Goal: Information Seeking & Learning: Understand process/instructions

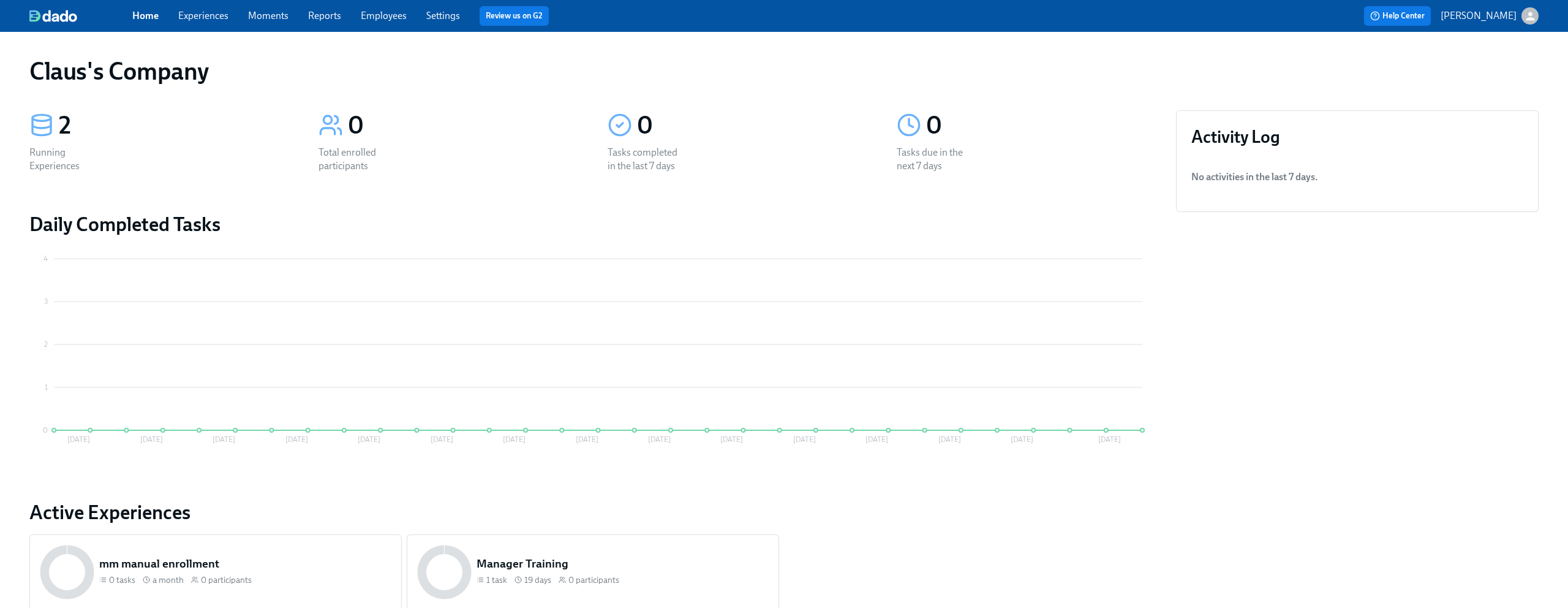
click at [1525, 18] on icon "button" at bounding box center [1530, 16] width 13 height 13
click at [1482, 73] on span "Switch organization..." at bounding box center [1471, 71] width 115 height 13
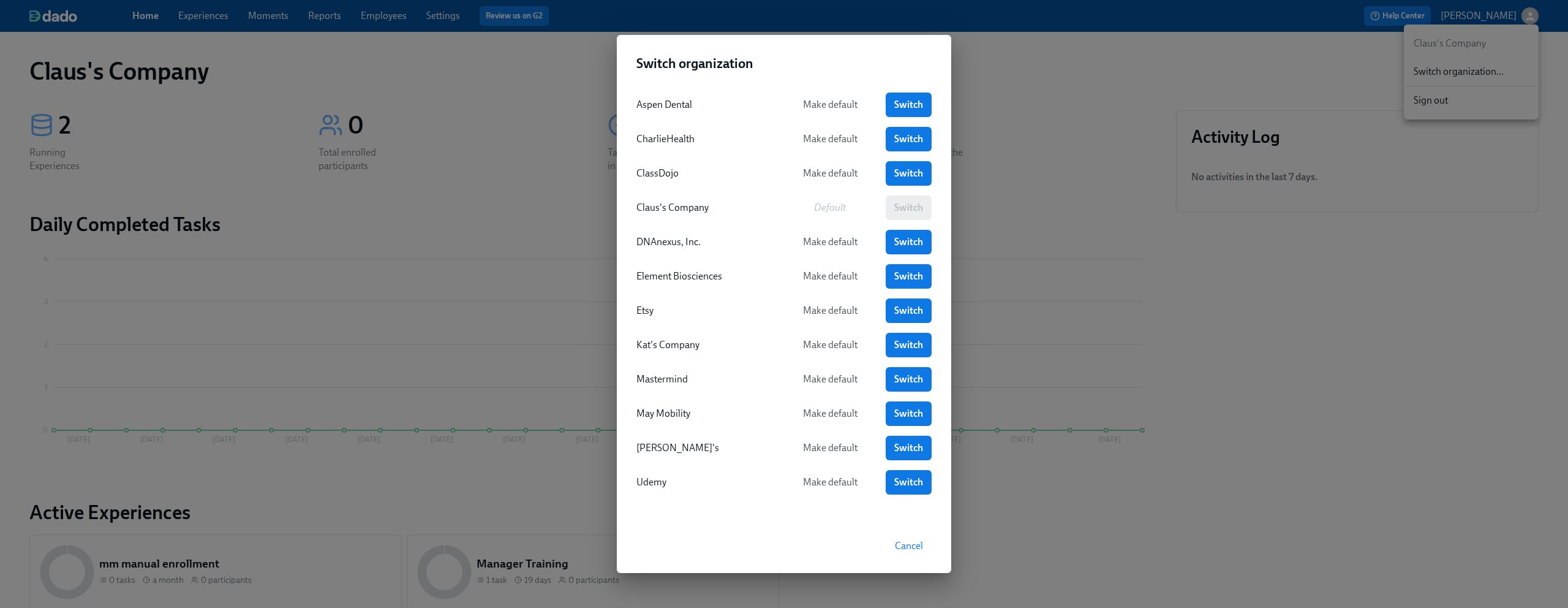
click at [1016, 307] on div "Switch organization Aspen Dental Make default Switch CharlieHealth Make default…" at bounding box center [784, 304] width 1568 height 608
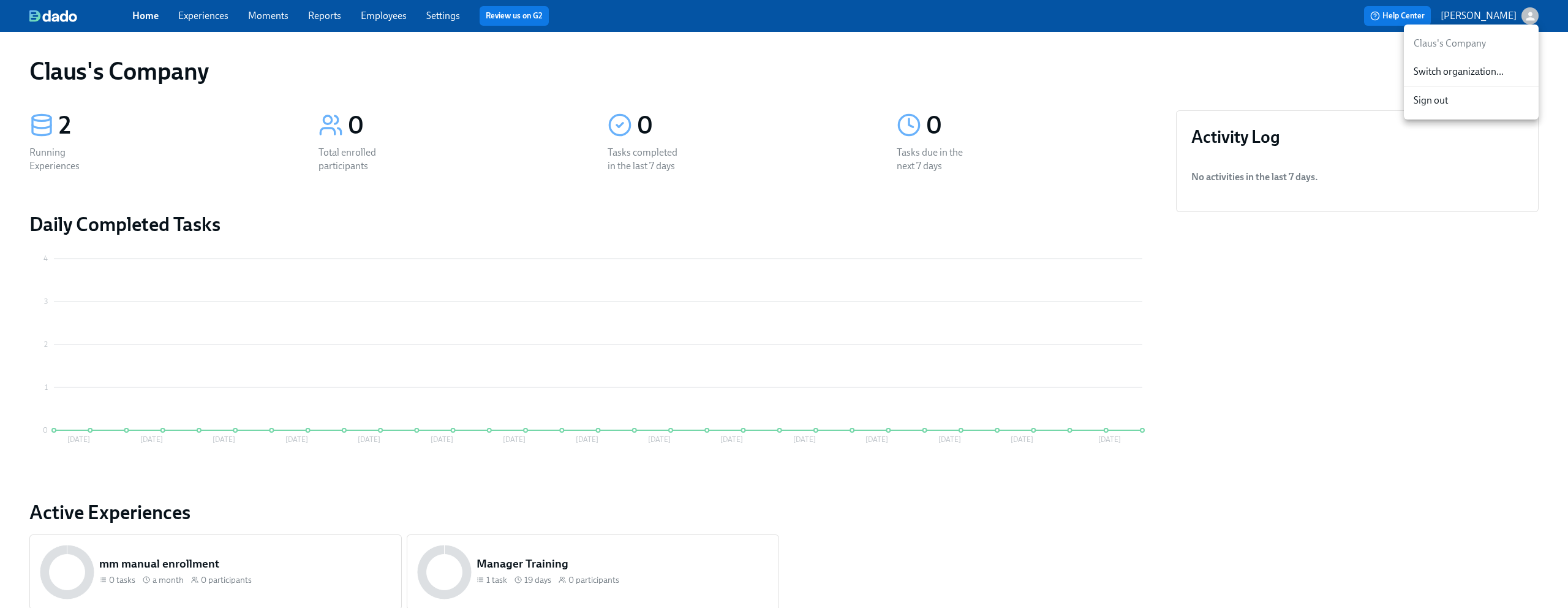
click at [1496, 72] on span "Switch organization..." at bounding box center [1471, 71] width 115 height 13
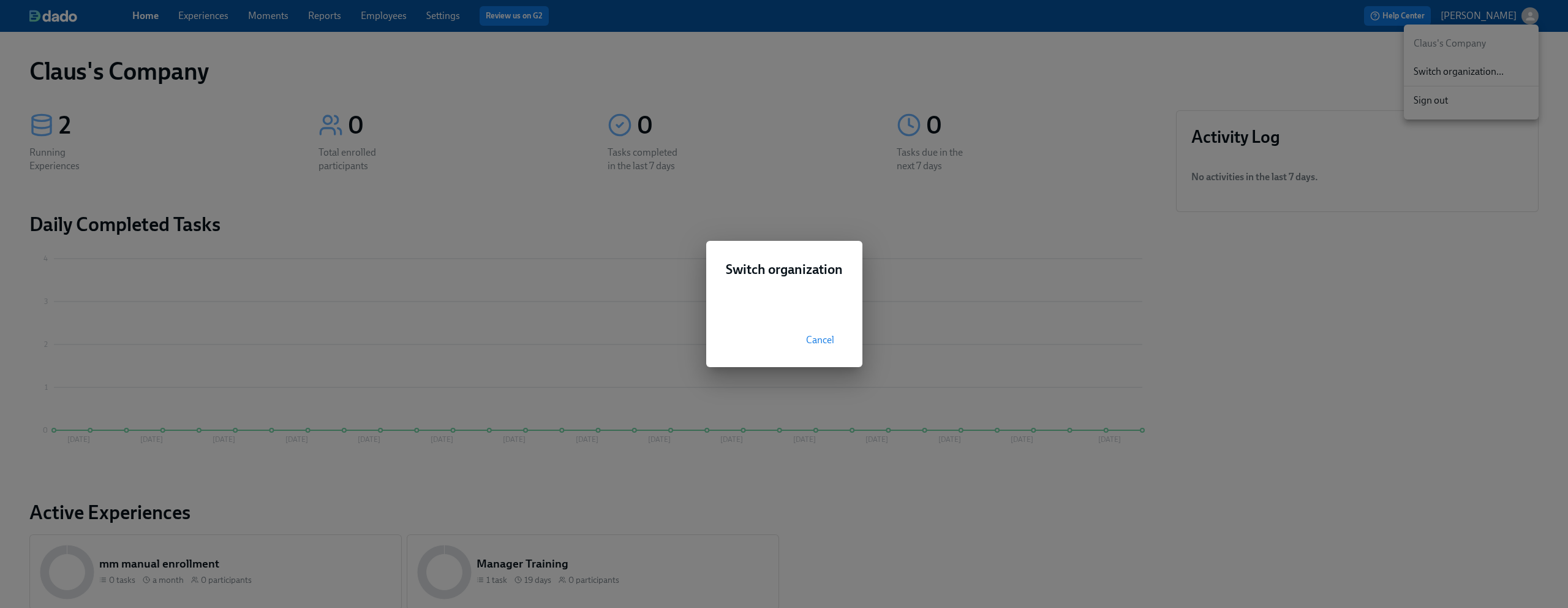
click at [827, 340] on span "Cancel" at bounding box center [820, 340] width 28 height 12
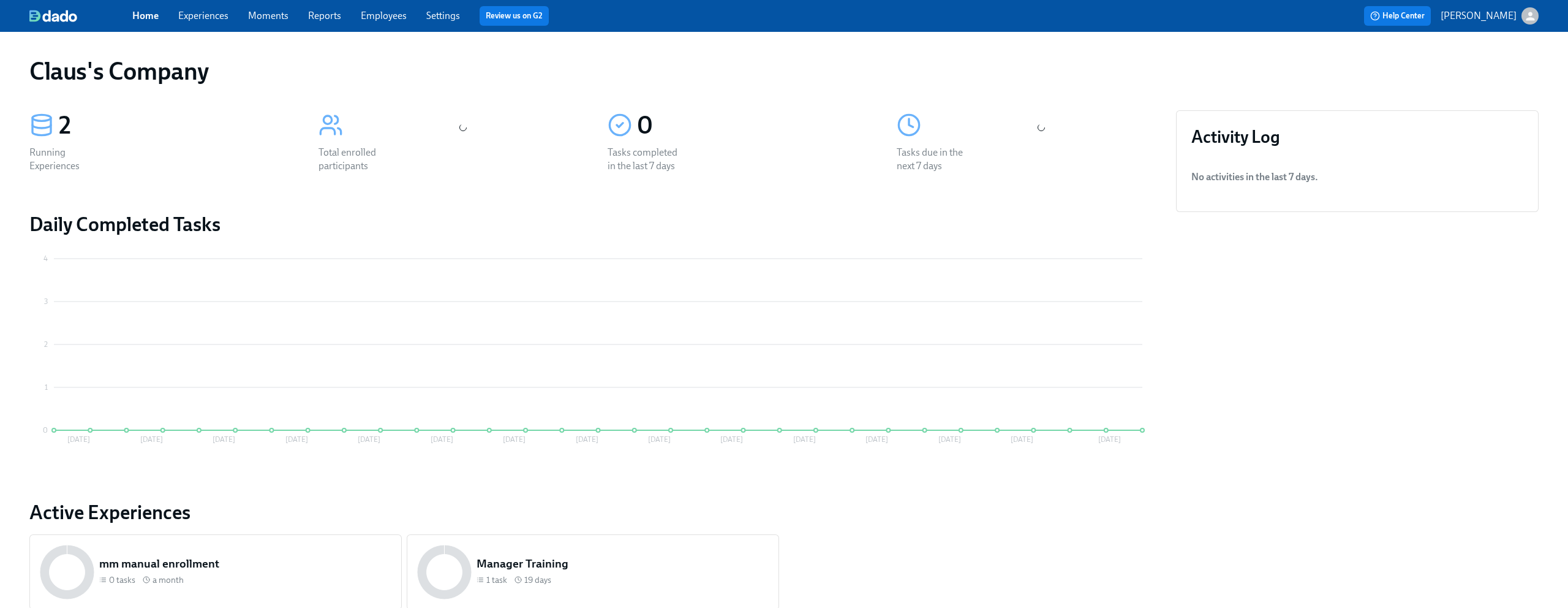
click at [1518, 10] on button "[PERSON_NAME]" at bounding box center [1490, 16] width 98 height 17
click at [1480, 69] on span "Switch organization..." at bounding box center [1471, 71] width 115 height 13
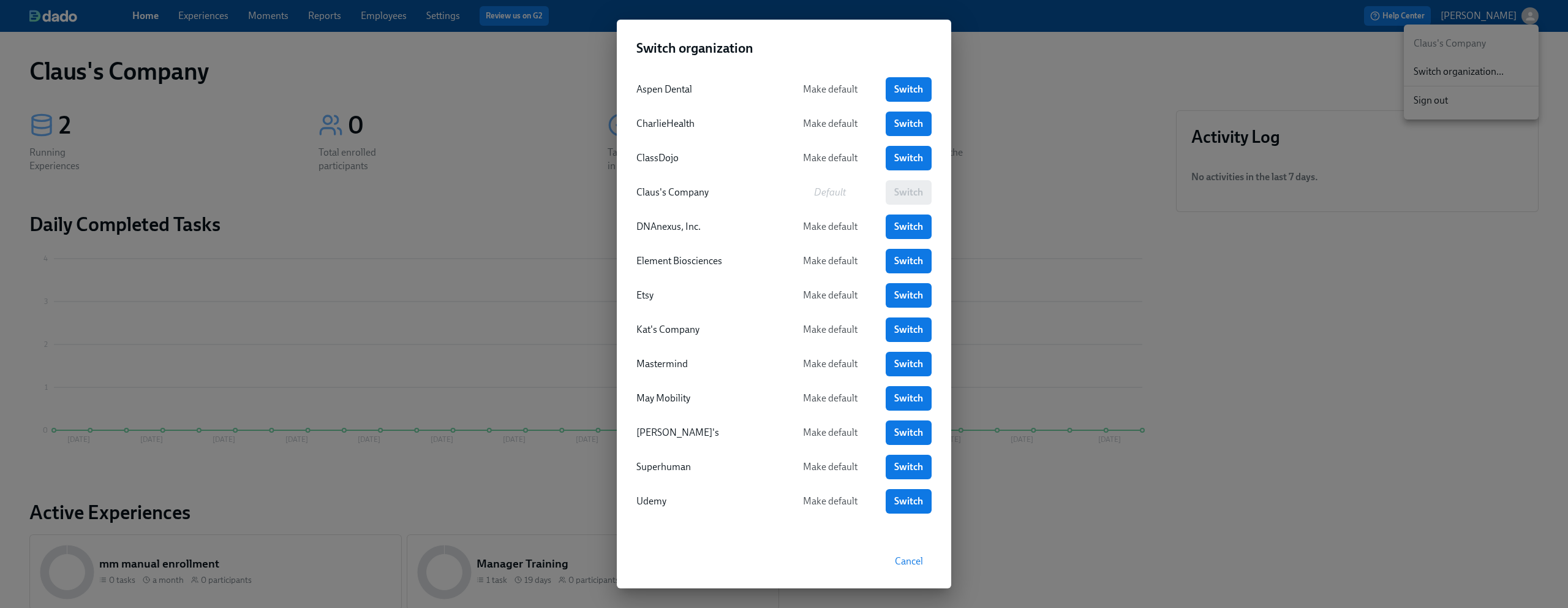
scroll to position [4, 0]
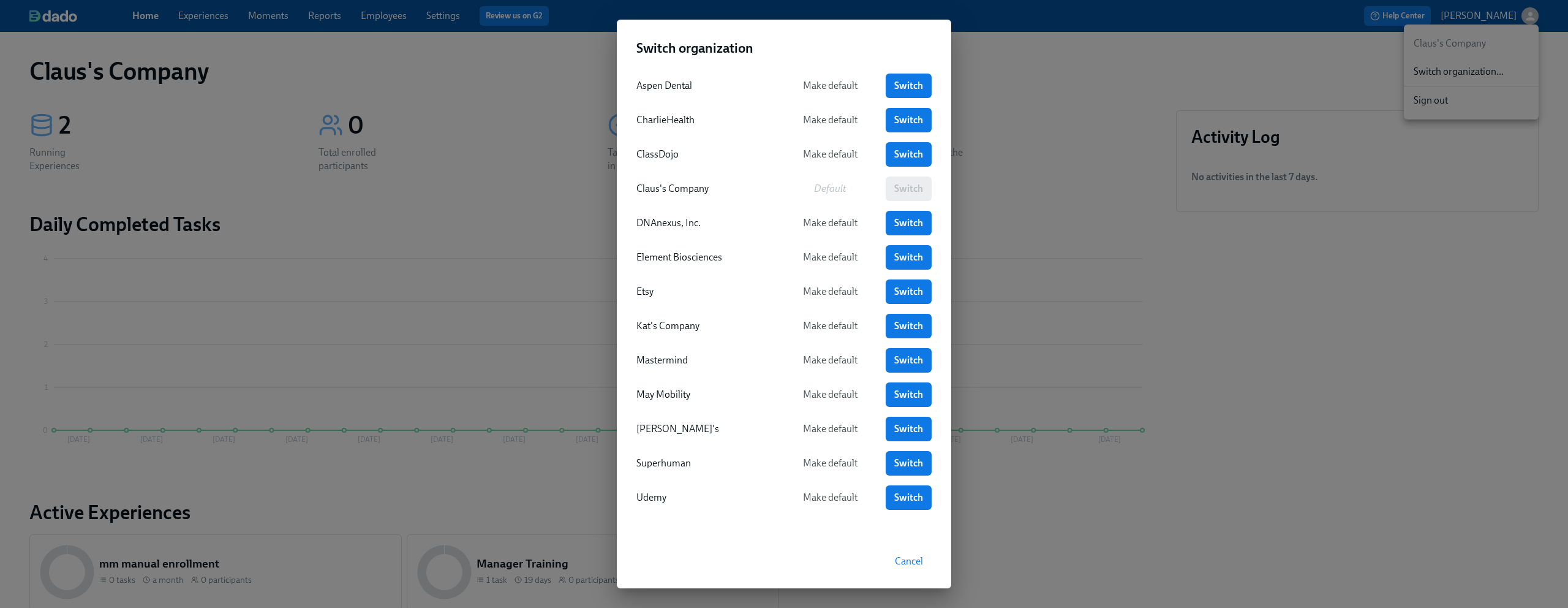
click at [1237, 300] on div "Switch organization Aspen Dental Make default Switch CharlieHealth Make default…" at bounding box center [784, 304] width 1568 height 608
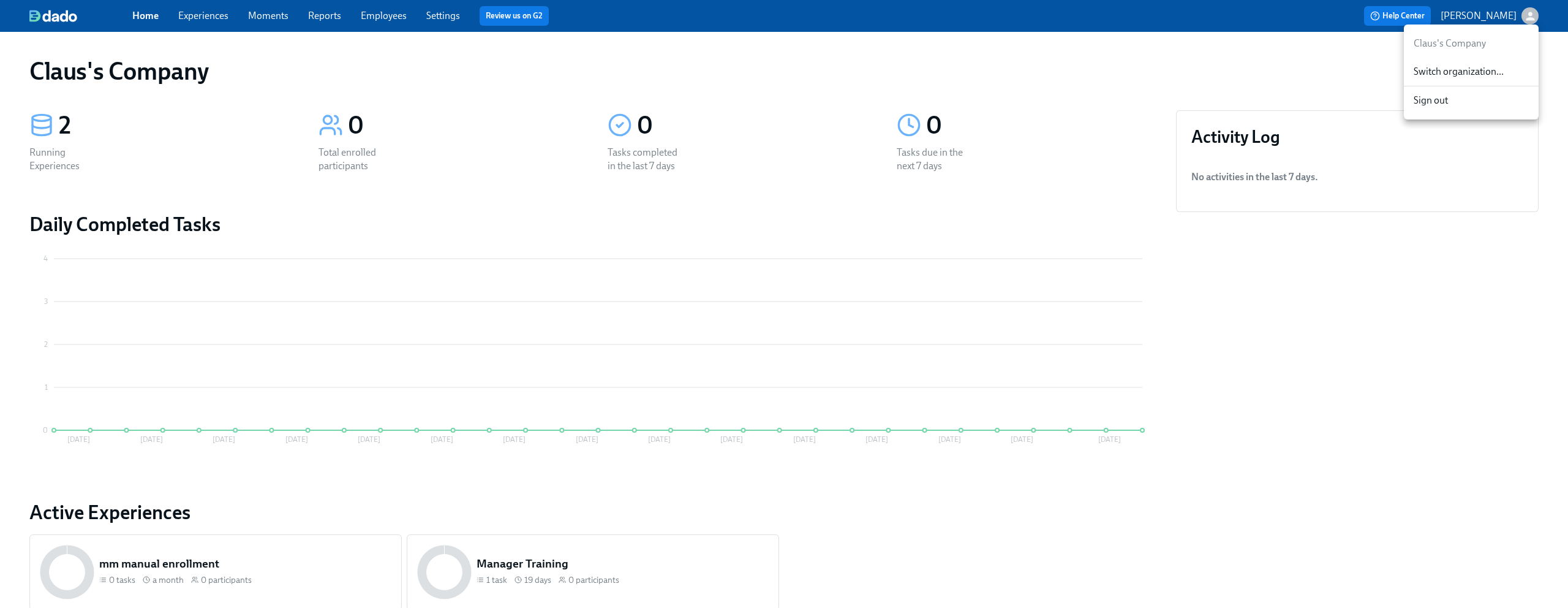
click at [1423, 66] on span "Switch organization..." at bounding box center [1471, 71] width 115 height 13
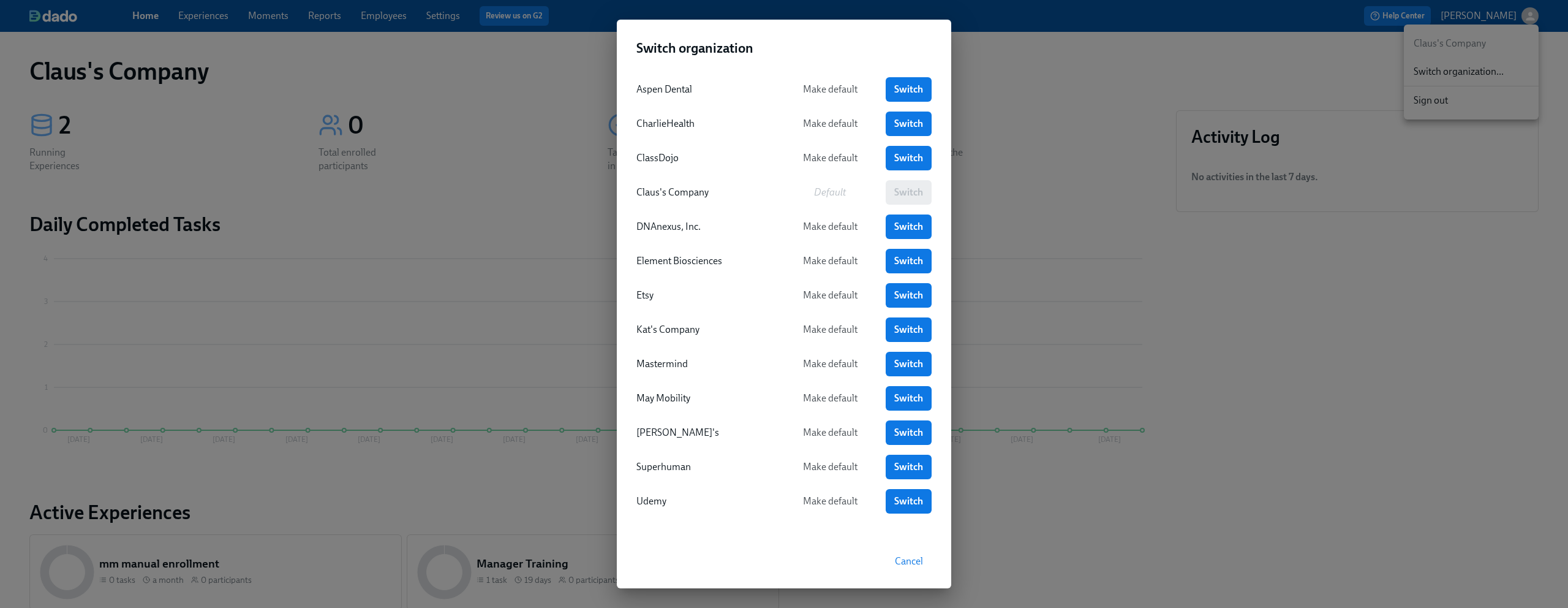
click at [1040, 118] on div "Switch organization Aspen Dental Make default Switch CharlieHealth Make default…" at bounding box center [784, 304] width 1568 height 608
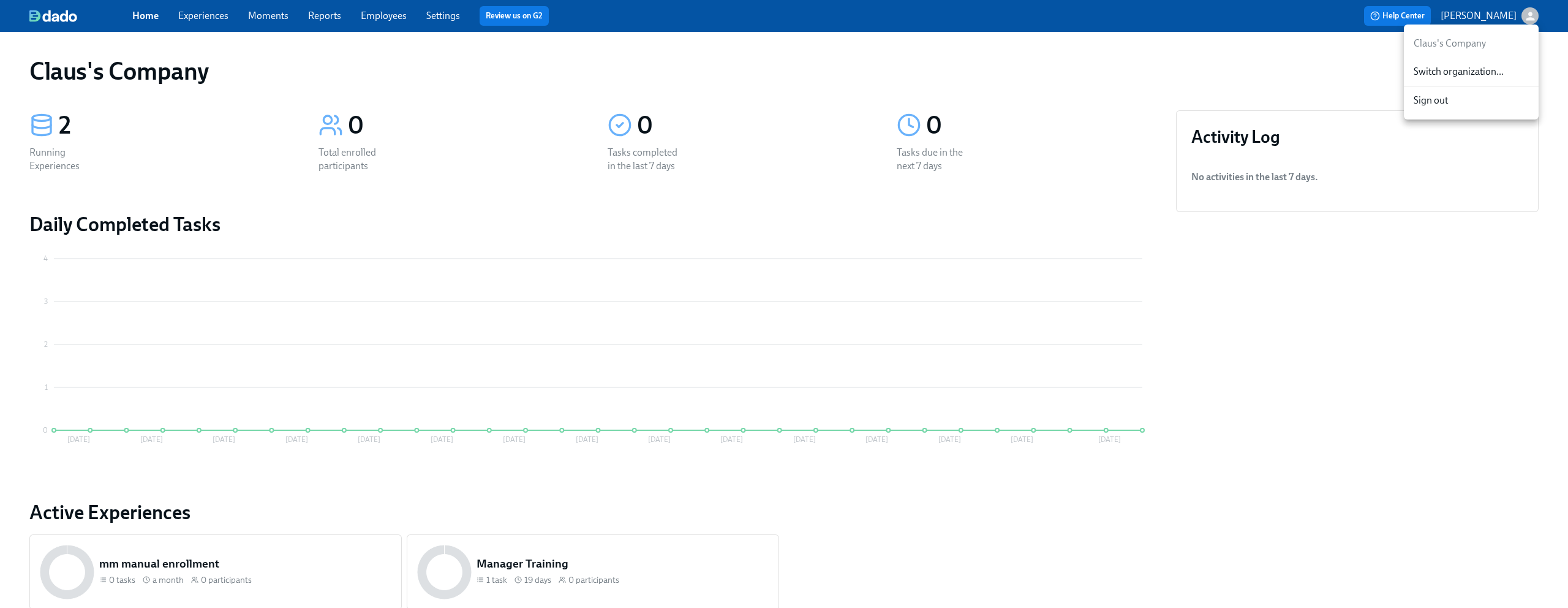
click at [1489, 71] on span "Switch organization..." at bounding box center [1471, 71] width 115 height 13
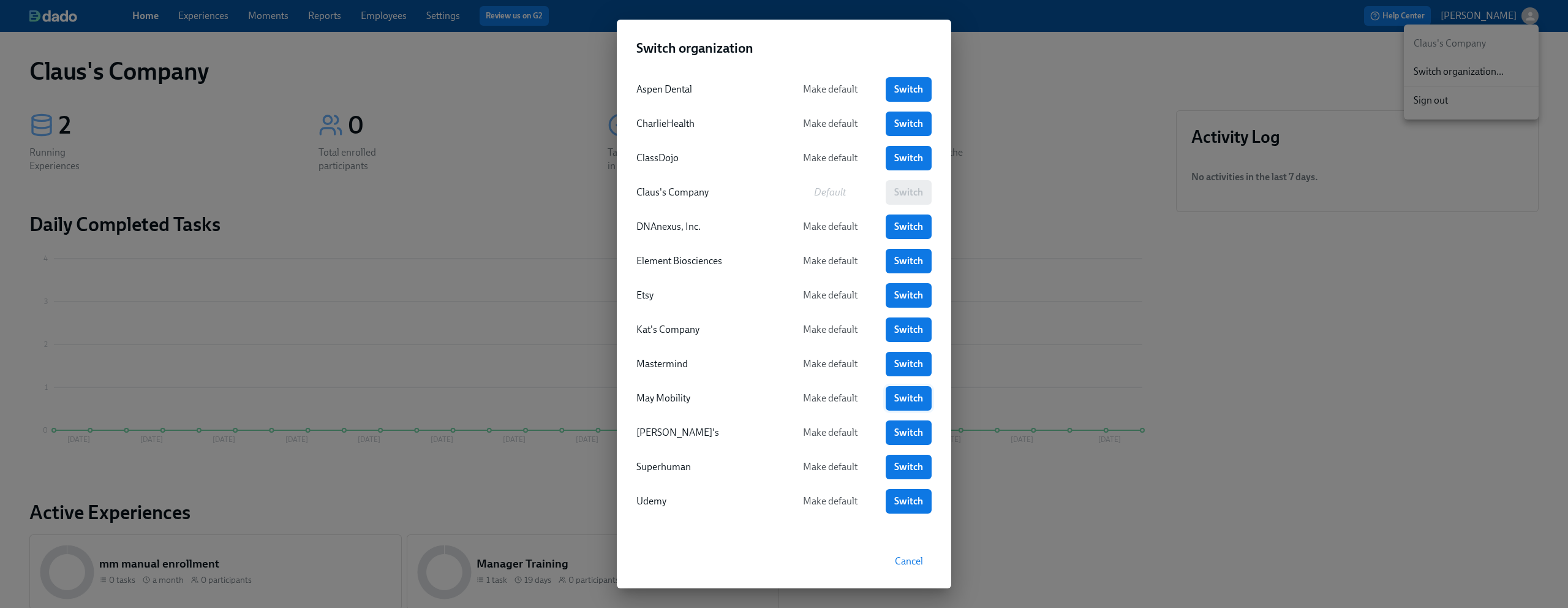
click at [893, 402] on link "Switch" at bounding box center [909, 398] width 46 height 25
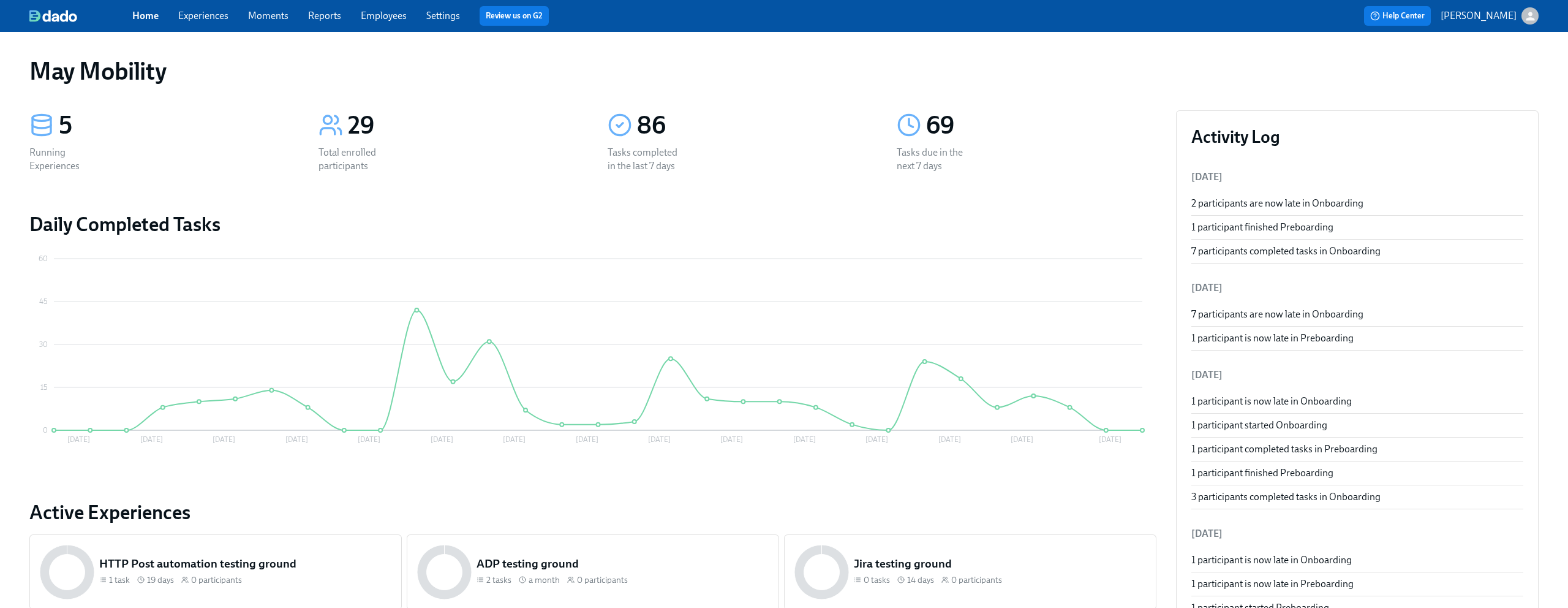
click at [216, 16] on link "Experiences" at bounding box center [203, 15] width 50 height 11
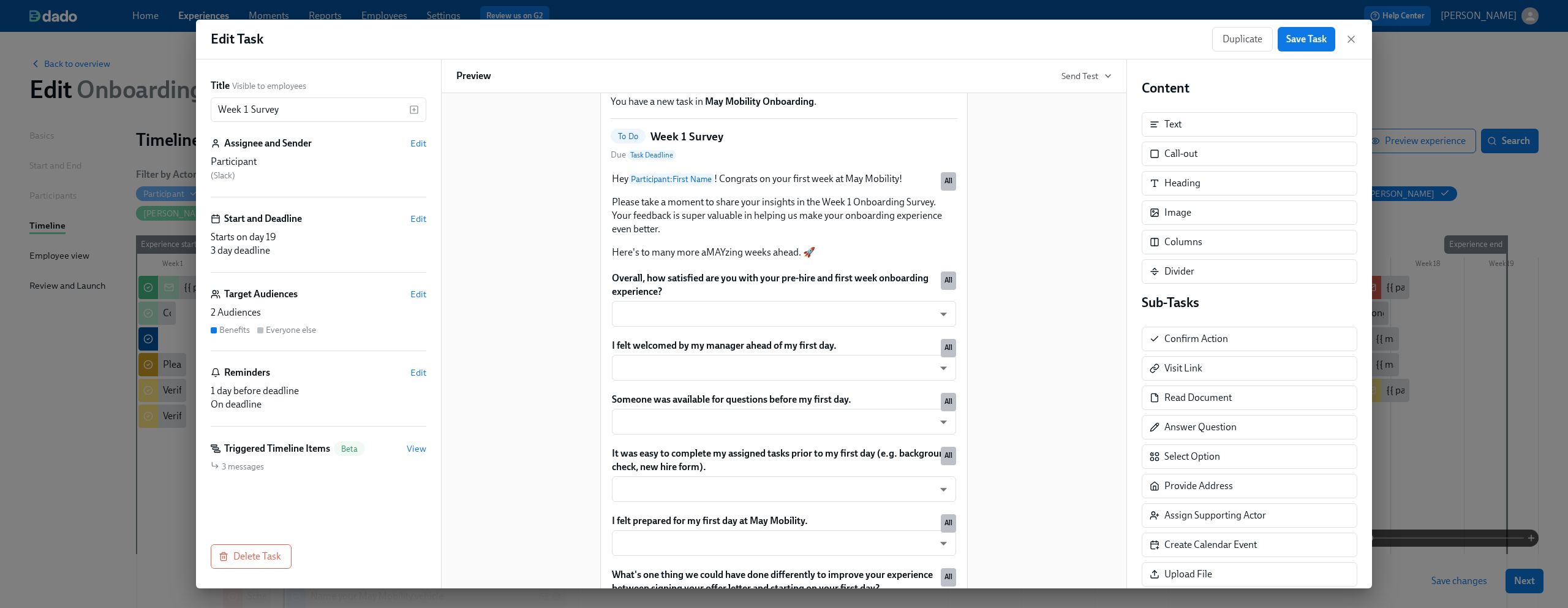
scroll to position [66, 0]
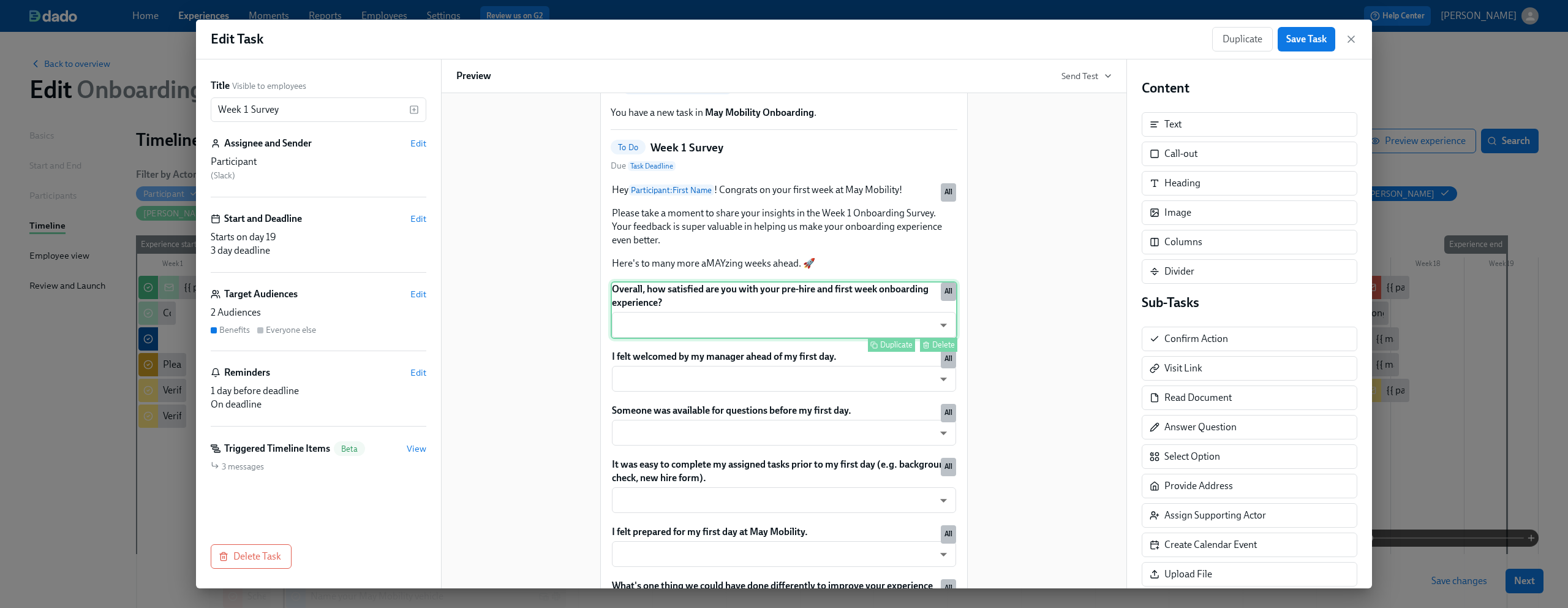
click at [816, 302] on div "Overall, how satisfied are you with your pre-hire and first week onboarding exp…" at bounding box center [784, 310] width 347 height 58
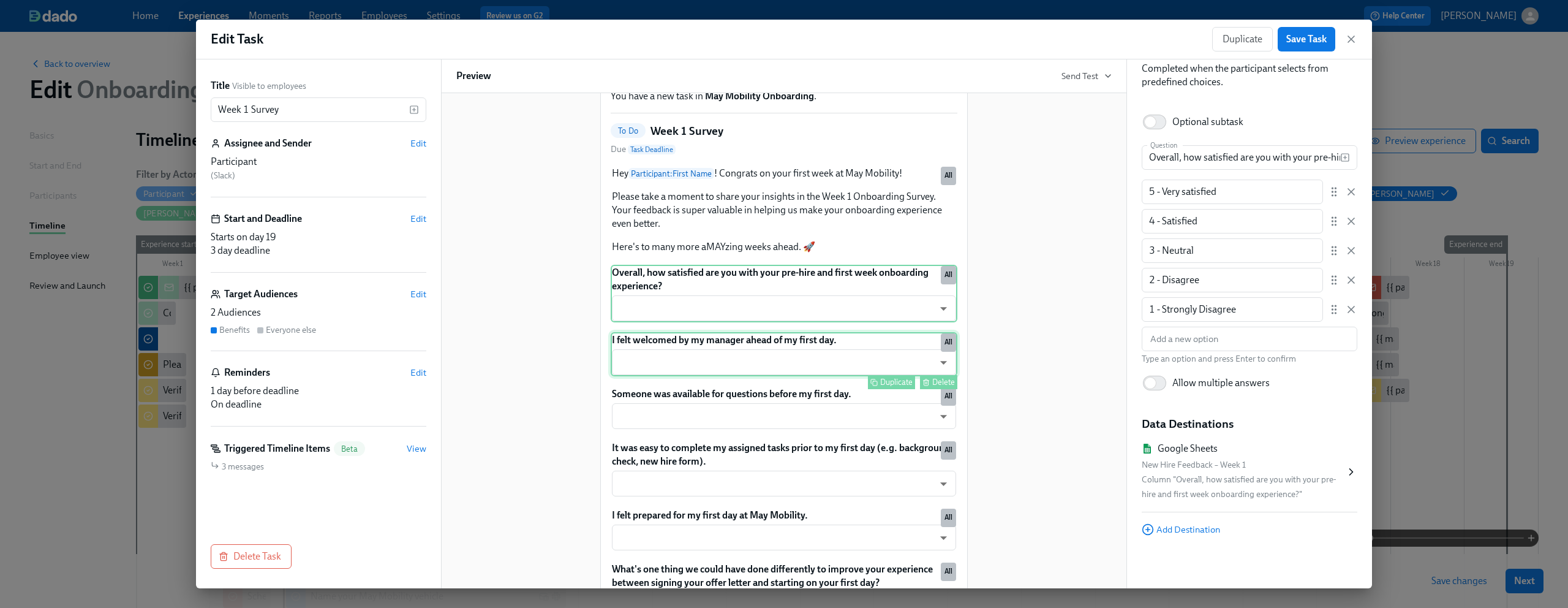
scroll to position [85, 0]
click at [765, 346] on div "I felt welcomed by my manager ahead of my first day. ​ ​ Duplicate Delete All" at bounding box center [784, 351] width 347 height 44
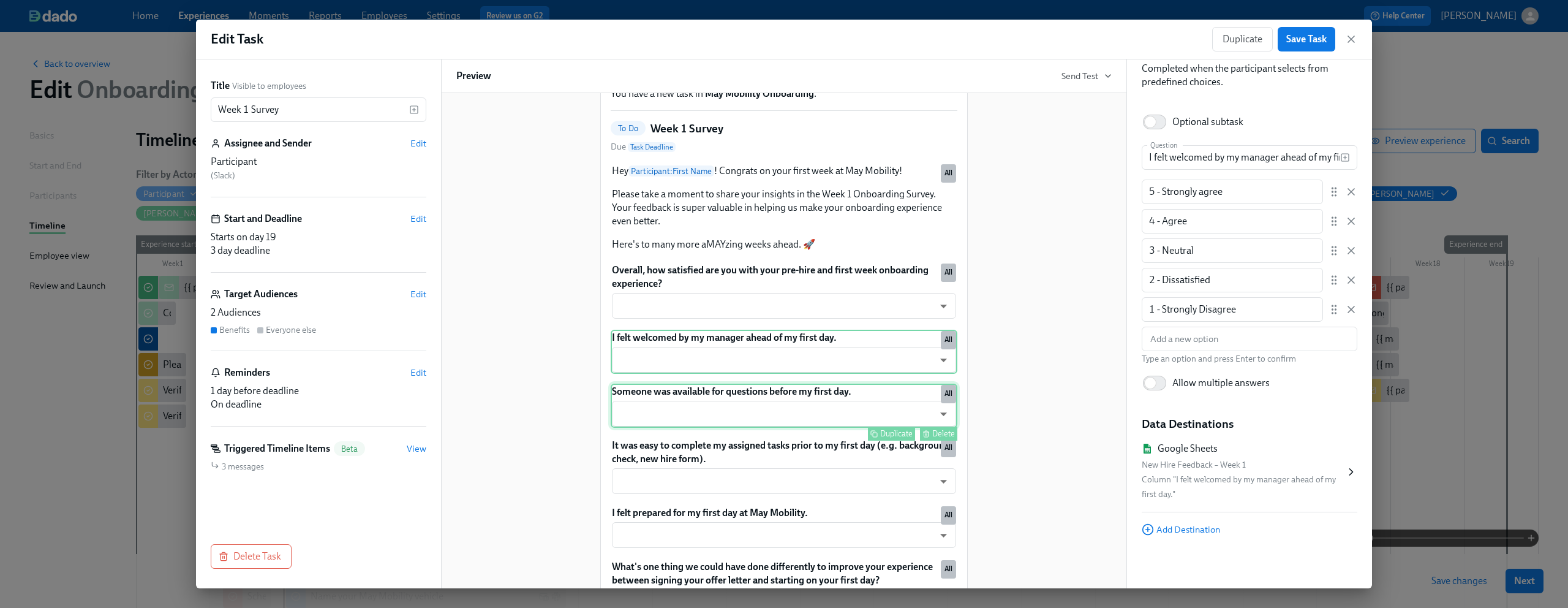
click at [761, 394] on div "Someone was available for questions before my first day. ​ ​ Duplicate Delete A…" at bounding box center [784, 405] width 347 height 44
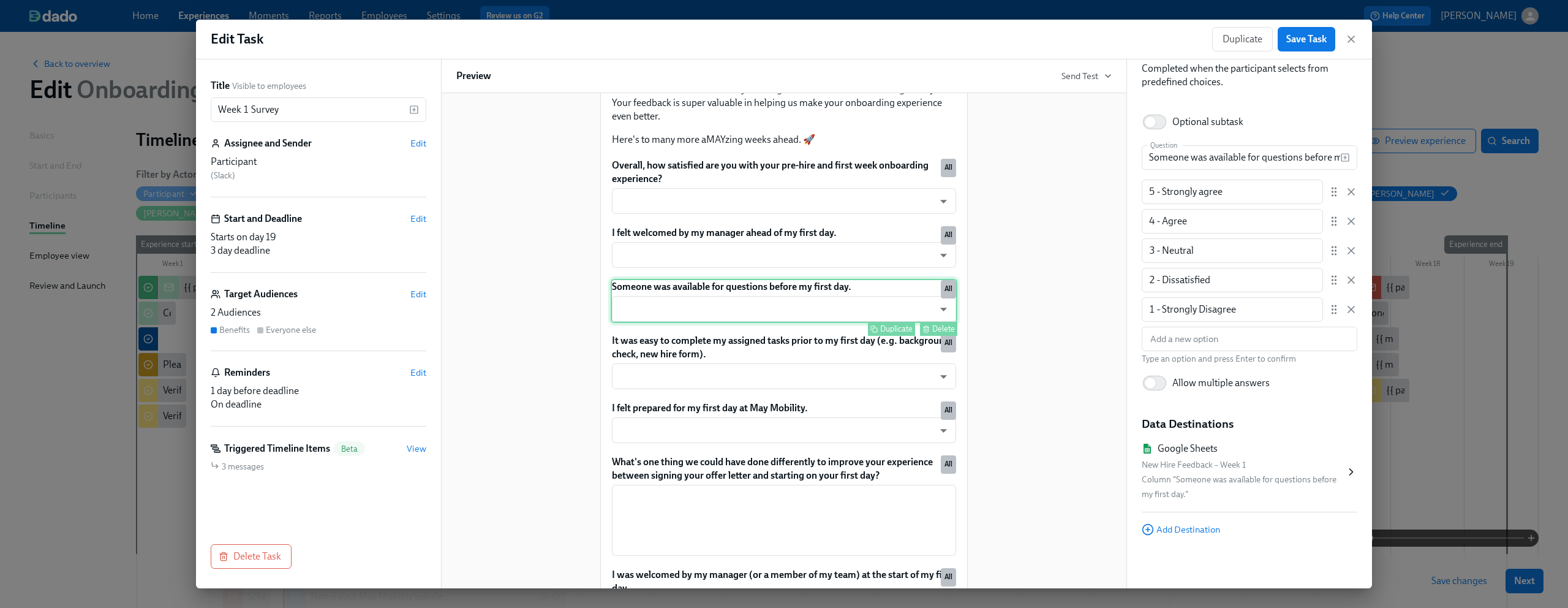
scroll to position [209, 0]
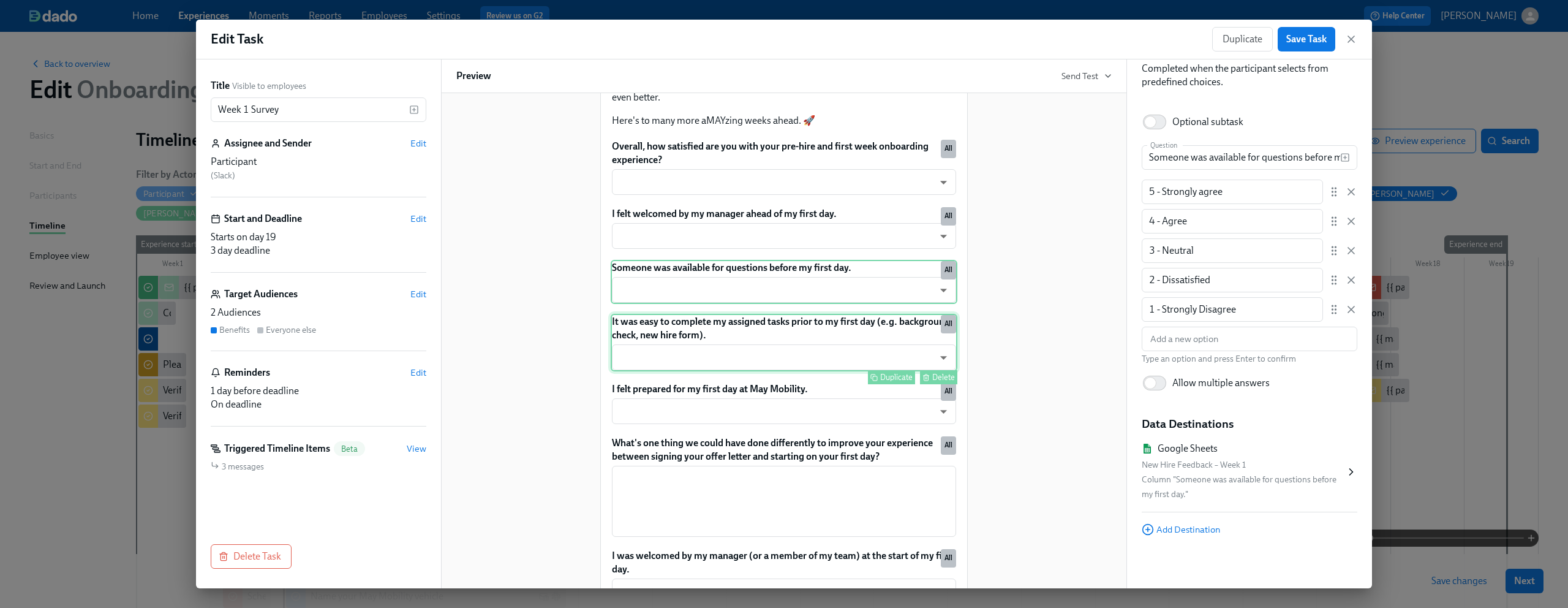
click at [746, 337] on div "It was easy to complete my assigned tasks prior to my first day (e.g. backgroun…" at bounding box center [784, 342] width 347 height 58
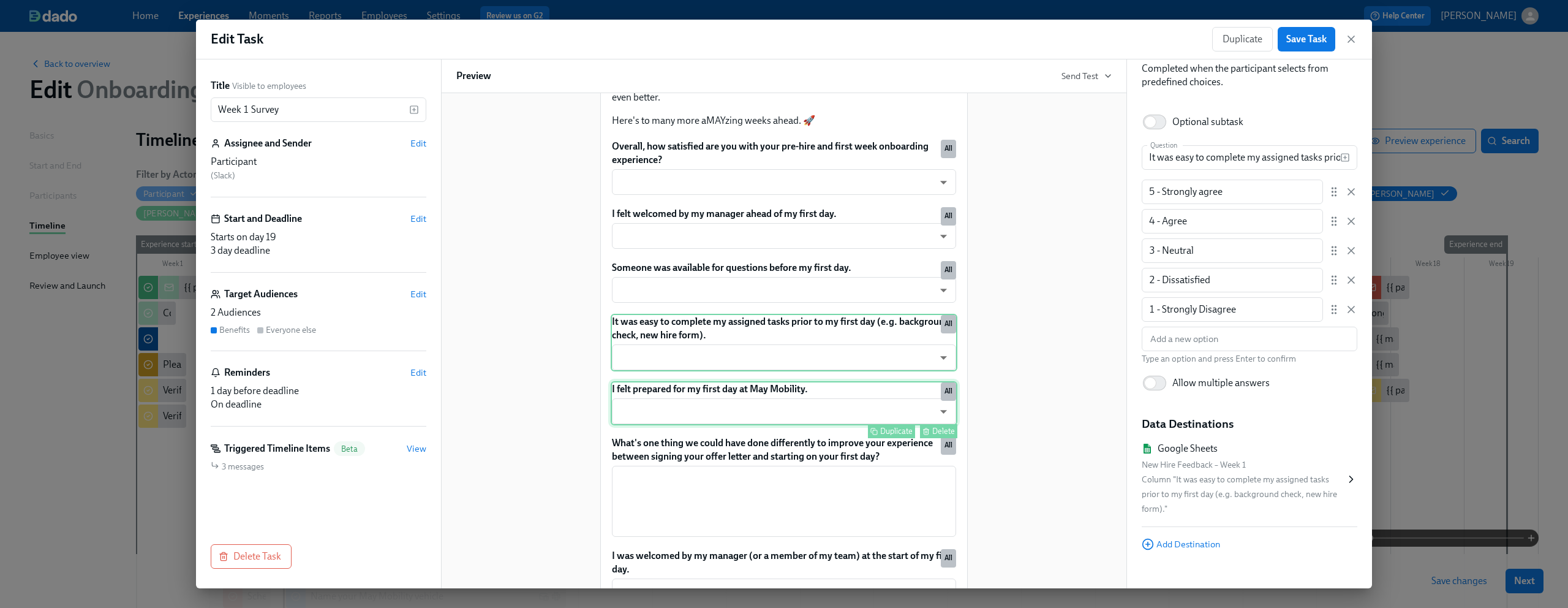
click at [740, 393] on div "I felt prepared for my first day at May Mobility. ​ ​ Duplicate Delete All" at bounding box center [784, 403] width 347 height 44
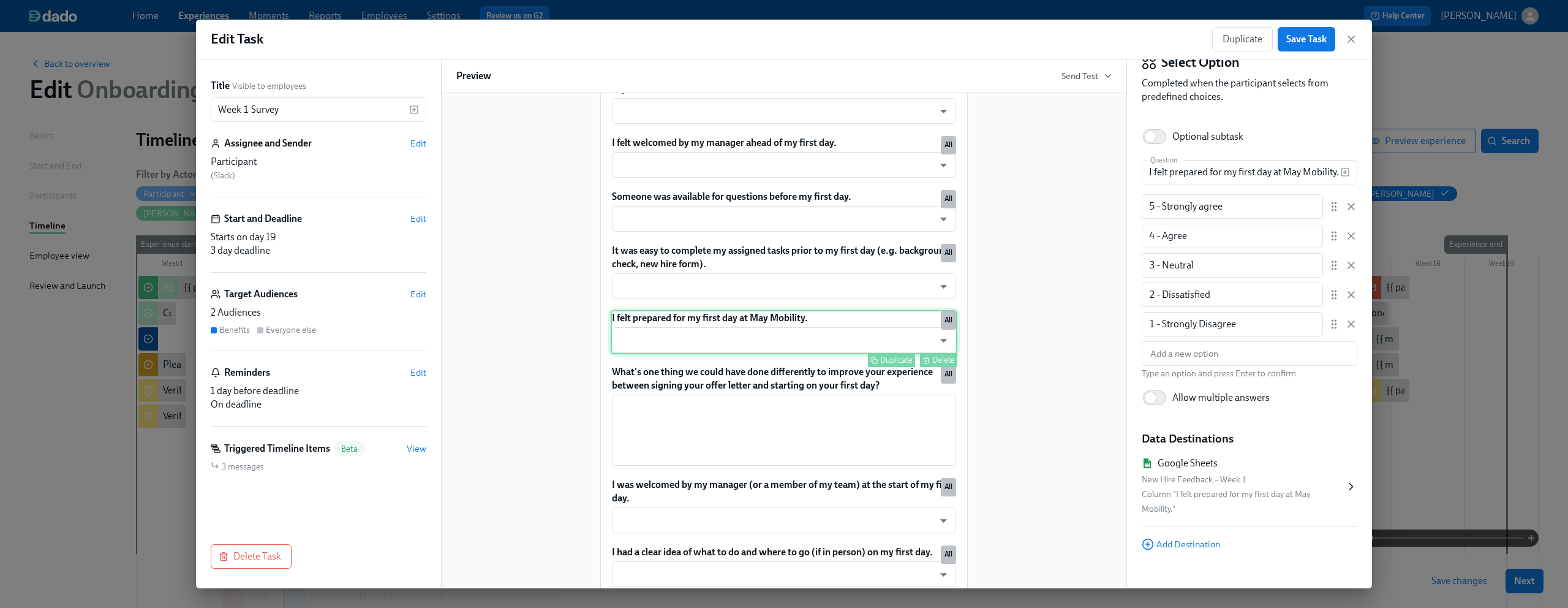
scroll to position [425, 0]
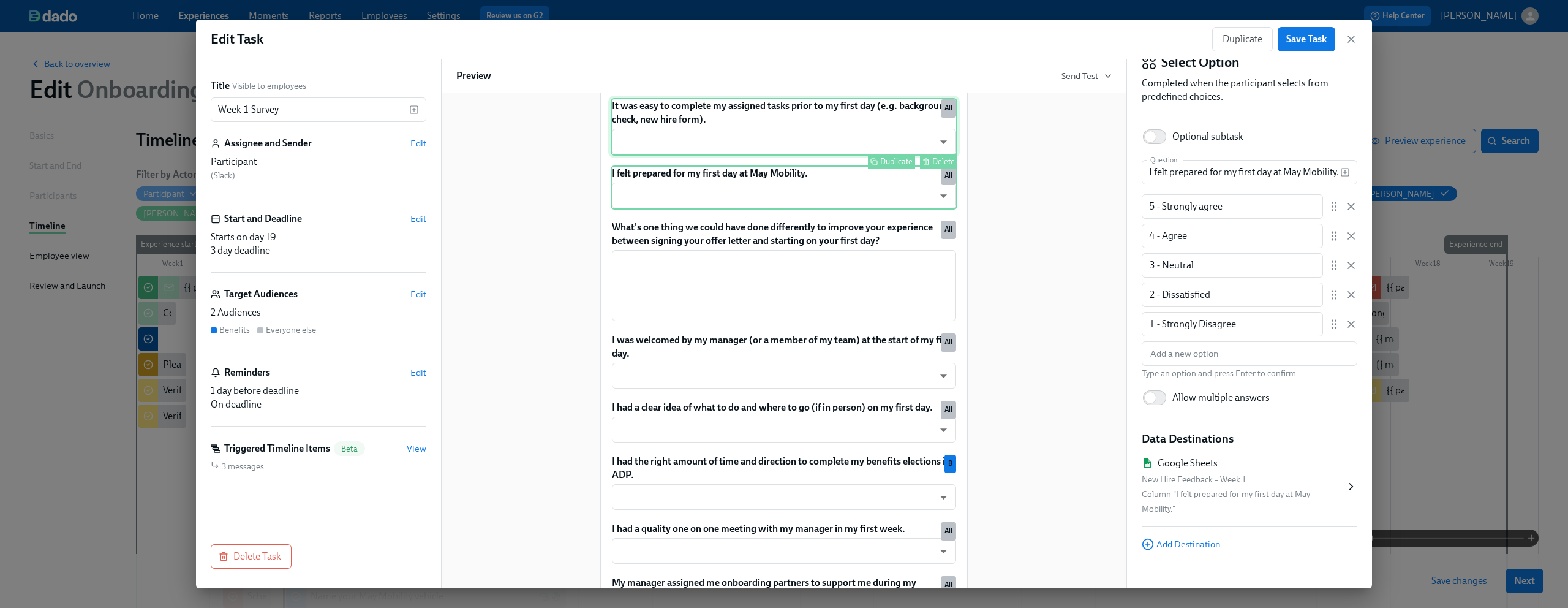
click at [739, 131] on div "It was easy to complete my assigned tasks prior to my first day (e.g. backgroun…" at bounding box center [784, 127] width 347 height 58
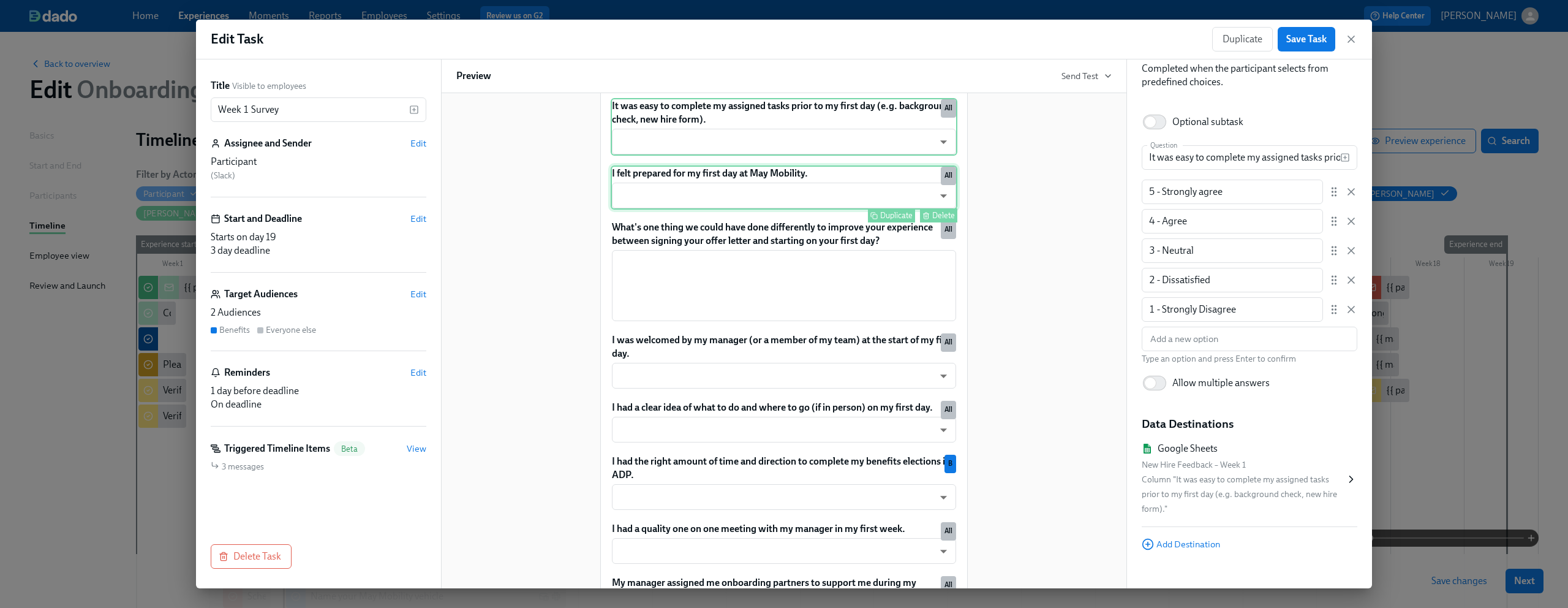
click at [739, 183] on div "I felt prepared for my first day at May Mobility. ​ ​ Duplicate Delete All" at bounding box center [784, 187] width 347 height 44
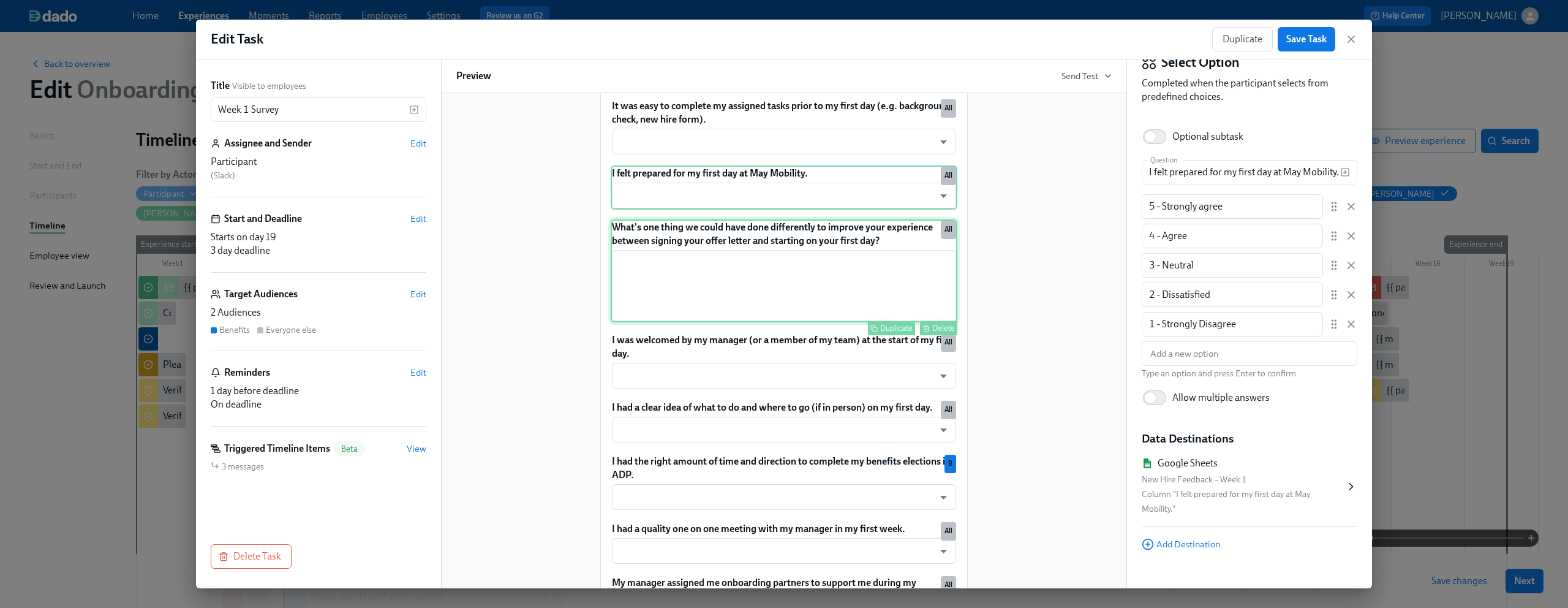
click at [736, 258] on div "What's one thing we could have done differently to improve your experience betw…" at bounding box center [784, 271] width 347 height 103
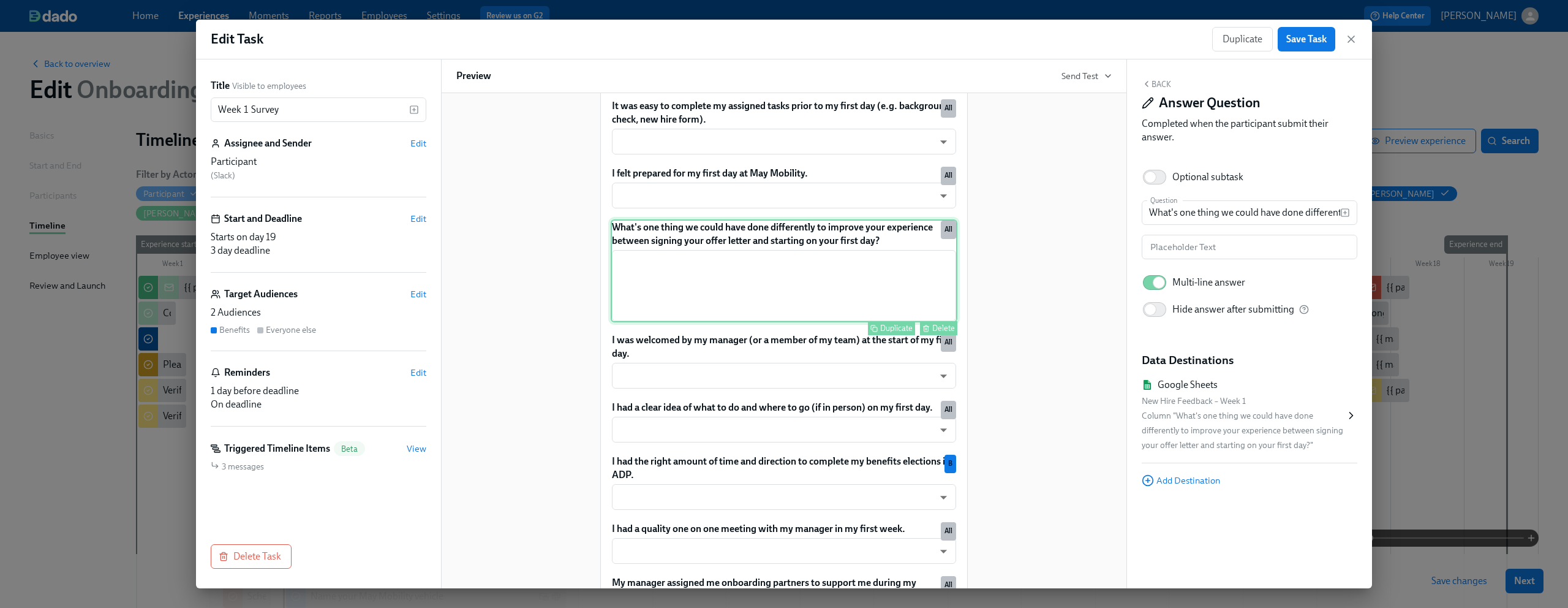
scroll to position [0, 0]
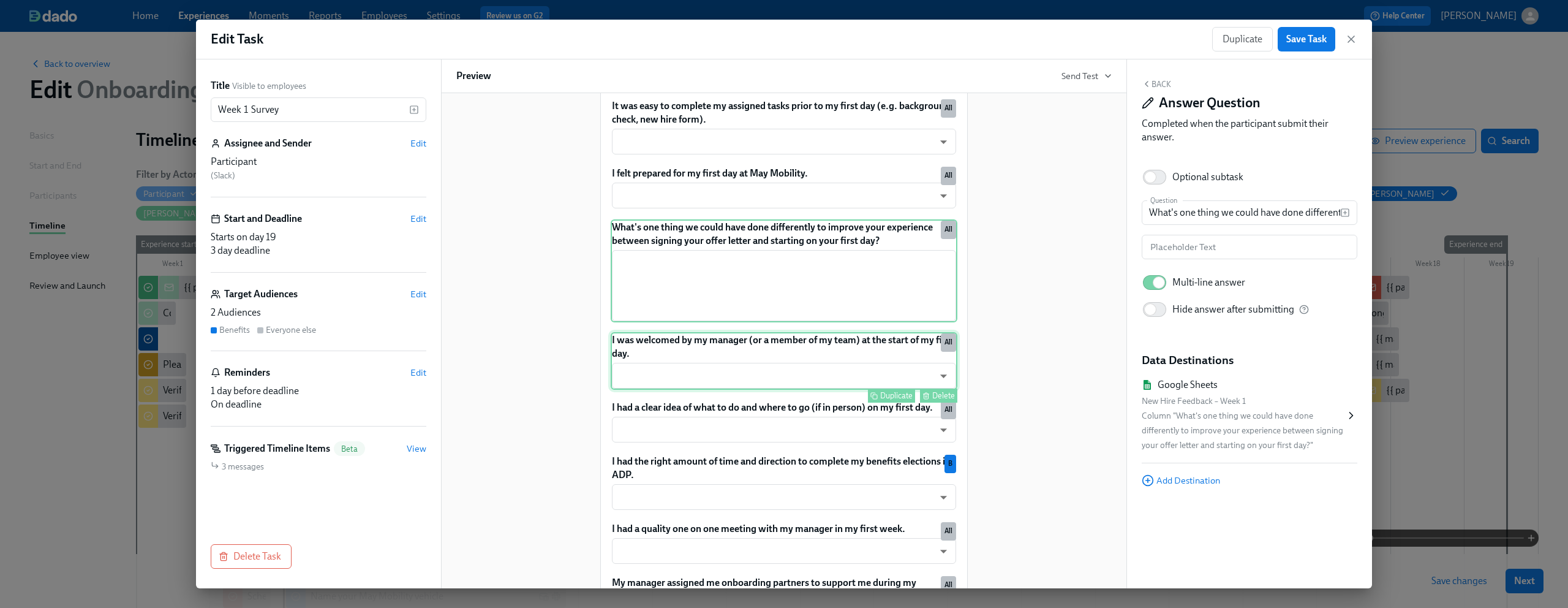
click at [741, 353] on div "I was welcomed by my manager (or a member of my team) at the start of my first …" at bounding box center [784, 361] width 347 height 58
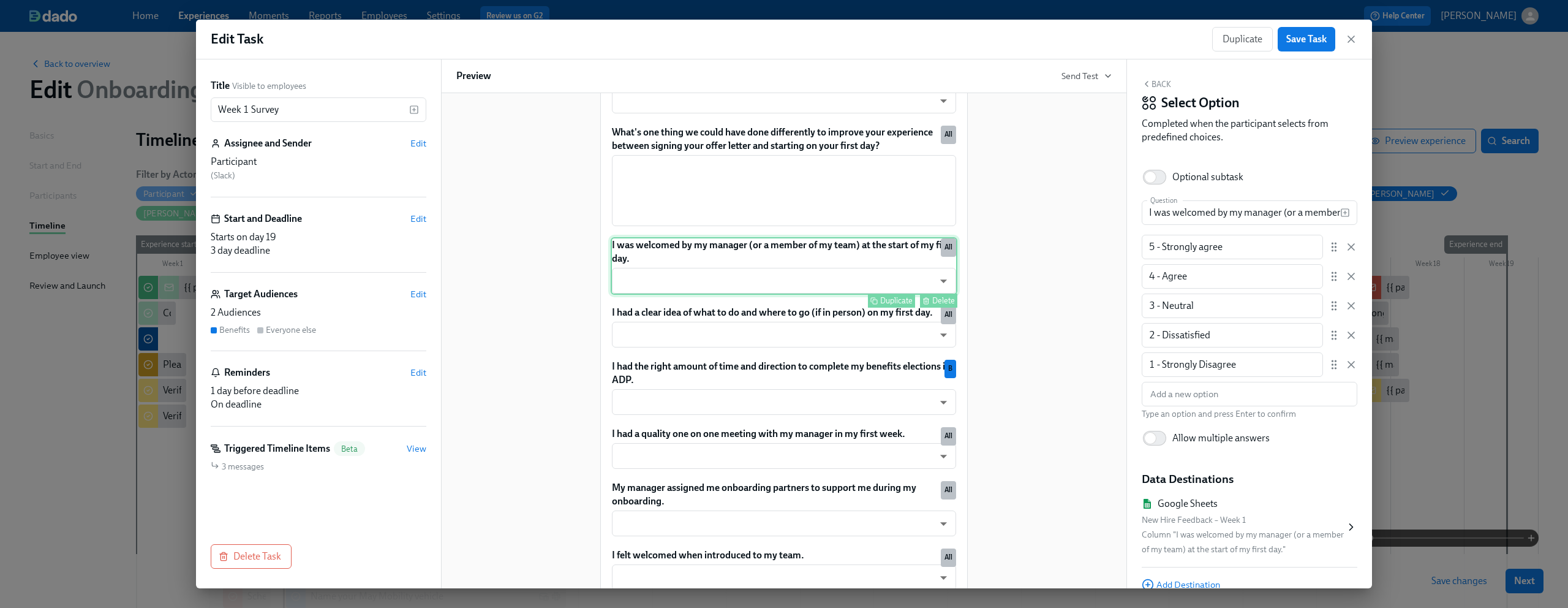
scroll to position [557, 0]
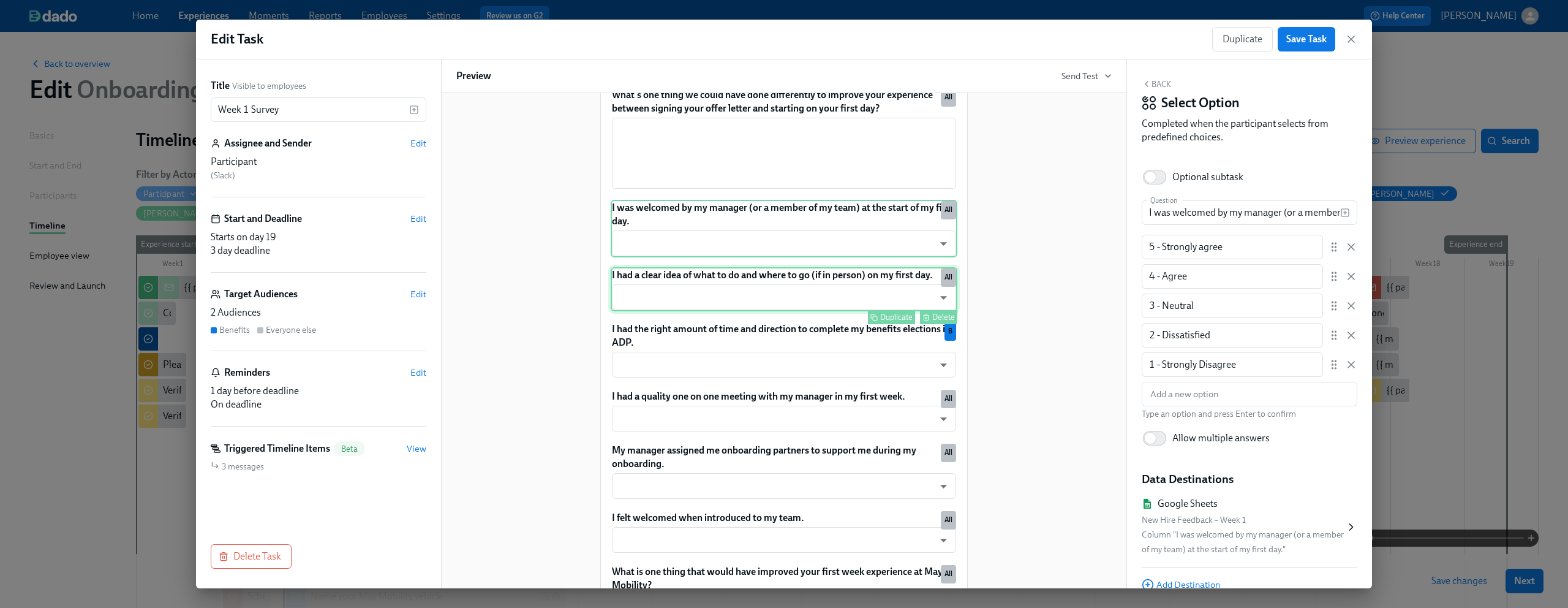
click at [737, 293] on div "I had a clear idea of what to do and where to go (if in person) on my first day…" at bounding box center [784, 289] width 347 height 44
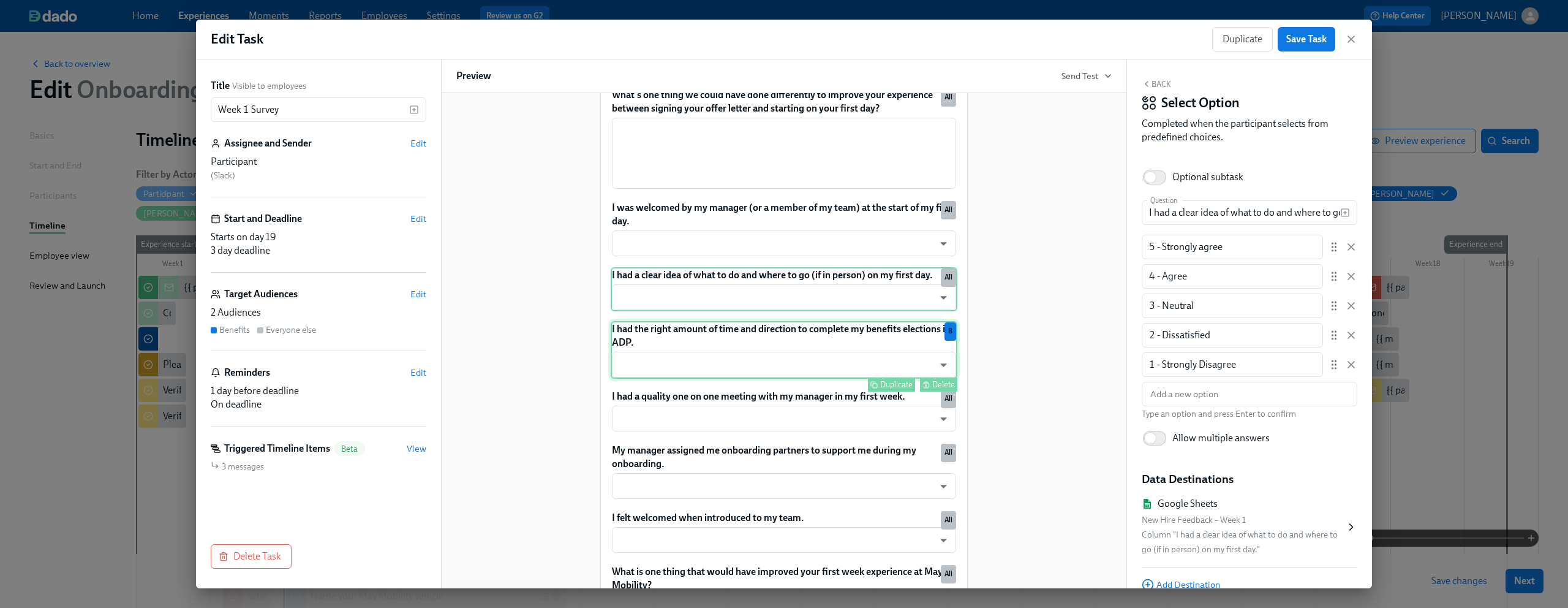
click at [738, 351] on div "I had the right amount of time and direction to complete my benefits elections …" at bounding box center [784, 350] width 347 height 58
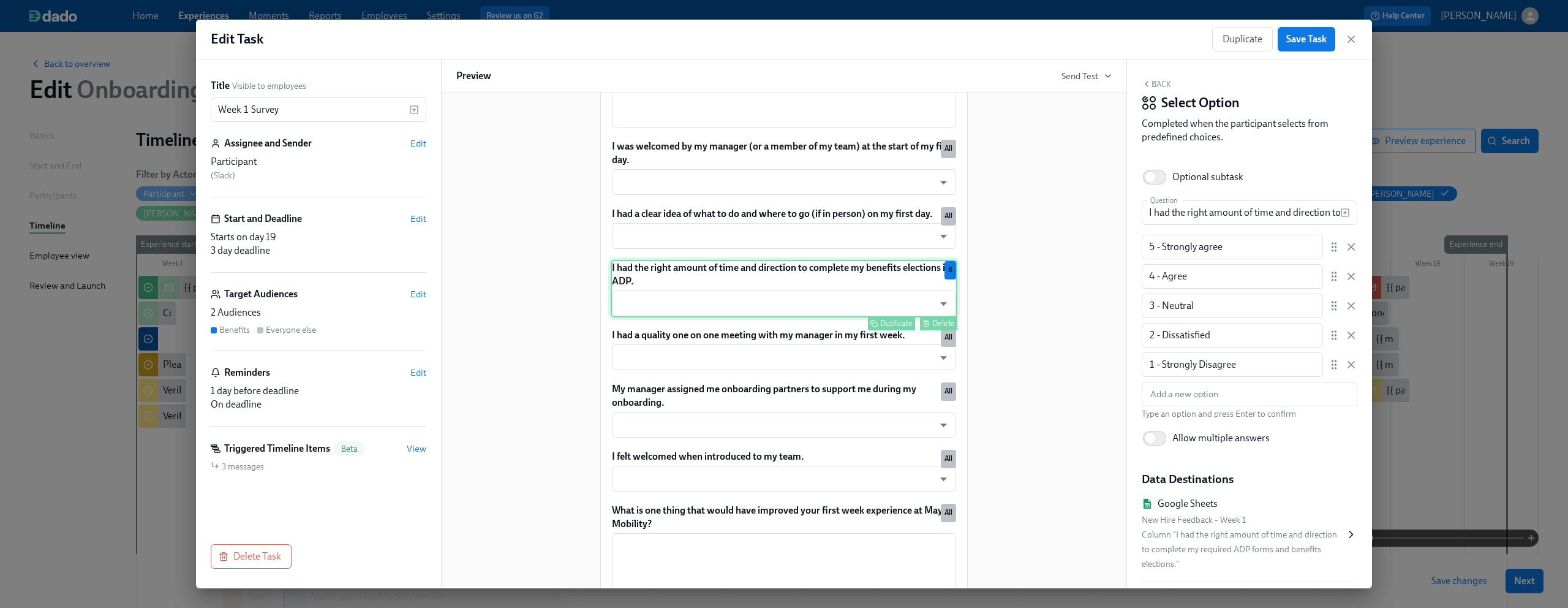
scroll to position [697, 0]
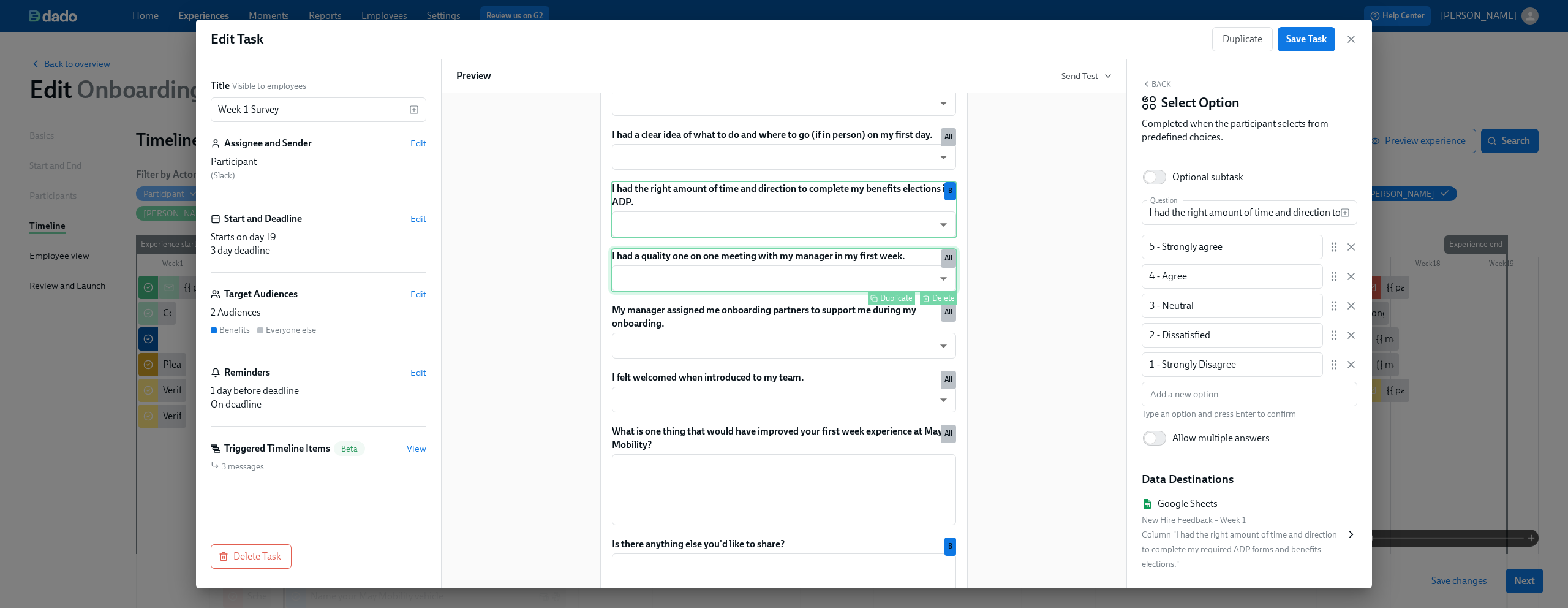
click at [757, 275] on div "I had a quality one on one meeting with my manager in my first week. ​ ​ Duplic…" at bounding box center [784, 270] width 347 height 44
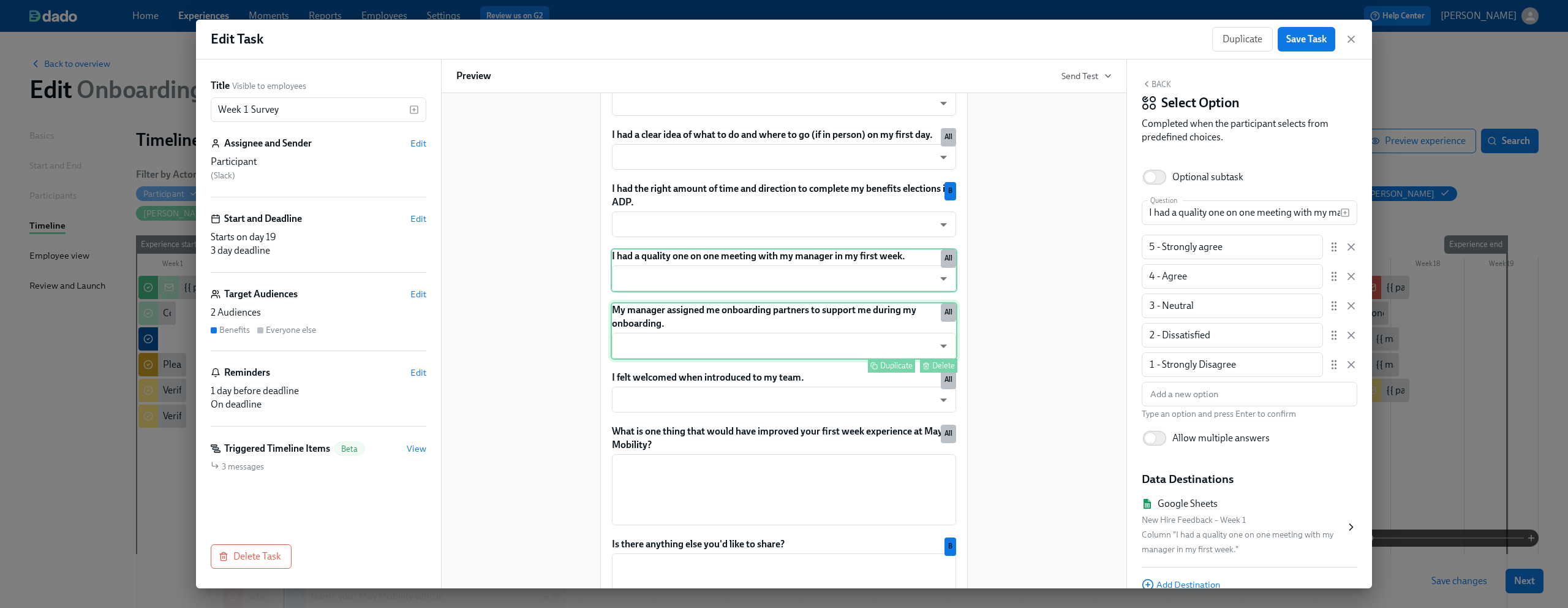
click at [730, 330] on div "My manager assigned me onboarding partners to support me during my onboarding. …" at bounding box center [784, 331] width 347 height 58
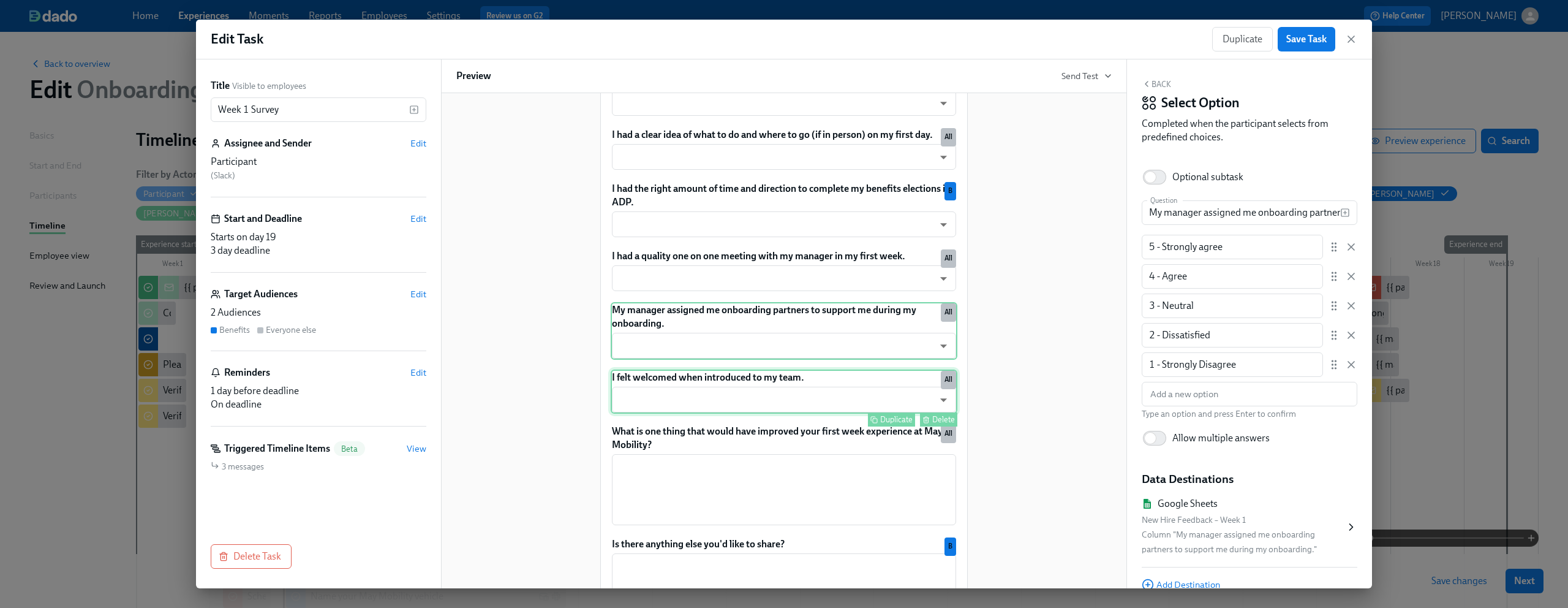
click at [719, 375] on div "I felt welcomed when introduced to my team. ​ ​ Duplicate Delete All" at bounding box center [784, 391] width 347 height 44
click at [709, 350] on div "My manager assigned me onboarding partners to support me during my onboarding. …" at bounding box center [784, 331] width 347 height 58
click at [715, 375] on div "I felt welcomed when introduced to my team. ​ ​ Duplicate Delete All" at bounding box center [784, 391] width 347 height 44
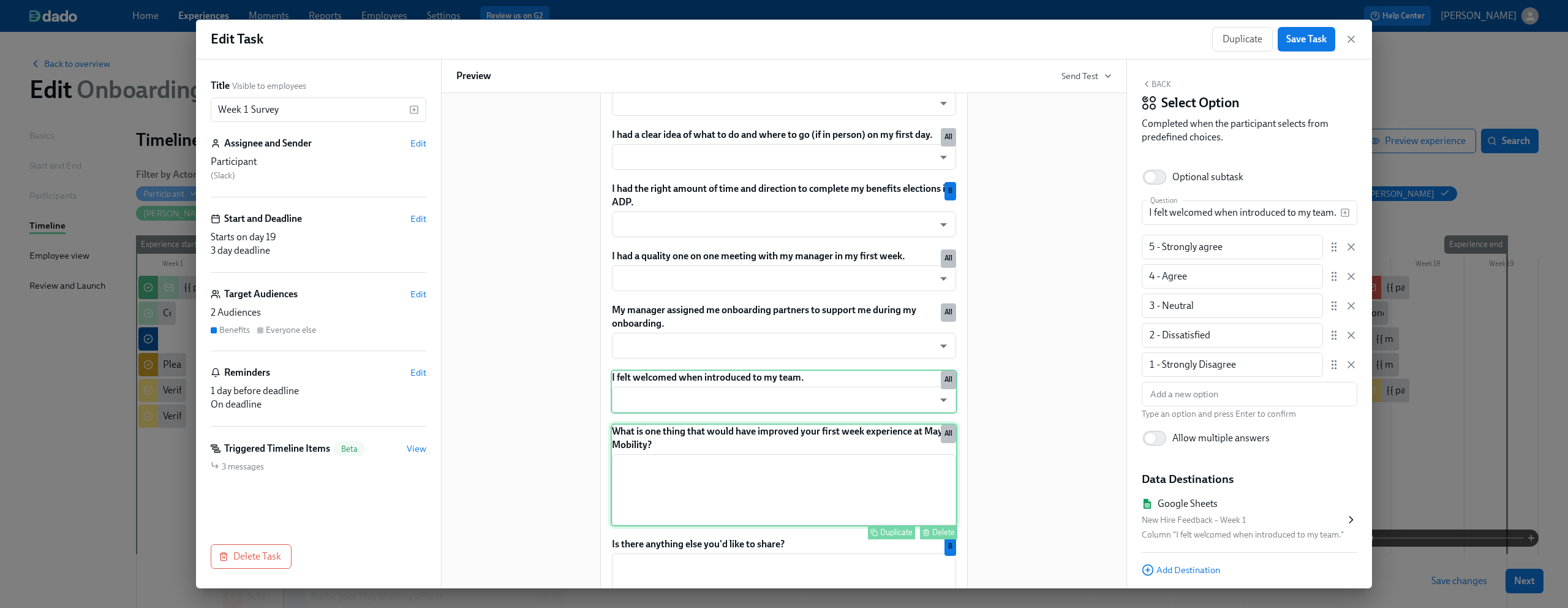
click at [713, 448] on div "What is one thing that would have improved your first week experience at May Mo…" at bounding box center [784, 475] width 347 height 103
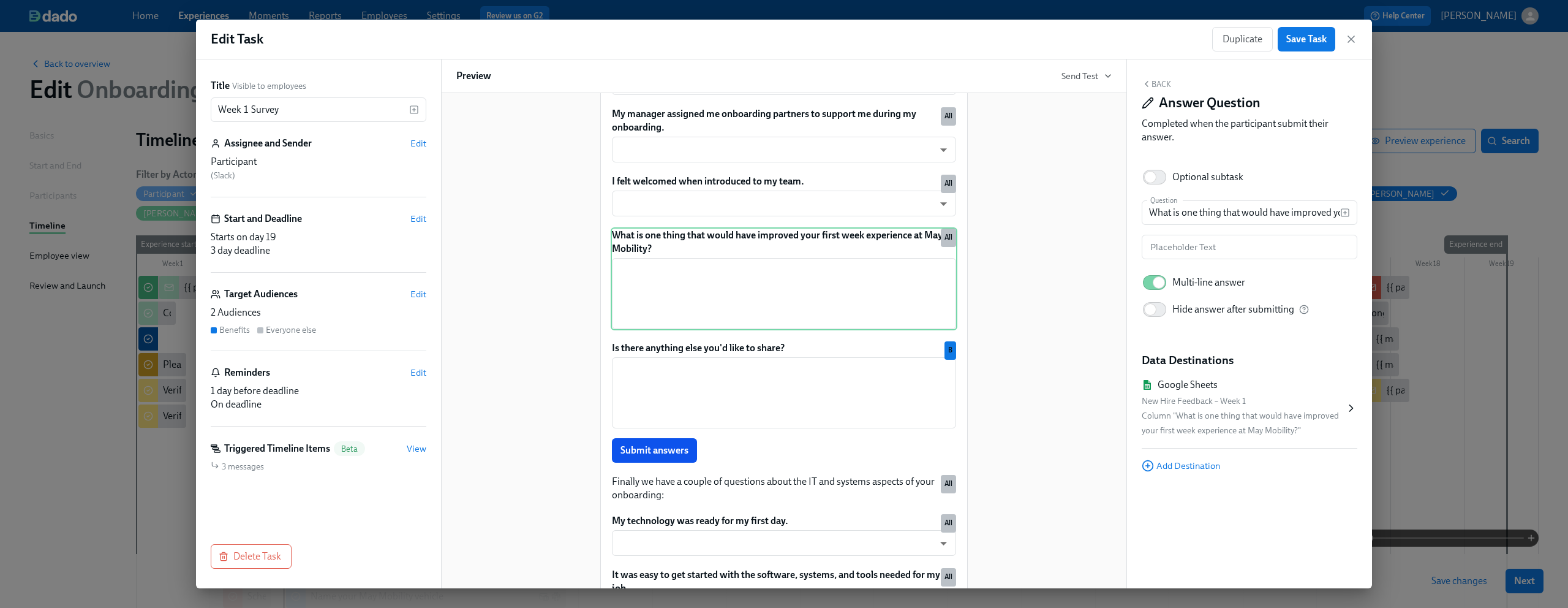
scroll to position [895, 0]
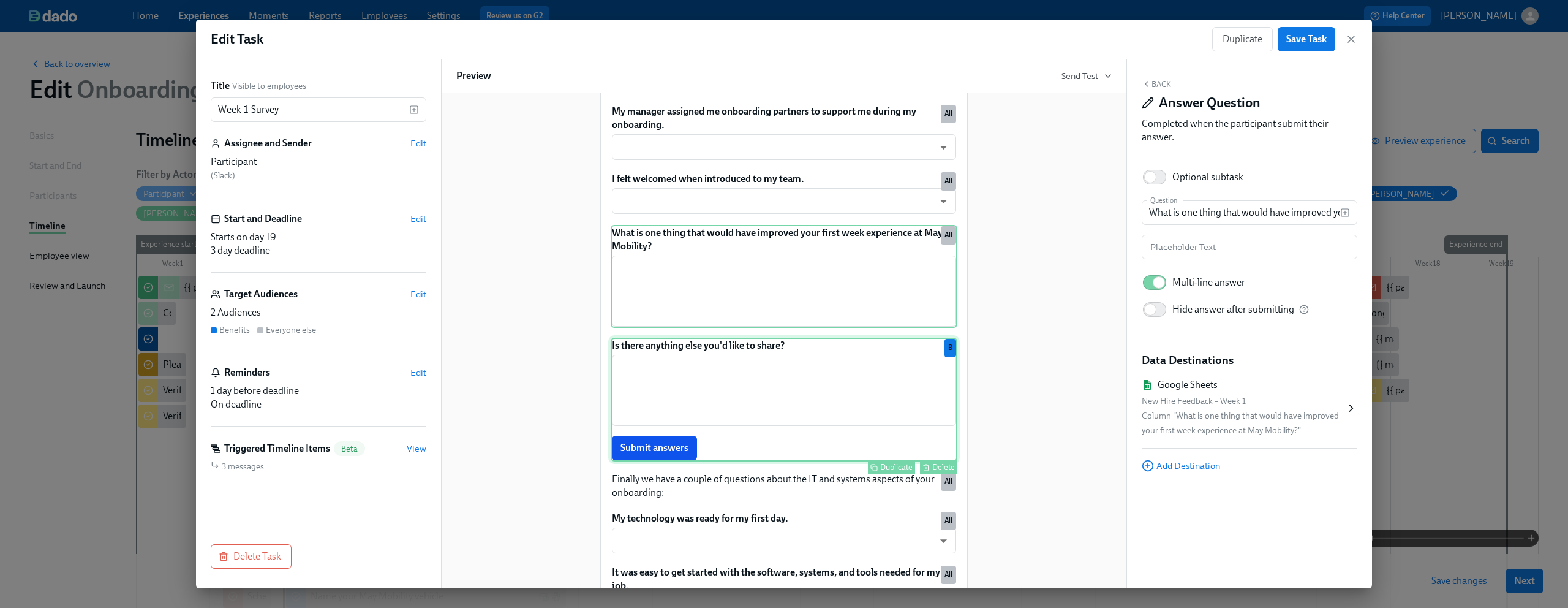
click at [790, 390] on div "Is there anything else you'd like to share? ​ Submit answers Duplicate Delete B" at bounding box center [784, 399] width 347 height 124
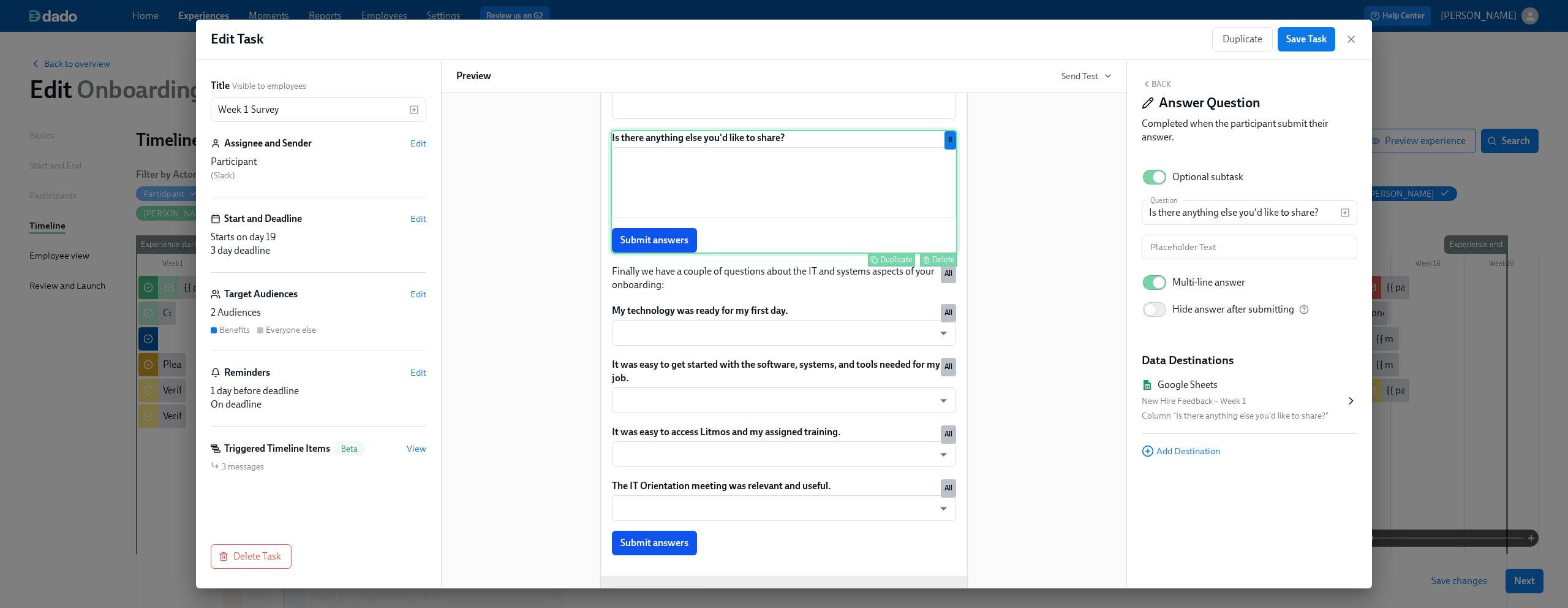
scroll to position [1104, 0]
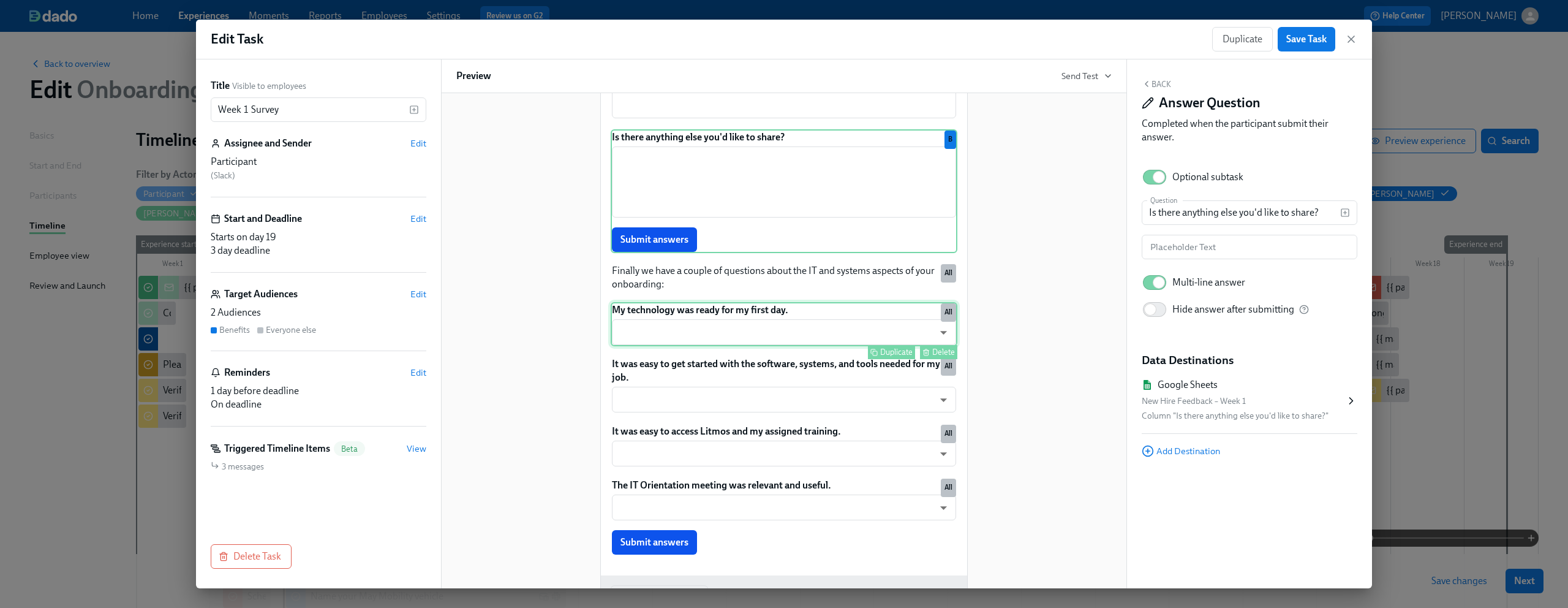
click at [776, 343] on div "My technology was ready for my first day. ​ ​ Duplicate Delete All" at bounding box center [784, 324] width 347 height 44
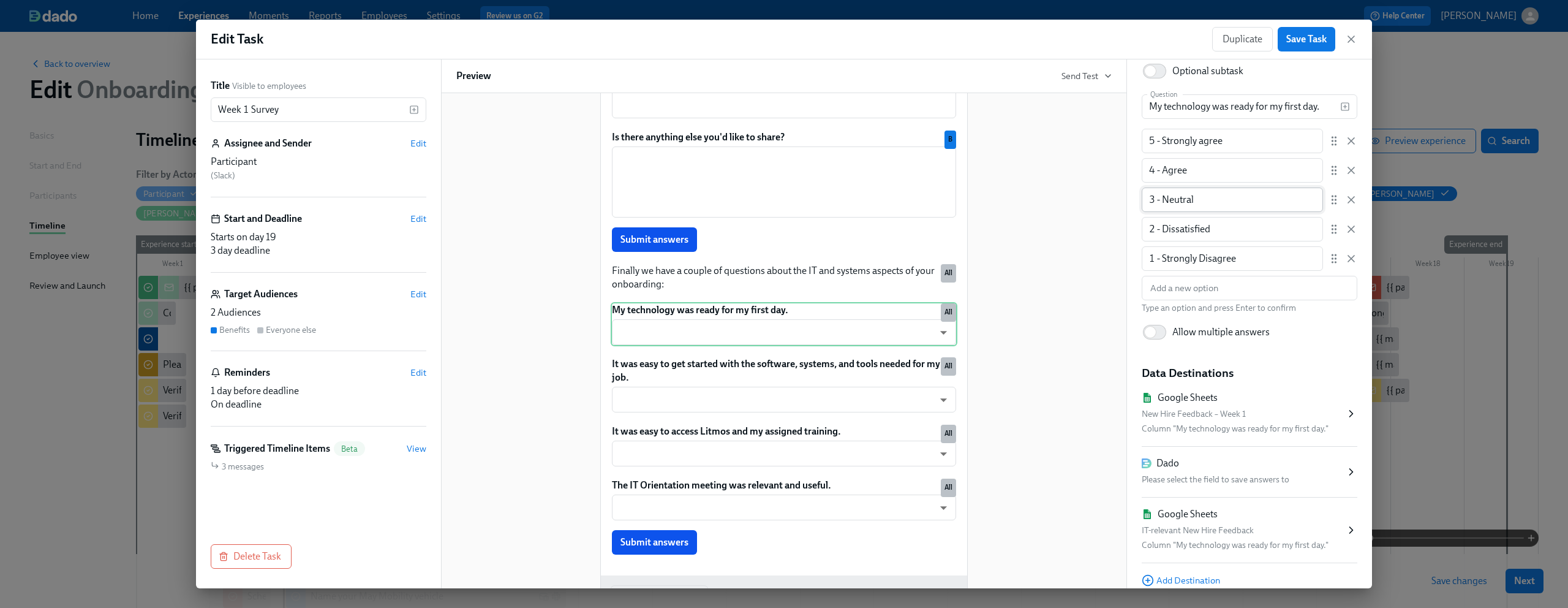
scroll to position [157, 0]
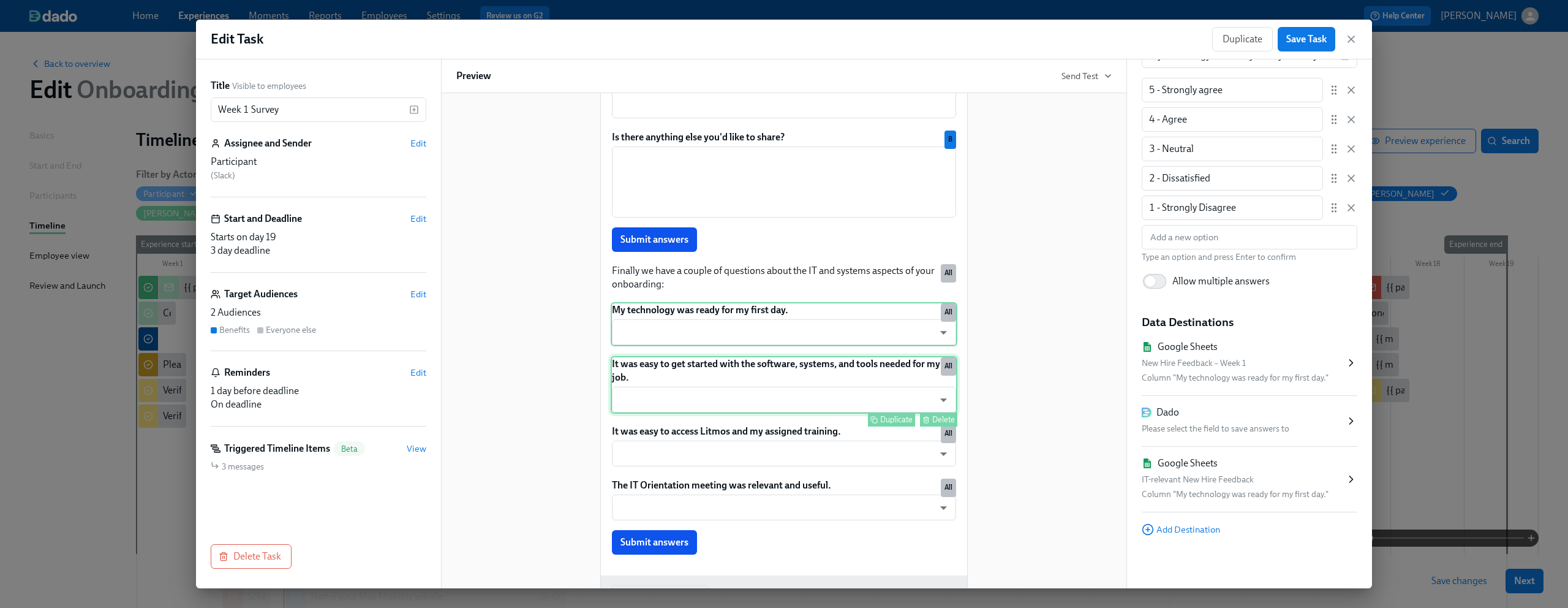
click at [786, 387] on div "It was easy to get started with the software, systems, and tools needed for my …" at bounding box center [784, 385] width 347 height 58
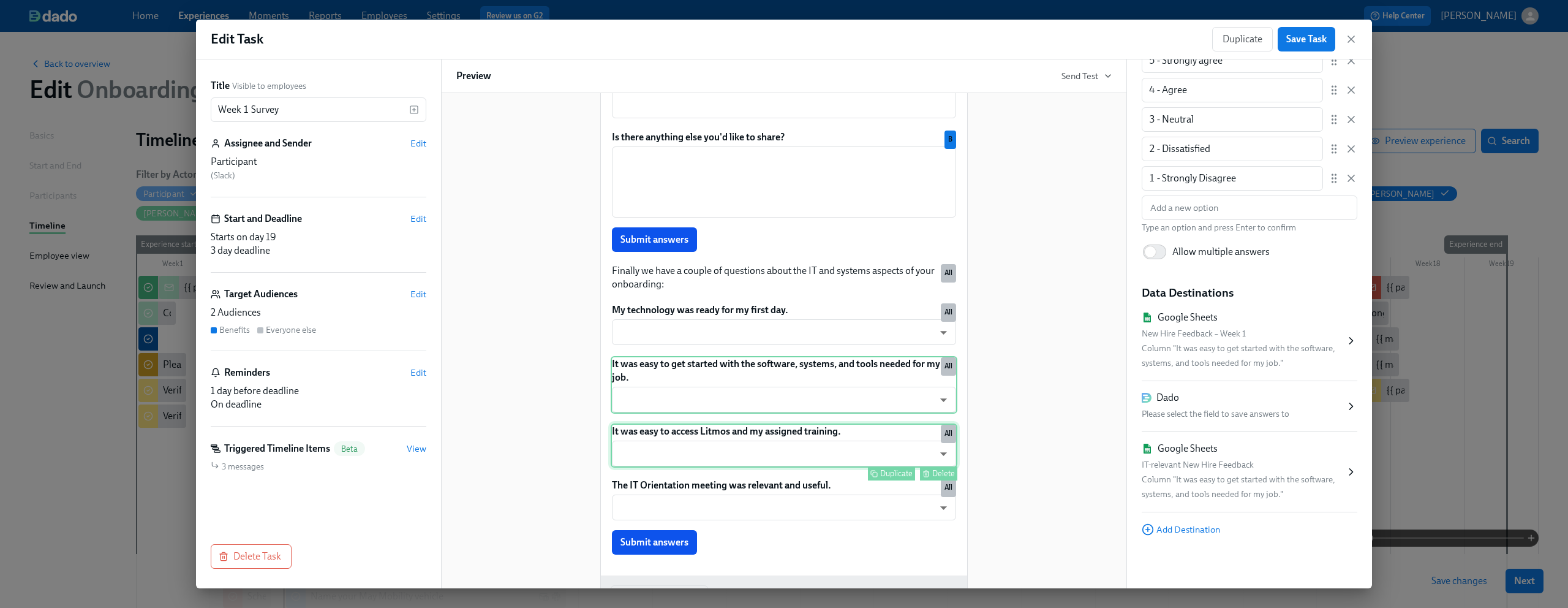
click at [777, 440] on div "It was easy to access Litmos and my assigned training. ​ ​ Duplicate Delete All" at bounding box center [784, 445] width 347 height 44
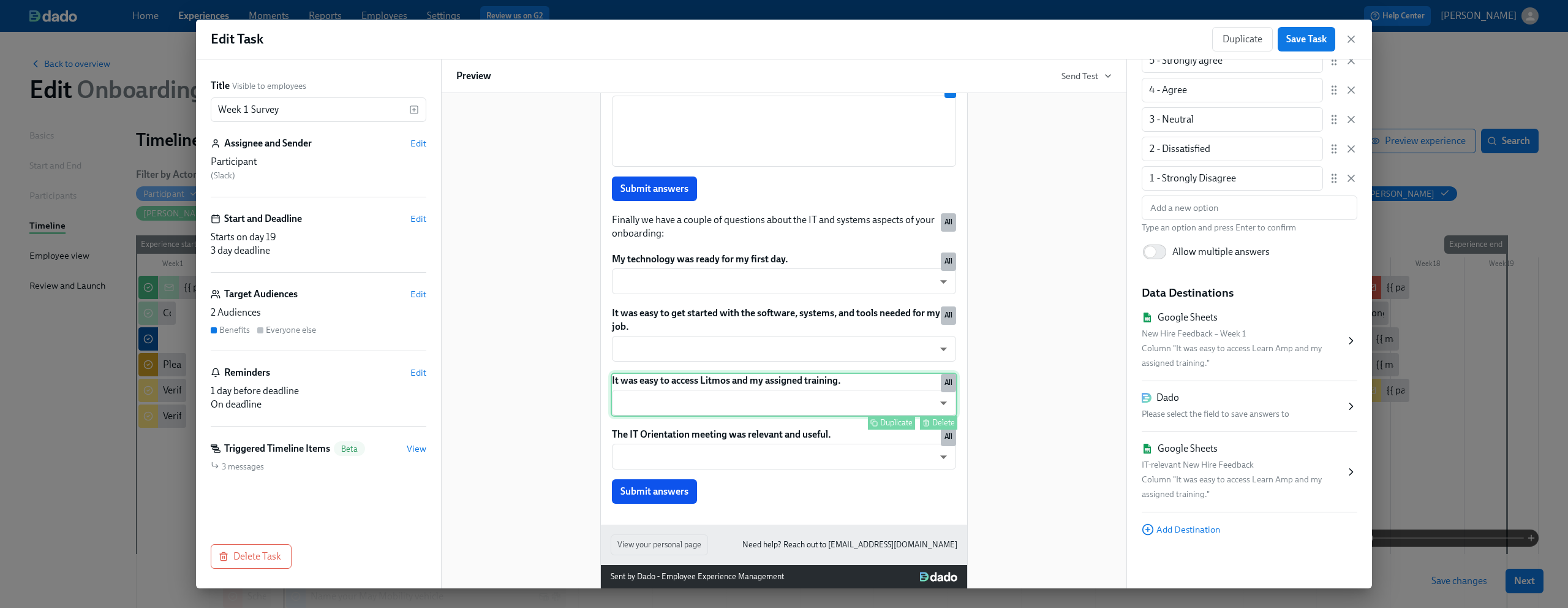
scroll to position [1175, 0]
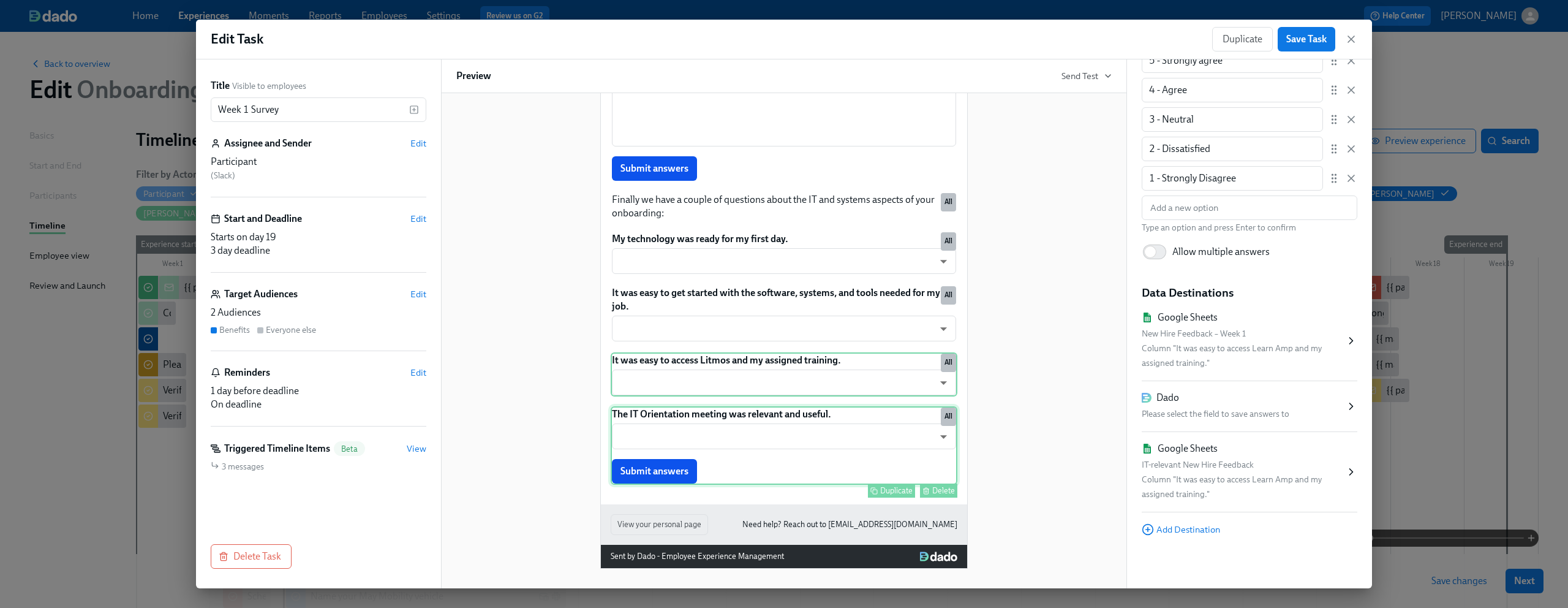
click at [758, 436] on div "The IT Orientation meeting was relevant and useful. ​ ​ Submit answers Duplicat…" at bounding box center [784, 445] width 347 height 78
click at [753, 385] on div "It was easy to access Litmos and my assigned training. ​ ​ Duplicate Delete All" at bounding box center [784, 374] width 347 height 44
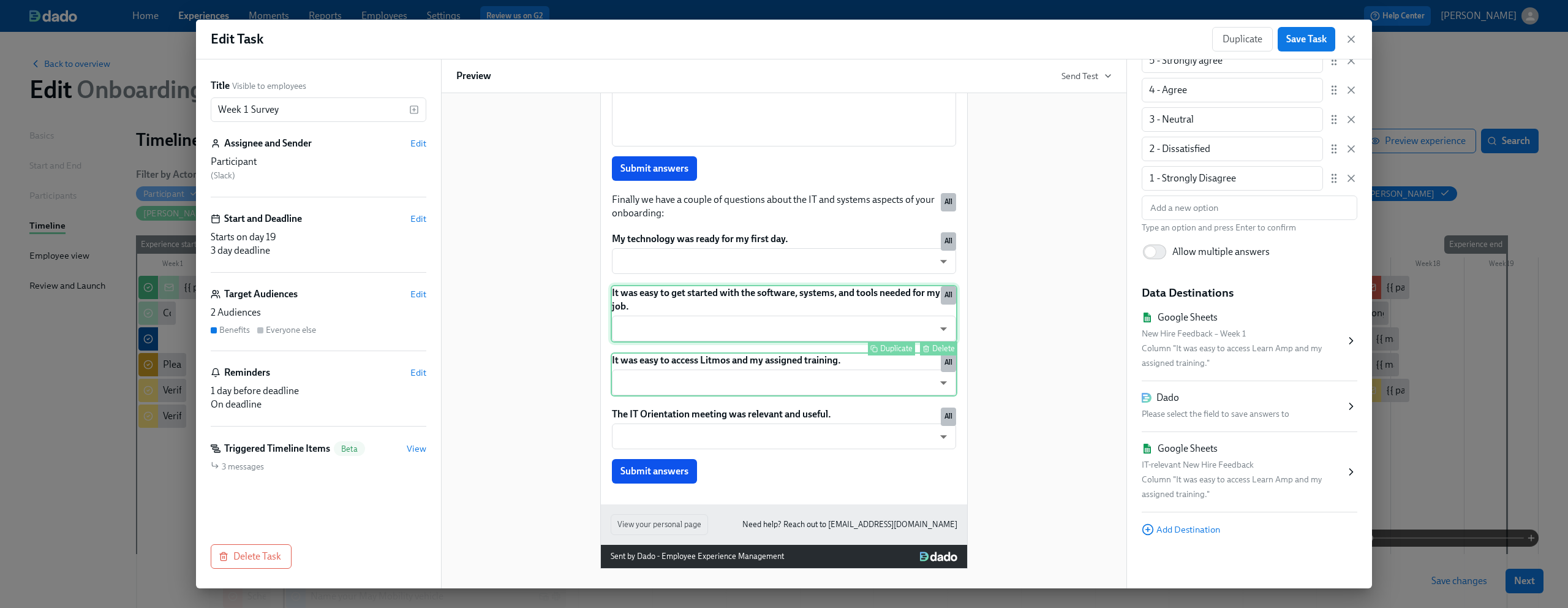
click at [746, 318] on div "It was easy to get started with the software, systems, and tools needed for my …" at bounding box center [784, 314] width 347 height 58
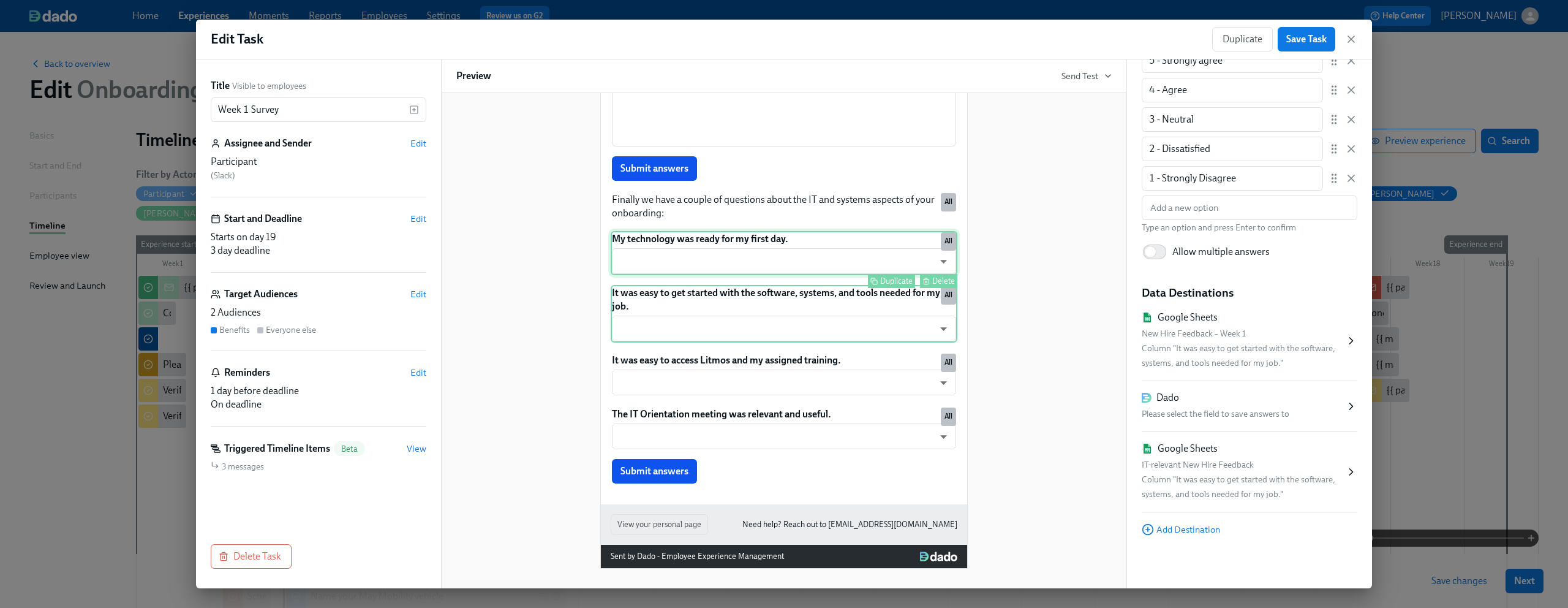
click at [745, 265] on div "My technology was ready for my first day. ​ ​ Duplicate Delete All" at bounding box center [784, 252] width 347 height 44
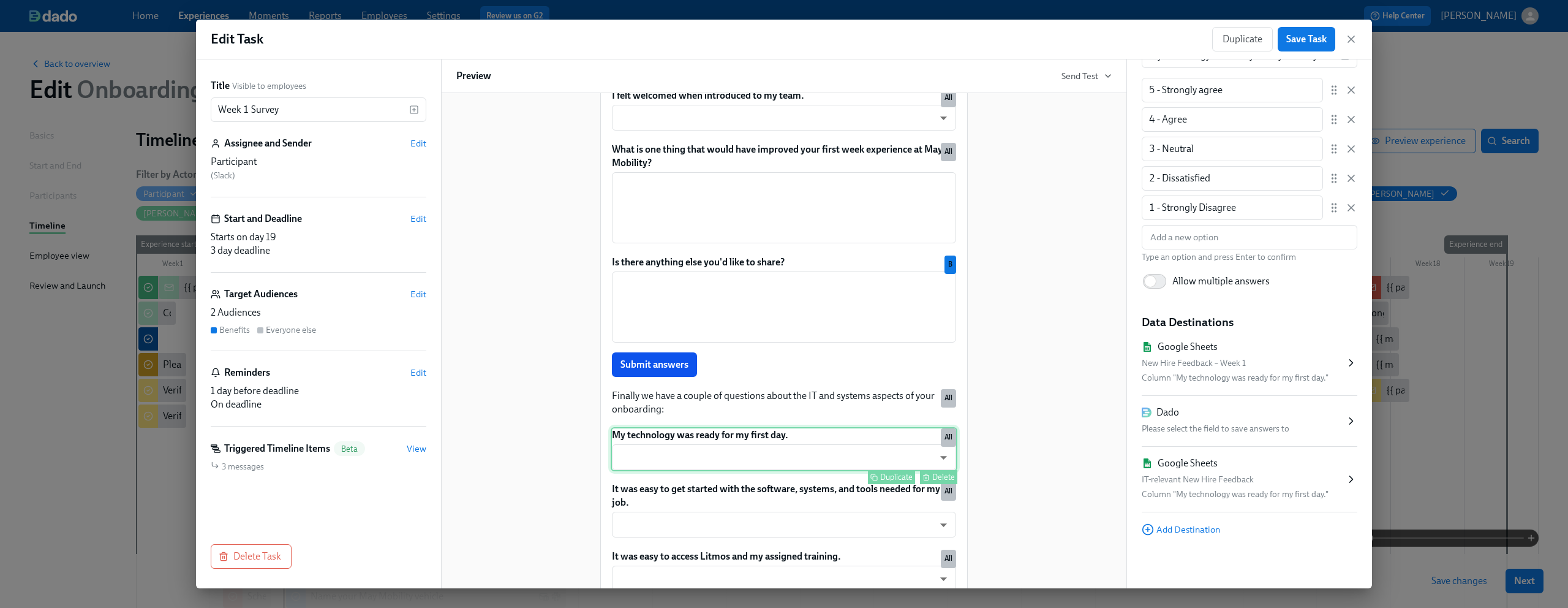
scroll to position [972, 0]
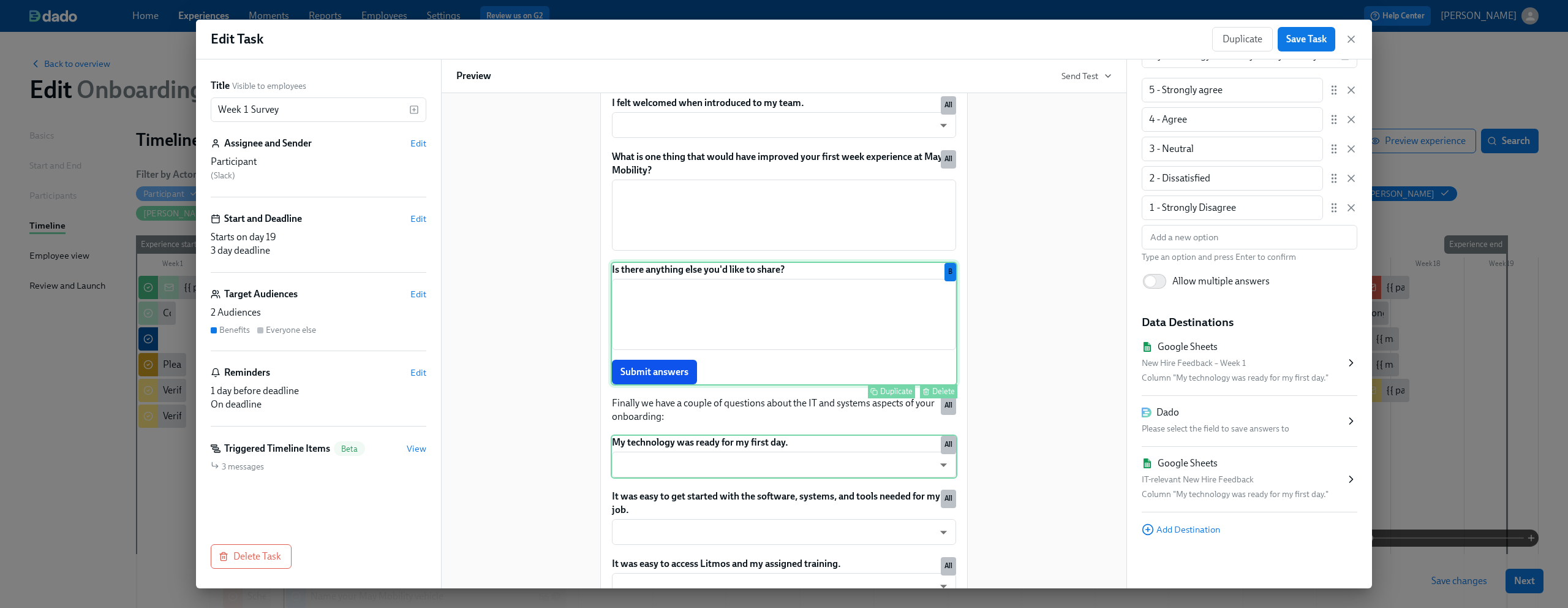
click at [733, 296] on div "Is there anything else you'd like to share? ​ Submit answers Duplicate Delete B" at bounding box center [784, 323] width 347 height 124
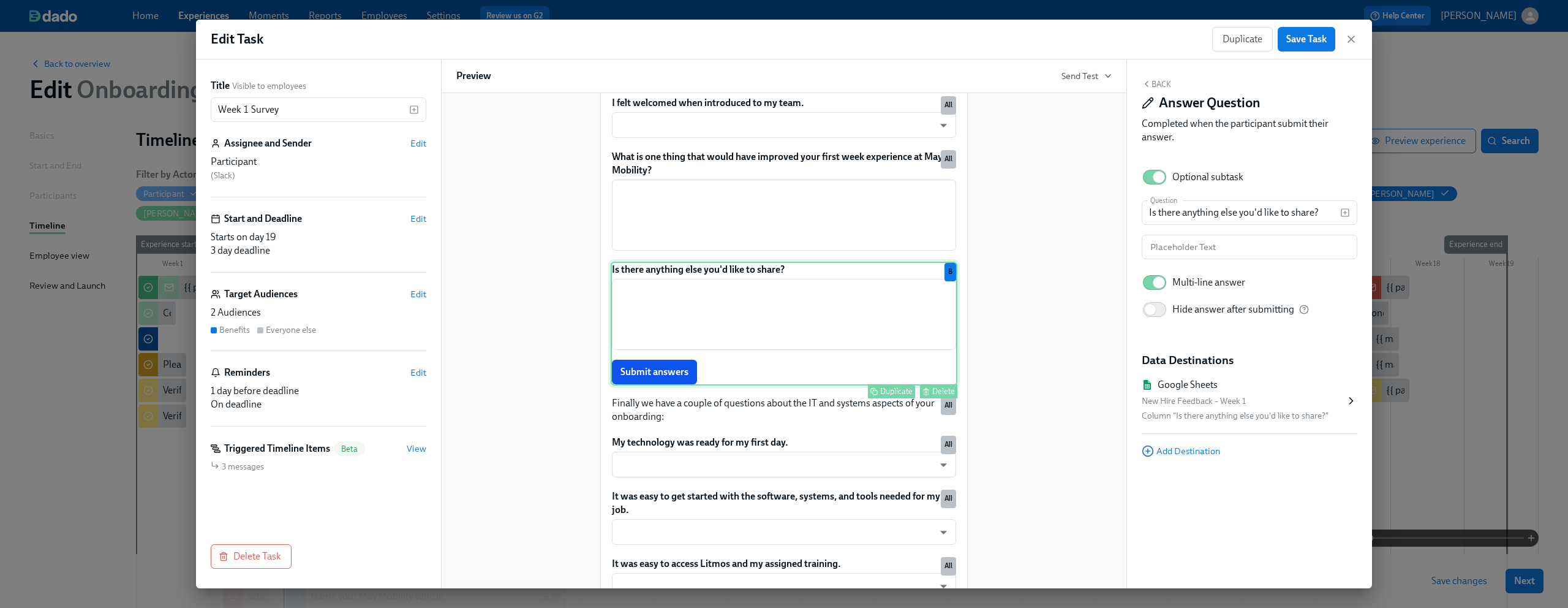
scroll to position [0, 0]
click at [729, 244] on div "What is one thing that would have improved your first week experience at May Mo…" at bounding box center [784, 200] width 347 height 103
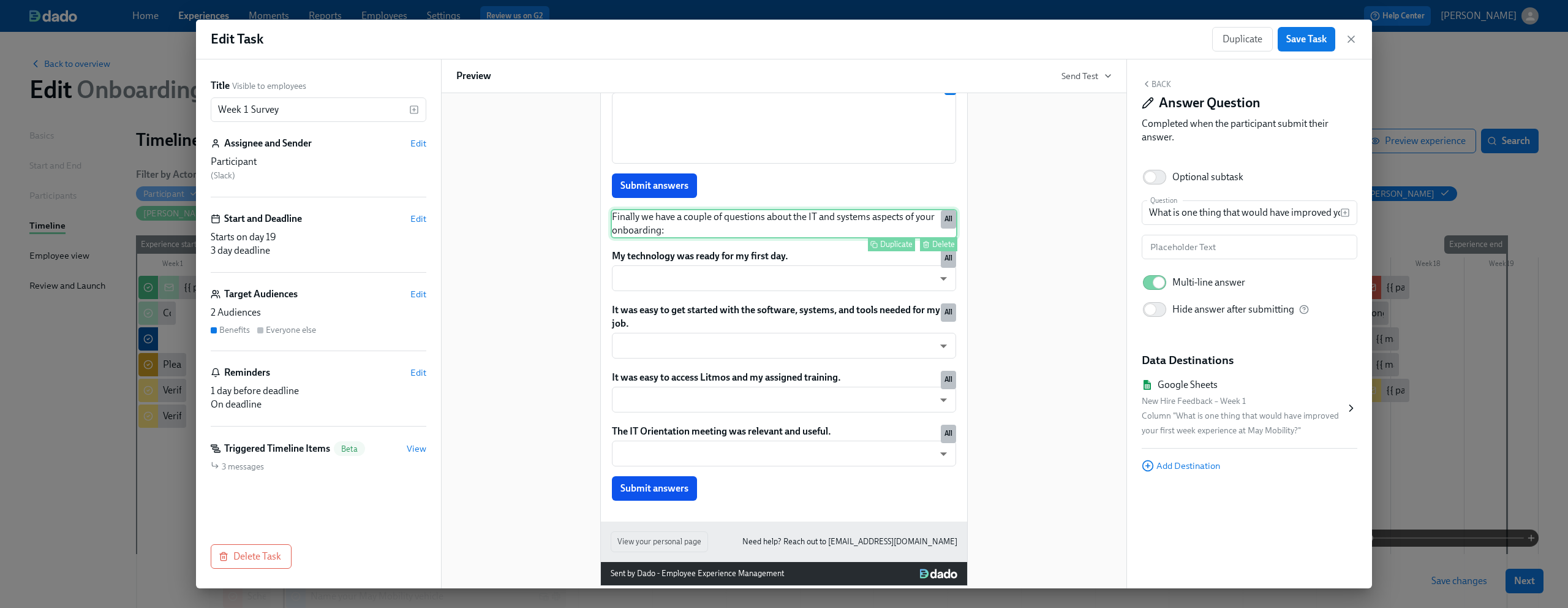
scroll to position [1175, 0]
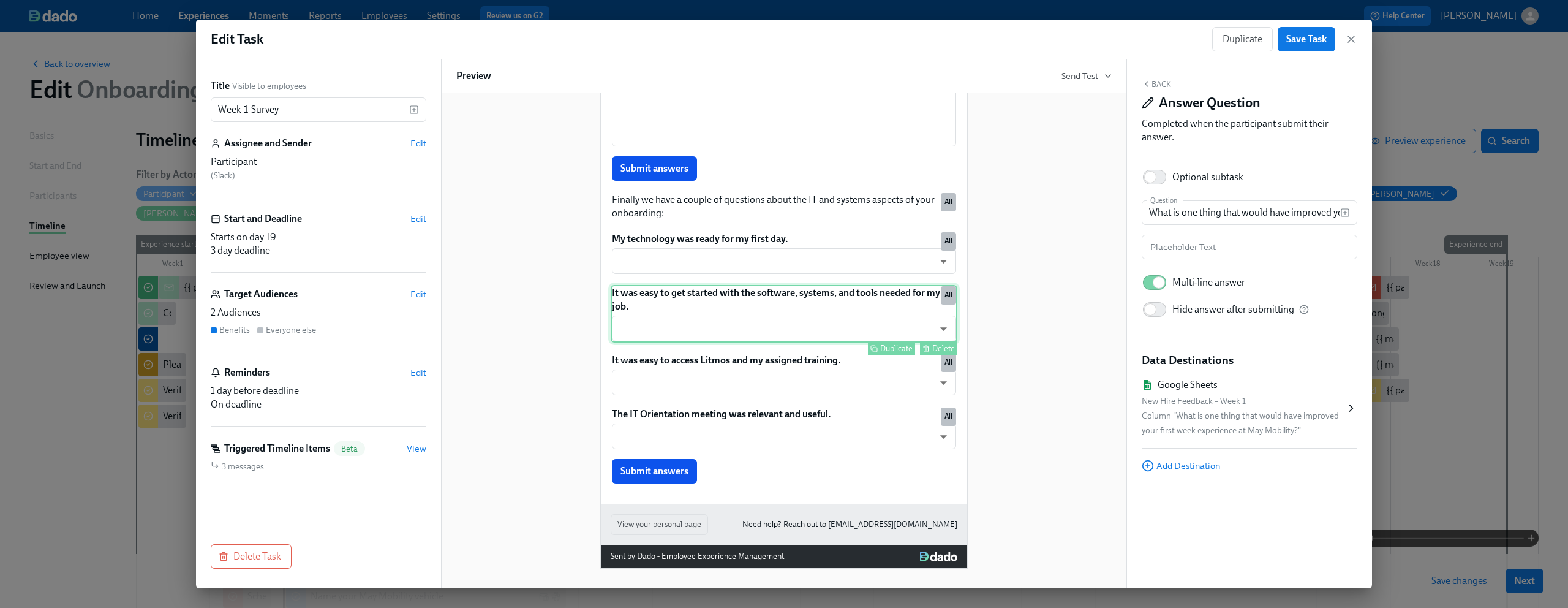
click at [738, 301] on div "It was easy to get started with the software, systems, and tools needed for my …" at bounding box center [784, 314] width 347 height 58
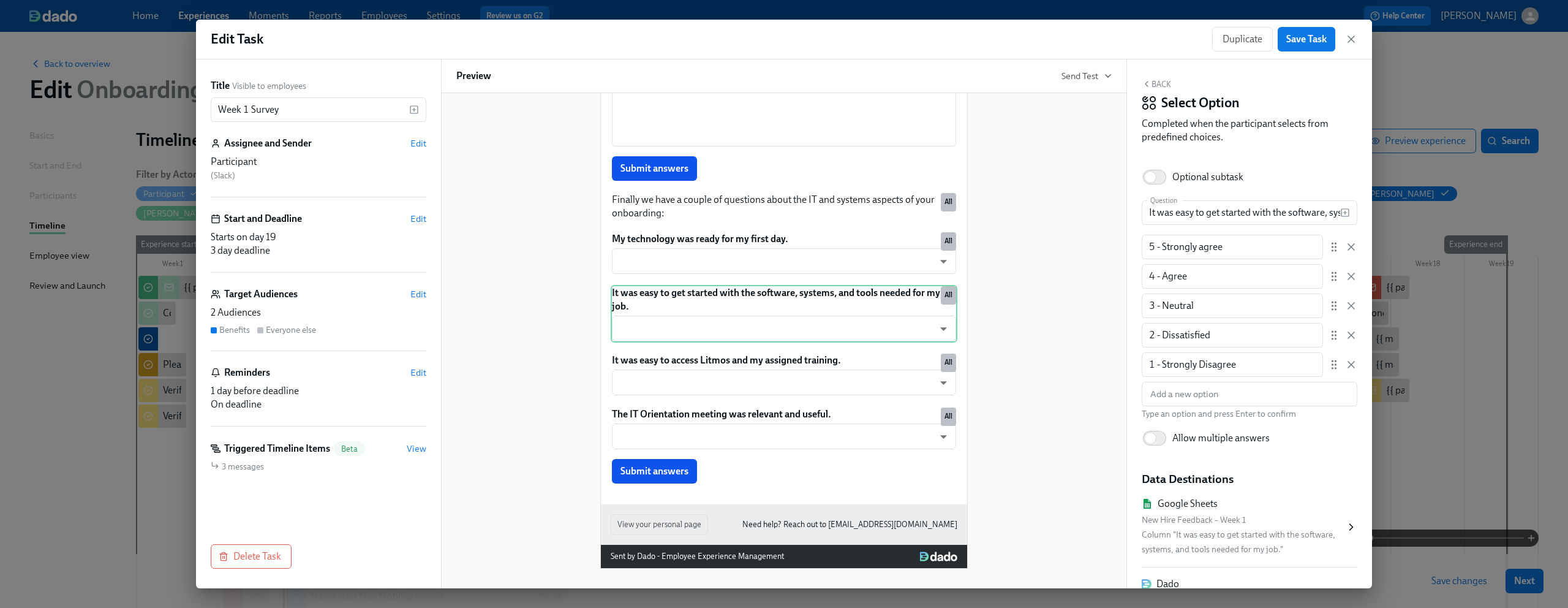
scroll to position [186, 0]
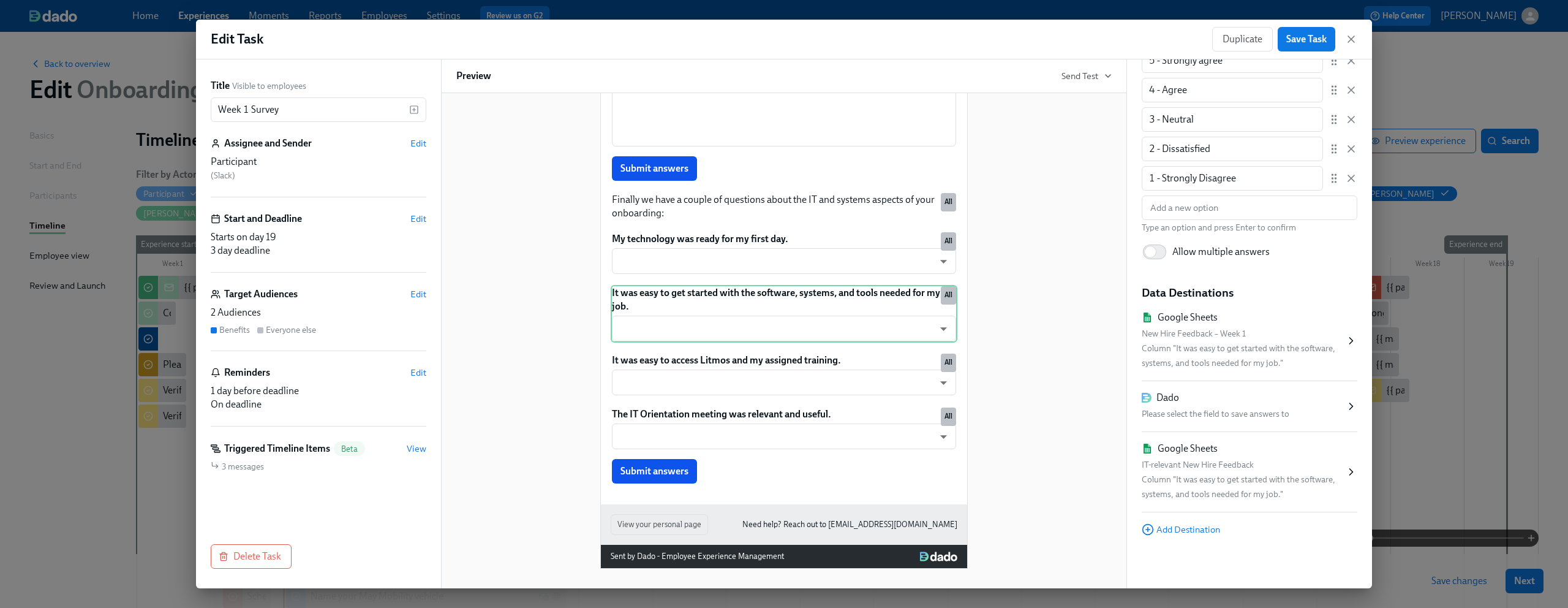
click at [1319, 410] on div "Please select the field to save answers to" at bounding box center [1244, 414] width 203 height 15
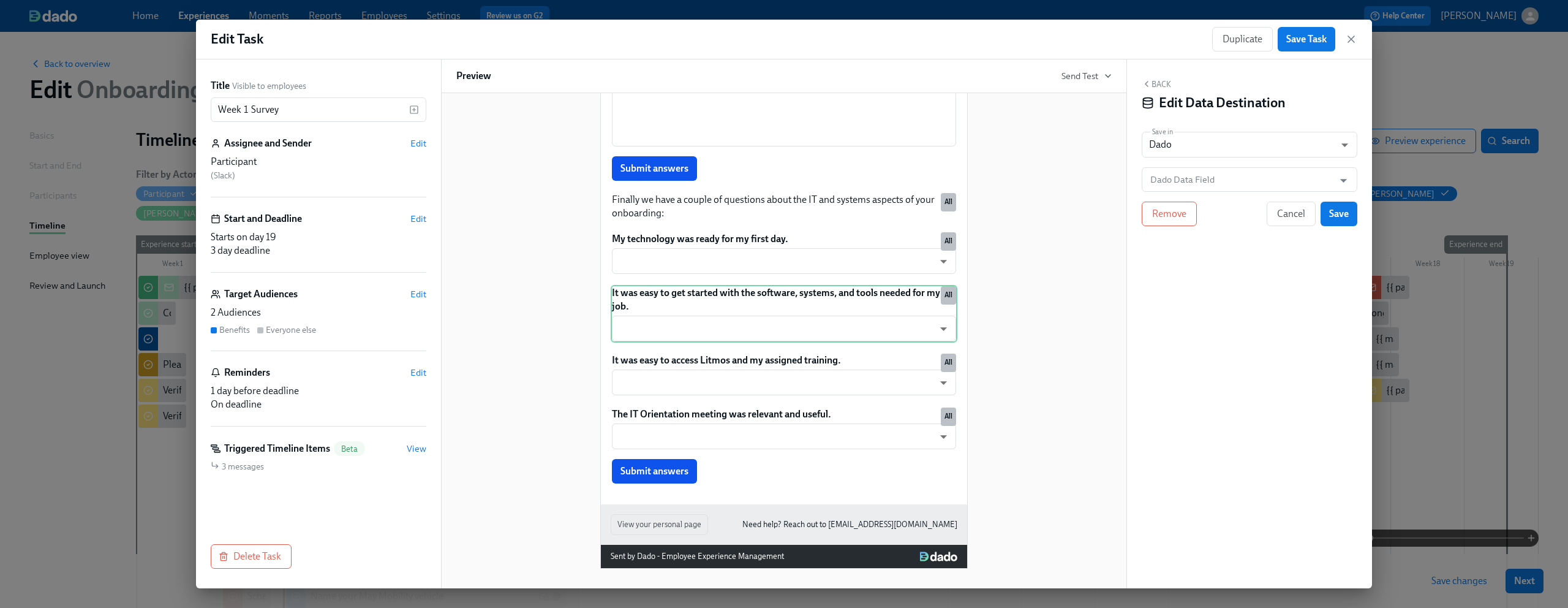
scroll to position [0, 0]
click at [1300, 219] on span "Cancel" at bounding box center [1291, 214] width 28 height 12
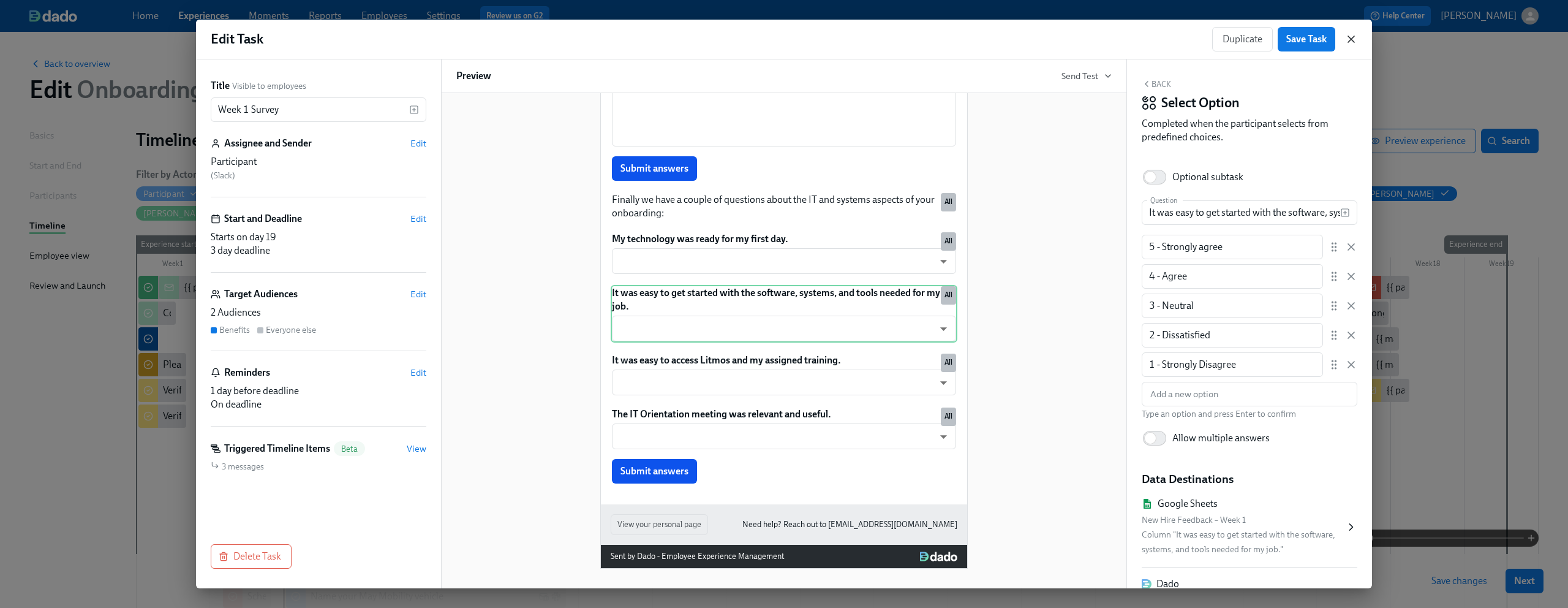
click at [1354, 41] on icon "button" at bounding box center [1351, 39] width 12 height 12
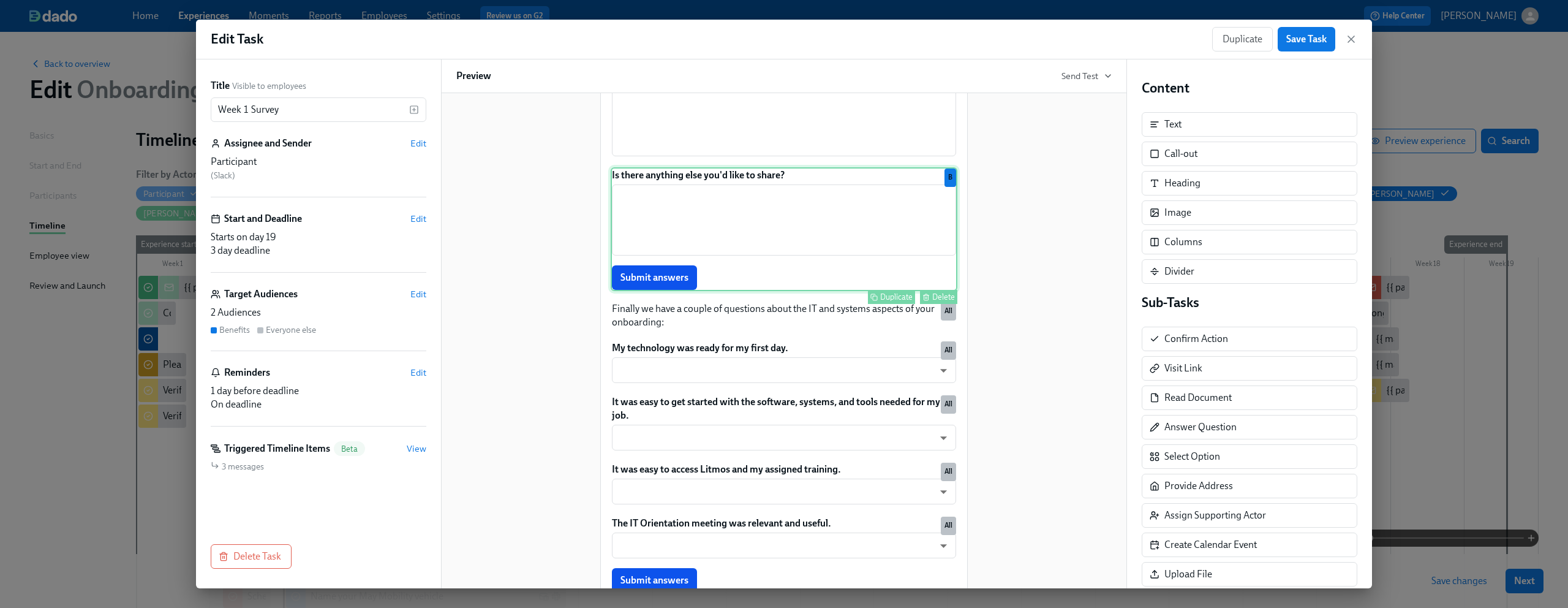
scroll to position [1175, 0]
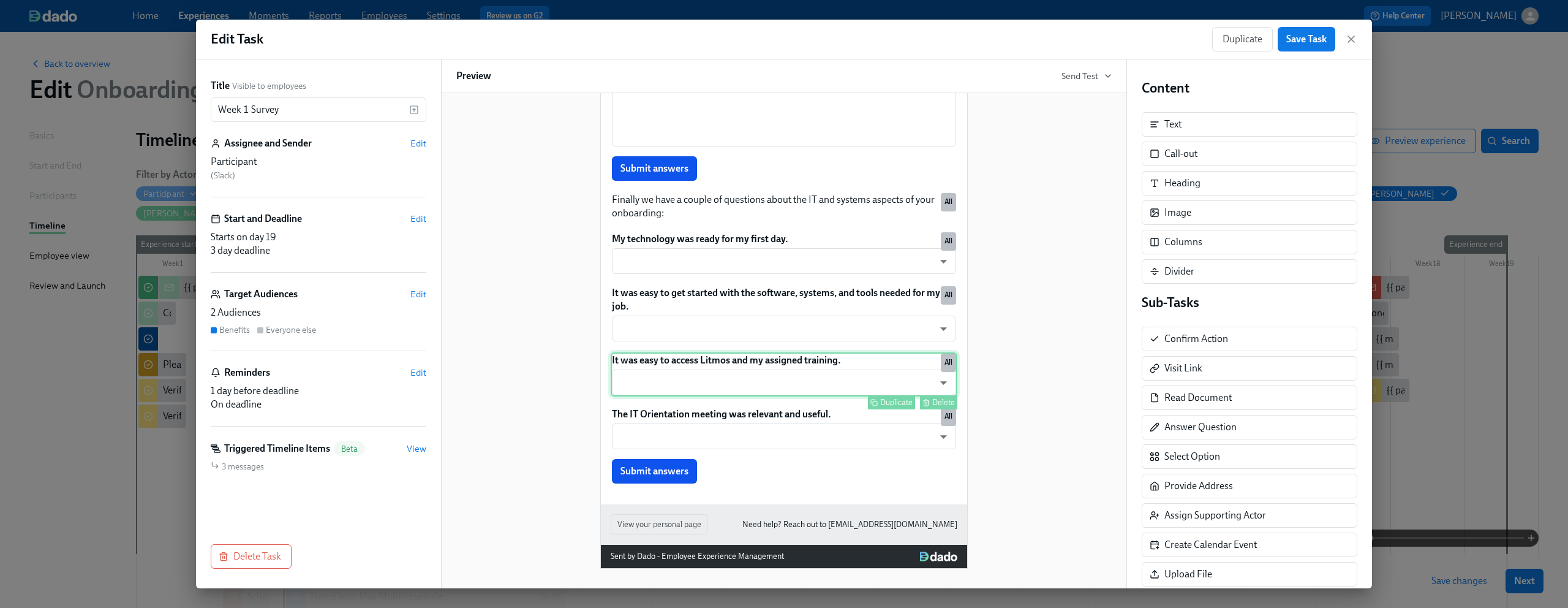
click at [765, 367] on div "It was easy to access Litmos and my assigned training. ​ ​ Duplicate Delete All" at bounding box center [784, 374] width 347 height 44
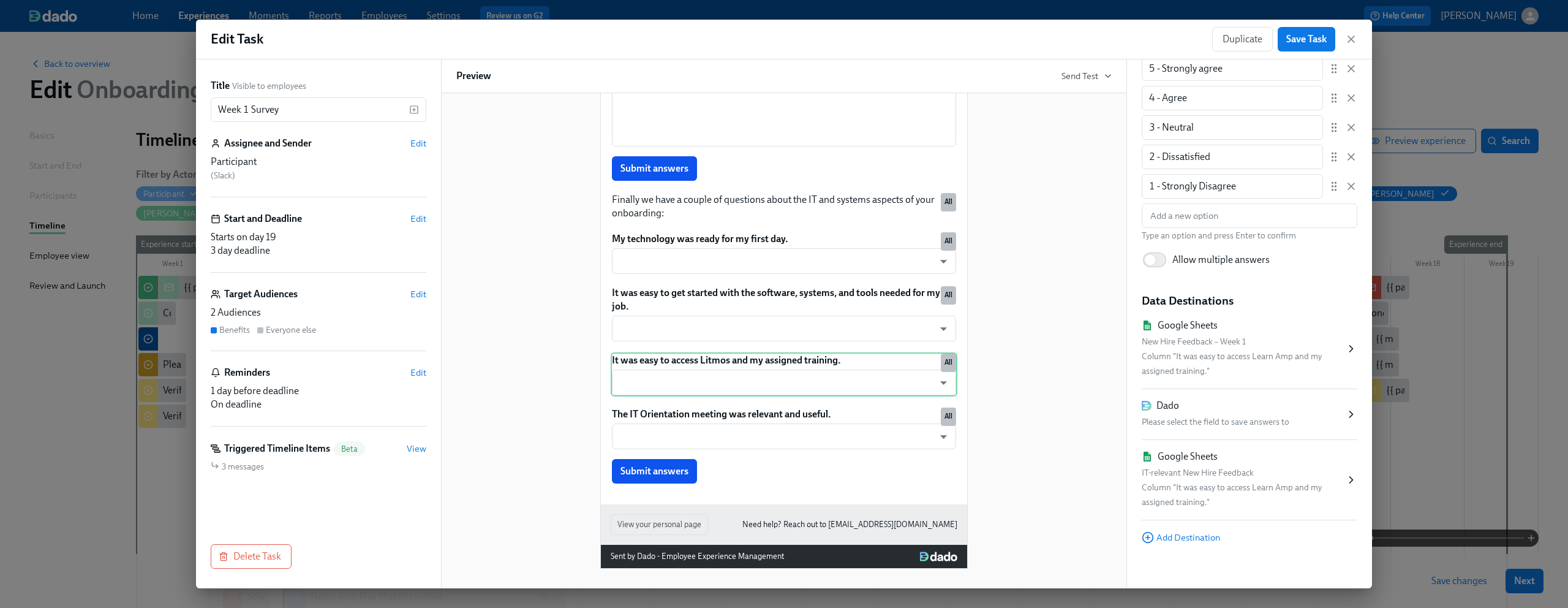
scroll to position [186, 0]
click at [1352, 39] on icon "button" at bounding box center [1351, 39] width 12 height 12
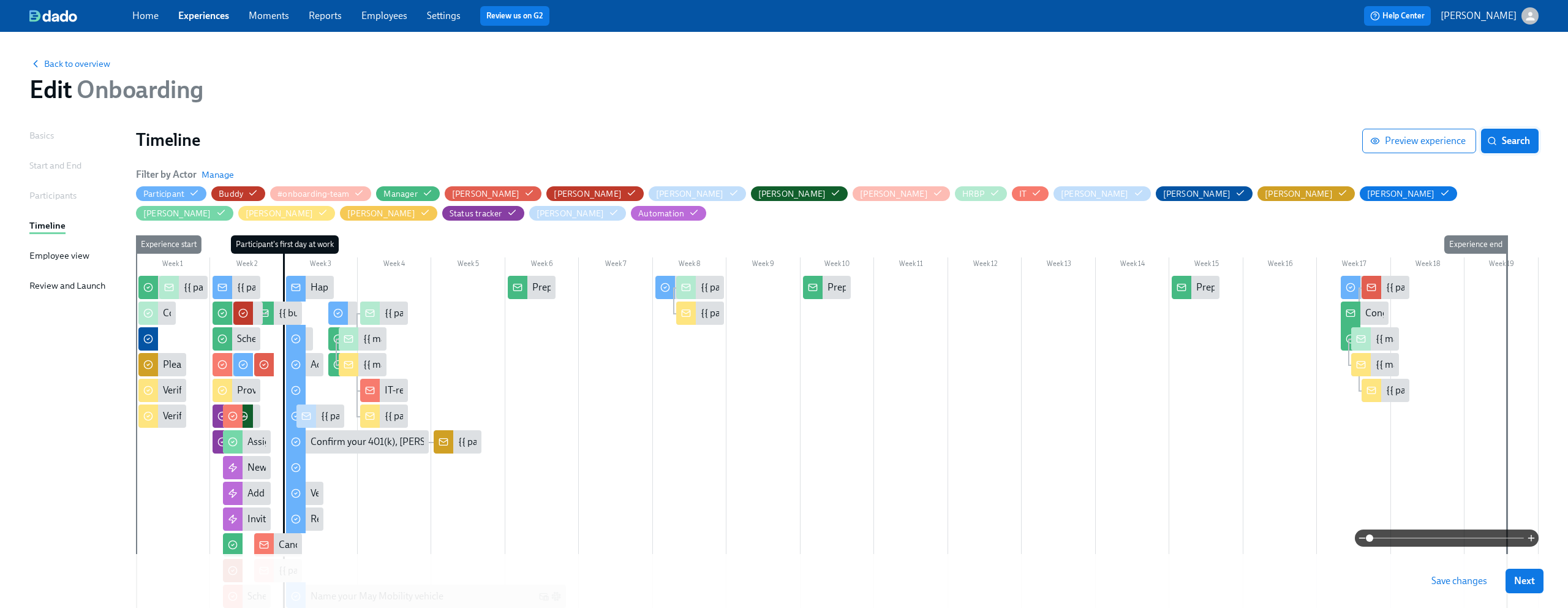
click at [1506, 135] on span "Search" at bounding box center [1510, 141] width 41 height 12
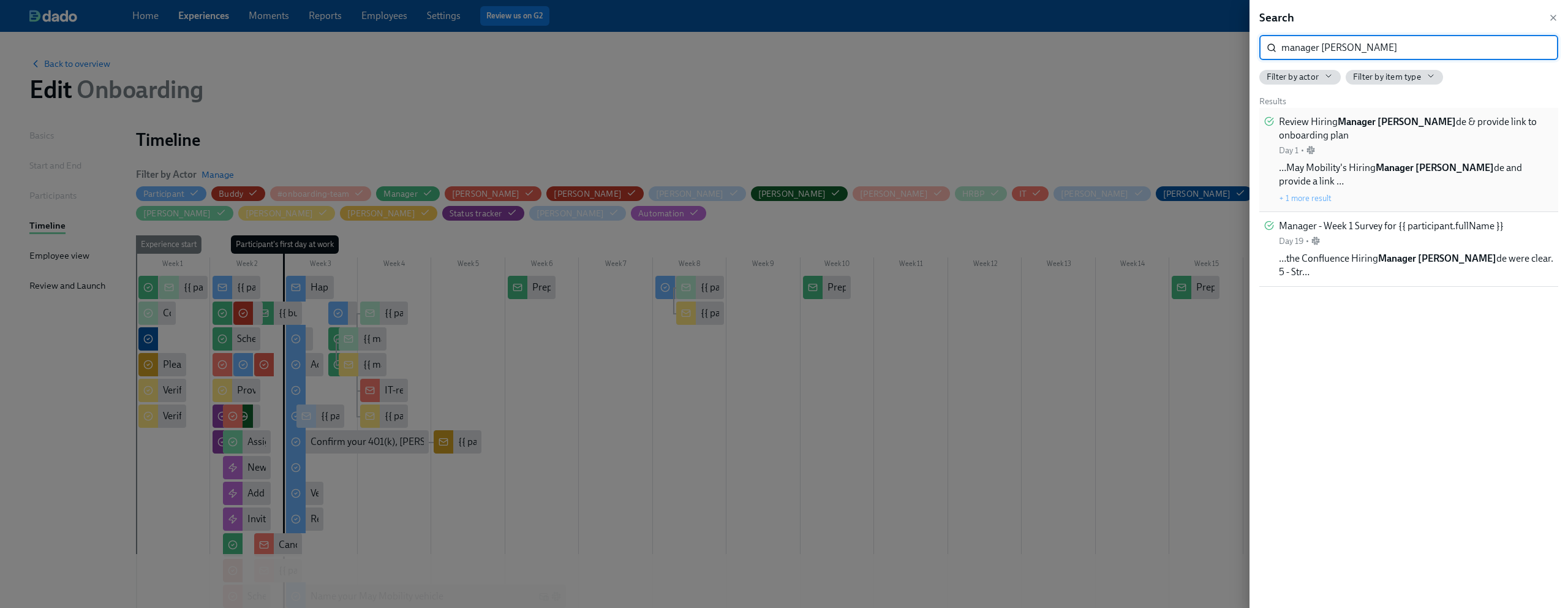
type input "manager gui"
click at [1376, 135] on div "Review Hiring Manager Gui de & provide link to onboarding plan Day 1 •" at bounding box center [1417, 135] width 275 height 41
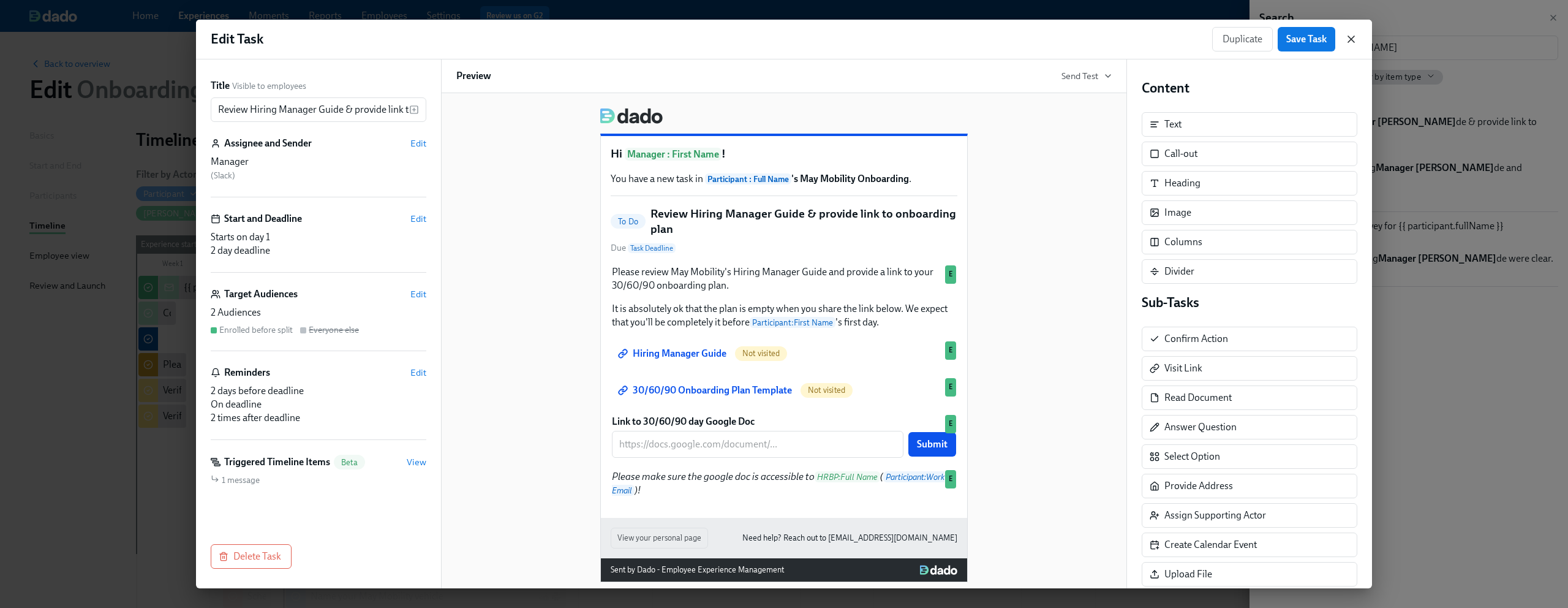
click at [1347, 34] on icon "button" at bounding box center [1351, 39] width 12 height 12
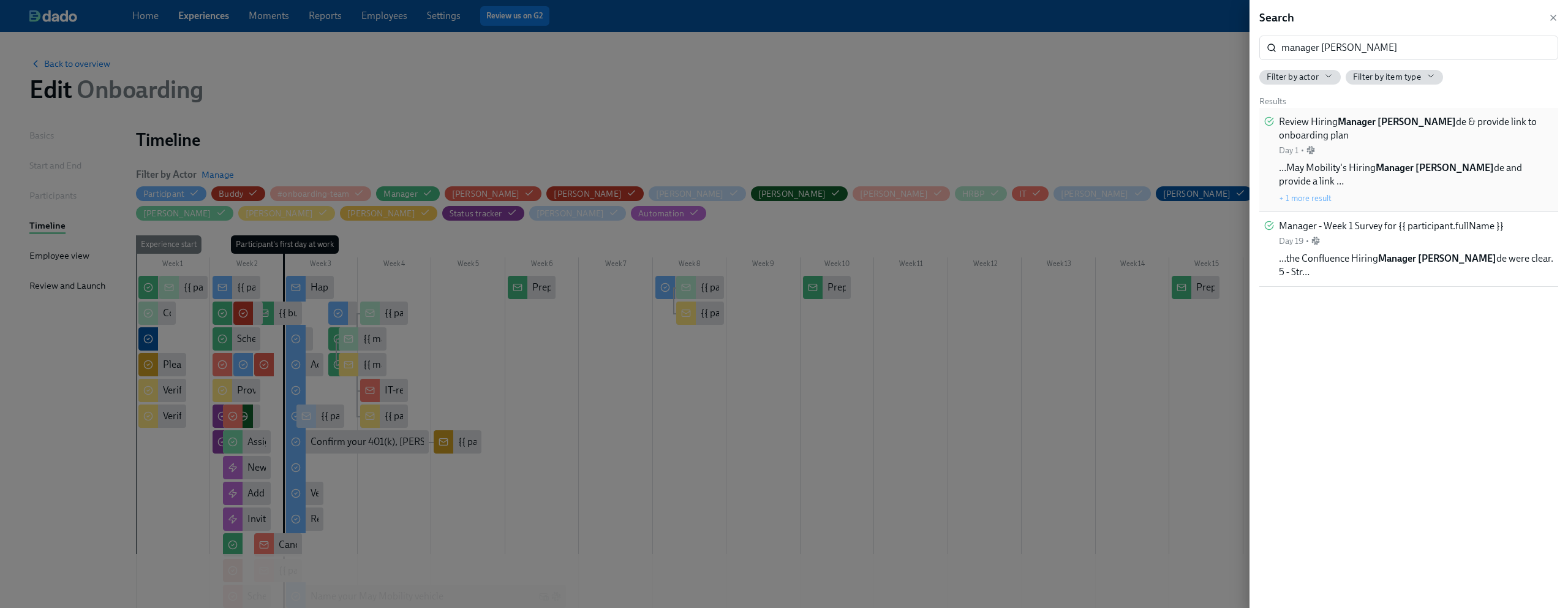
click at [1314, 193] on button "+ 1 more result" at bounding box center [1305, 197] width 53 height 10
click at [1355, 53] on input "manager gui" at bounding box center [1419, 48] width 277 height 25
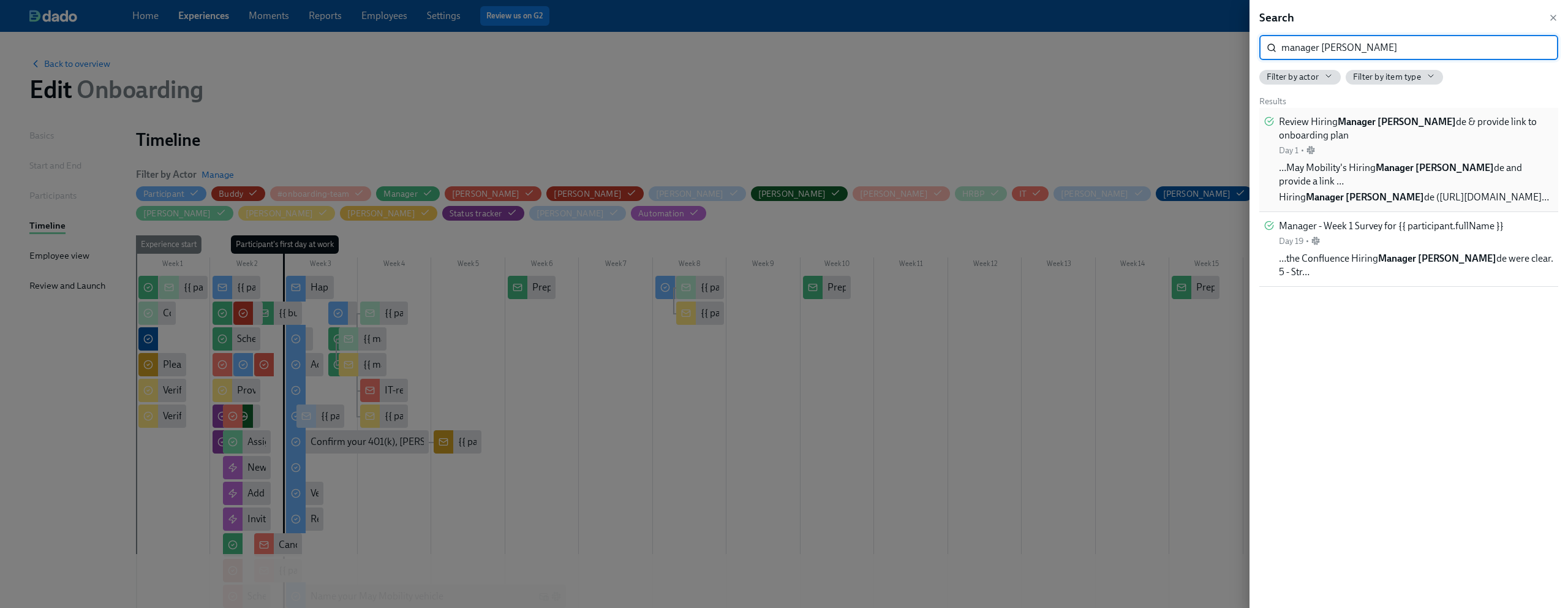
click at [1541, 50] on input "manager gui" at bounding box center [1419, 48] width 277 height 25
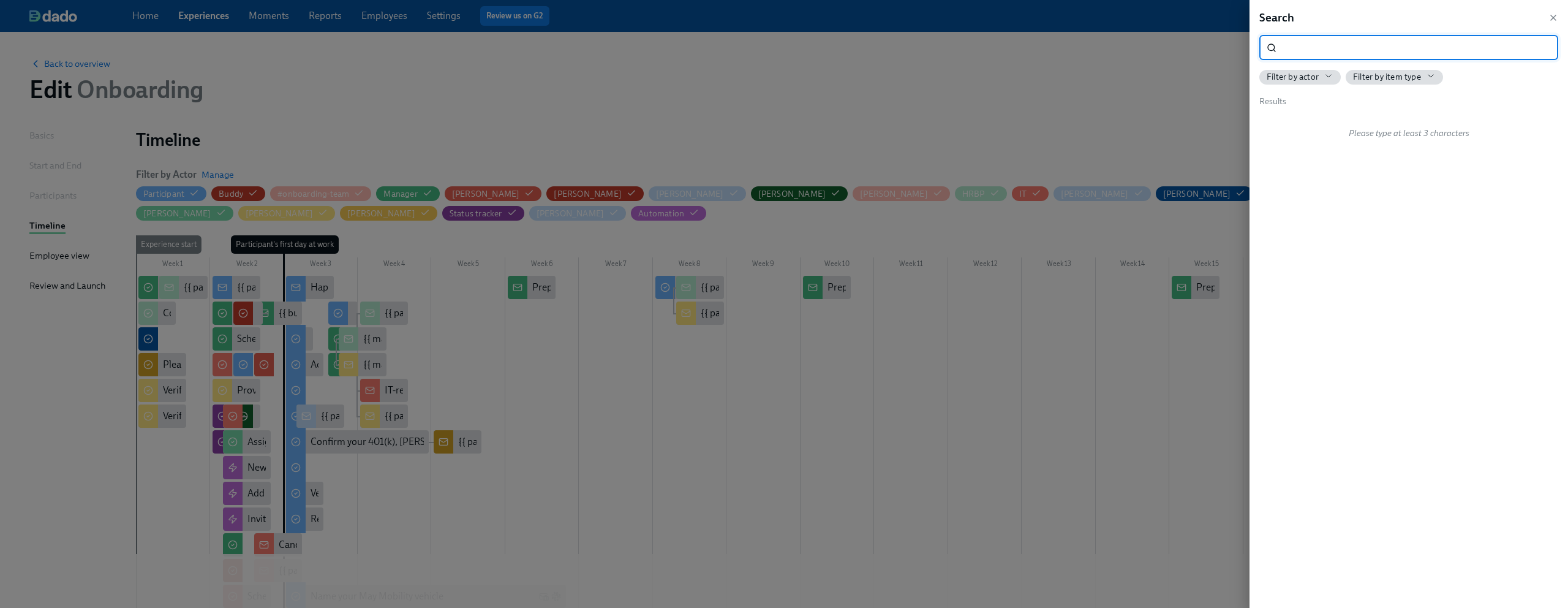
click at [1554, 24] on div "Search" at bounding box center [1409, 17] width 299 height 16
click at [1552, 18] on icon "button" at bounding box center [1553, 18] width 5 height 5
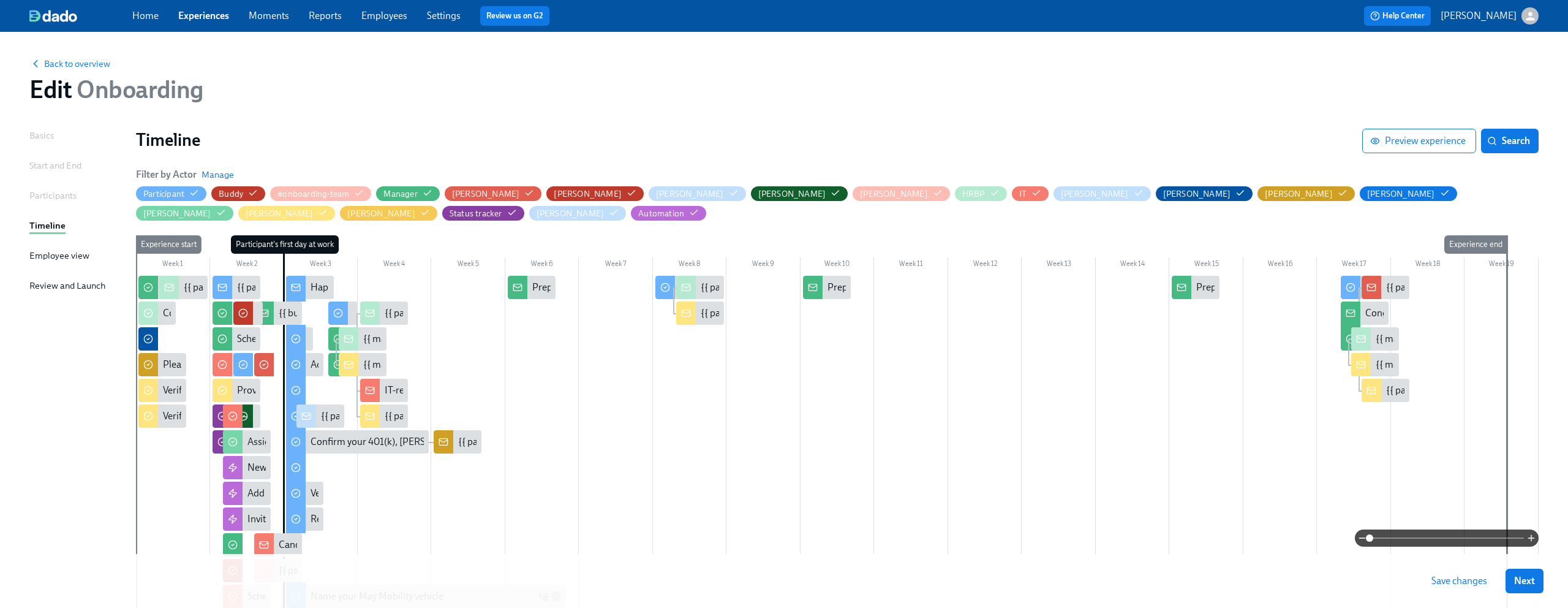
click at [202, 11] on link "Experiences" at bounding box center [203, 15] width 51 height 11
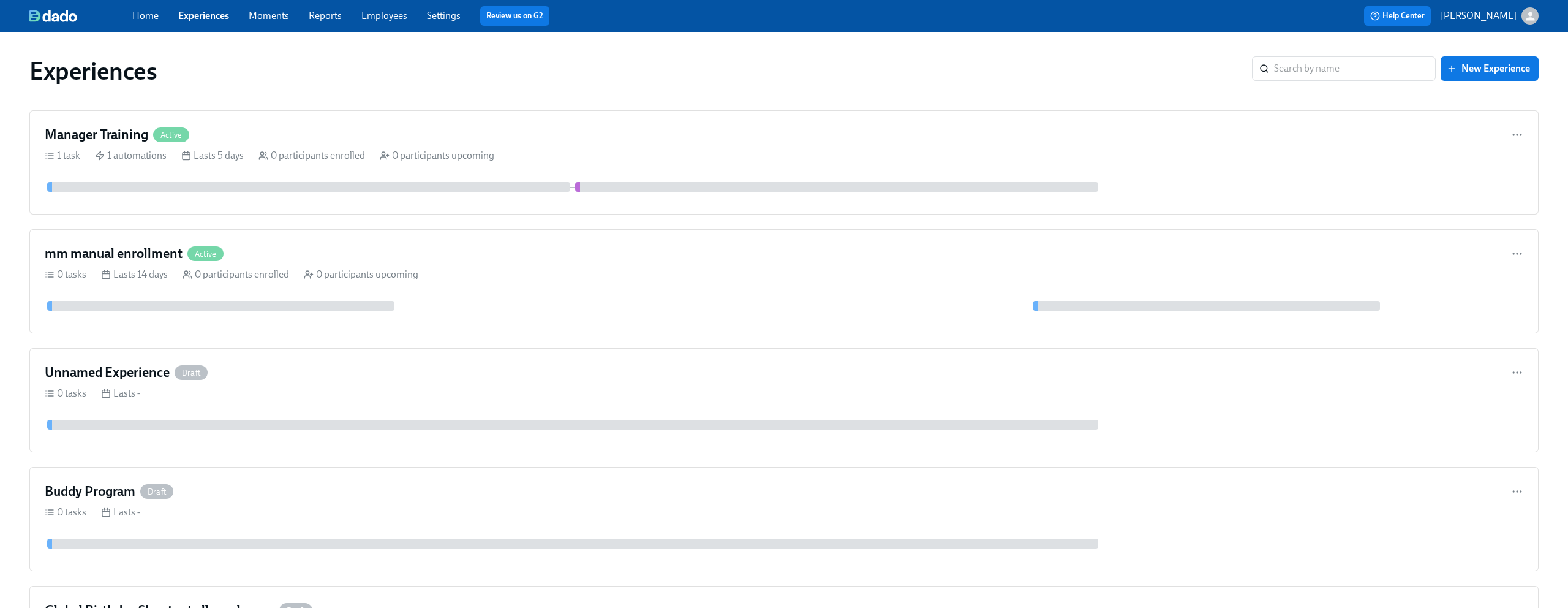
click at [1534, 10] on icon "button" at bounding box center [1530, 16] width 13 height 13
click at [1490, 74] on span "Switch organization..." at bounding box center [1471, 71] width 115 height 13
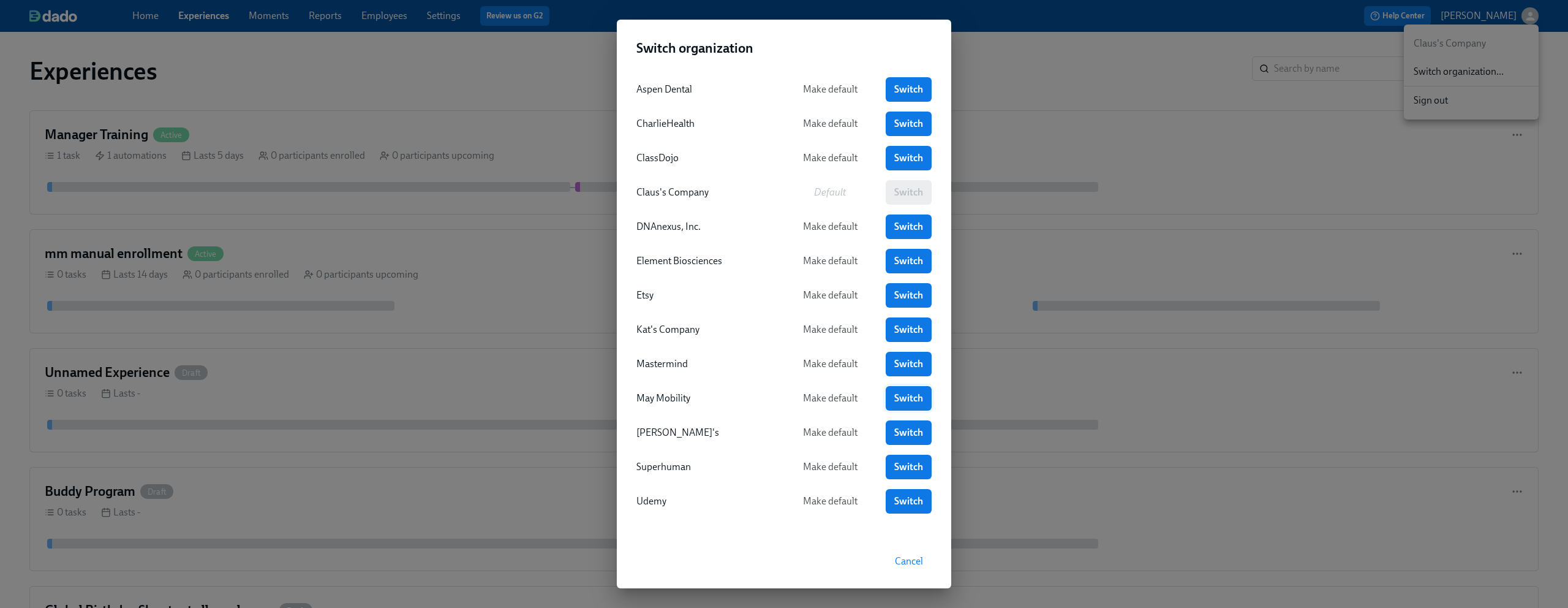
click at [912, 396] on span "Switch" at bounding box center [909, 398] width 29 height 12
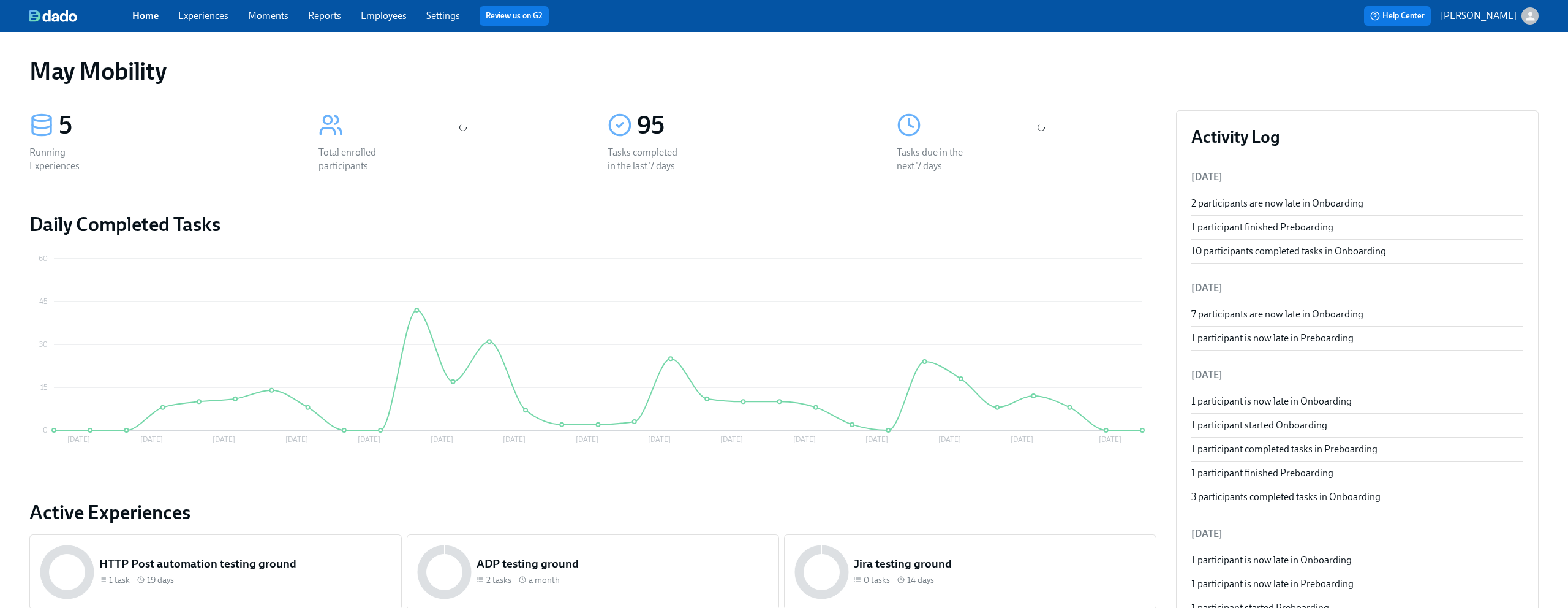
click at [230, 25] on div "Home Experiences Moments Reports Employees Settings Review us on G2" at bounding box center [484, 16] width 703 height 20
click at [226, 22] on span "Experiences" at bounding box center [203, 15] width 50 height 13
click at [217, 17] on link "Experiences" at bounding box center [203, 15] width 50 height 11
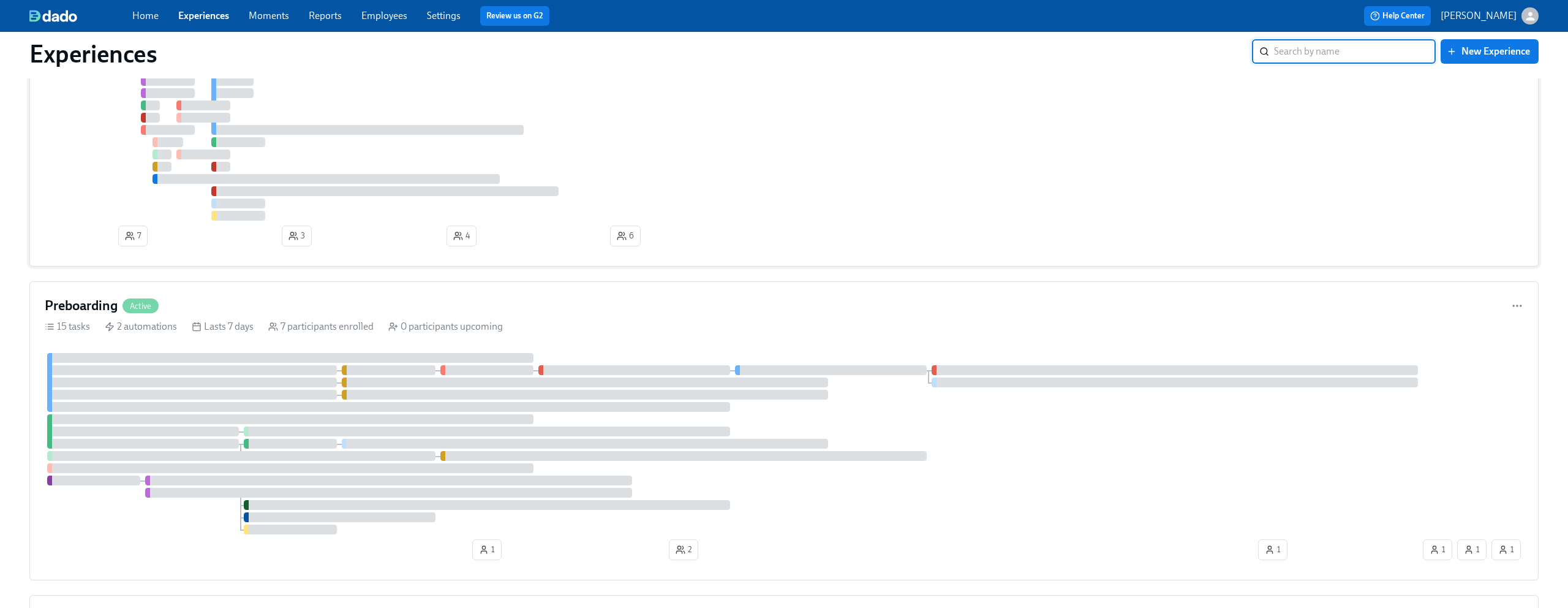
scroll to position [287, 0]
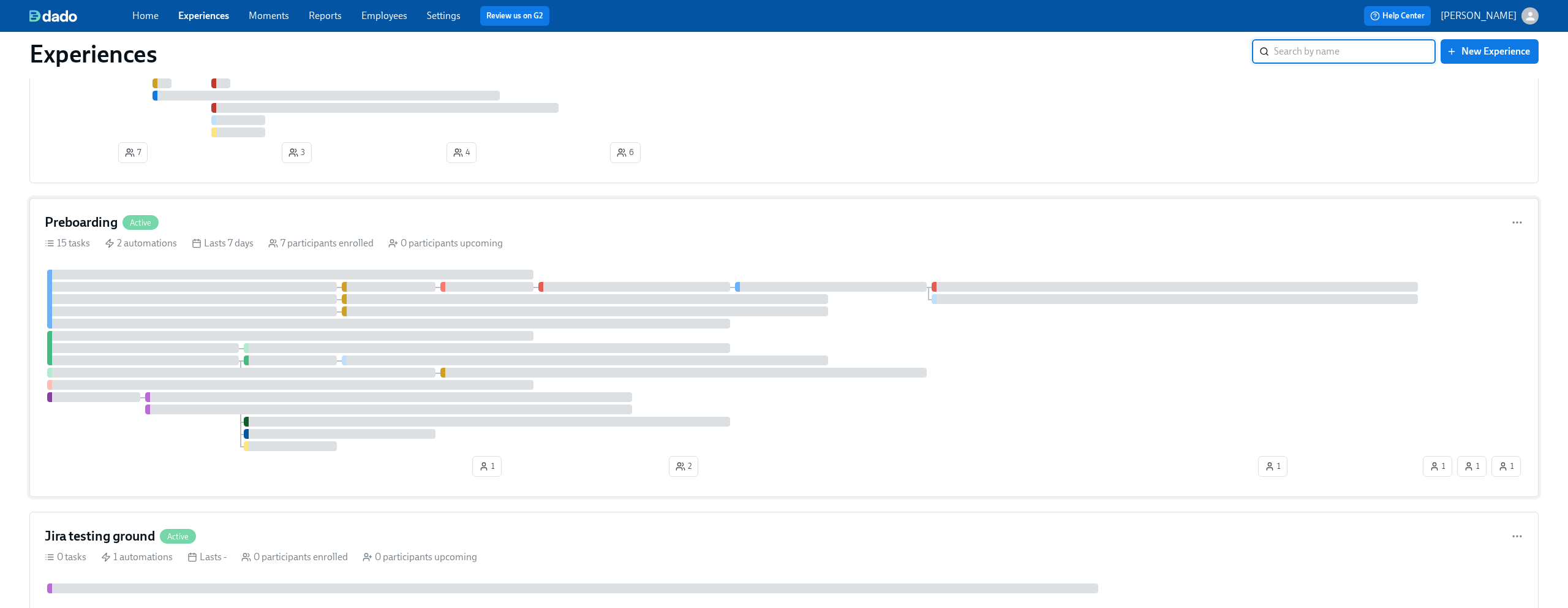
click at [305, 223] on div "Preboarding Active" at bounding box center [784, 222] width 1479 height 18
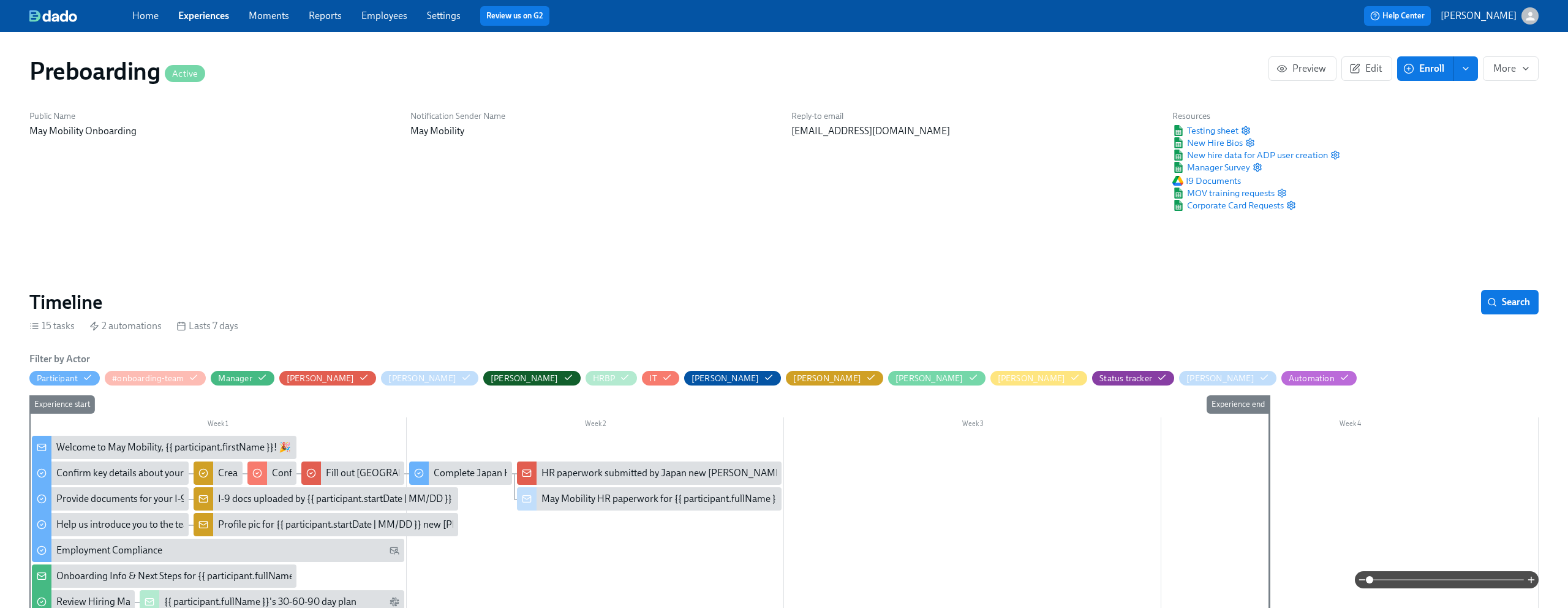
scroll to position [0, 1771]
click at [1530, 303] on span "Search" at bounding box center [1510, 301] width 41 height 12
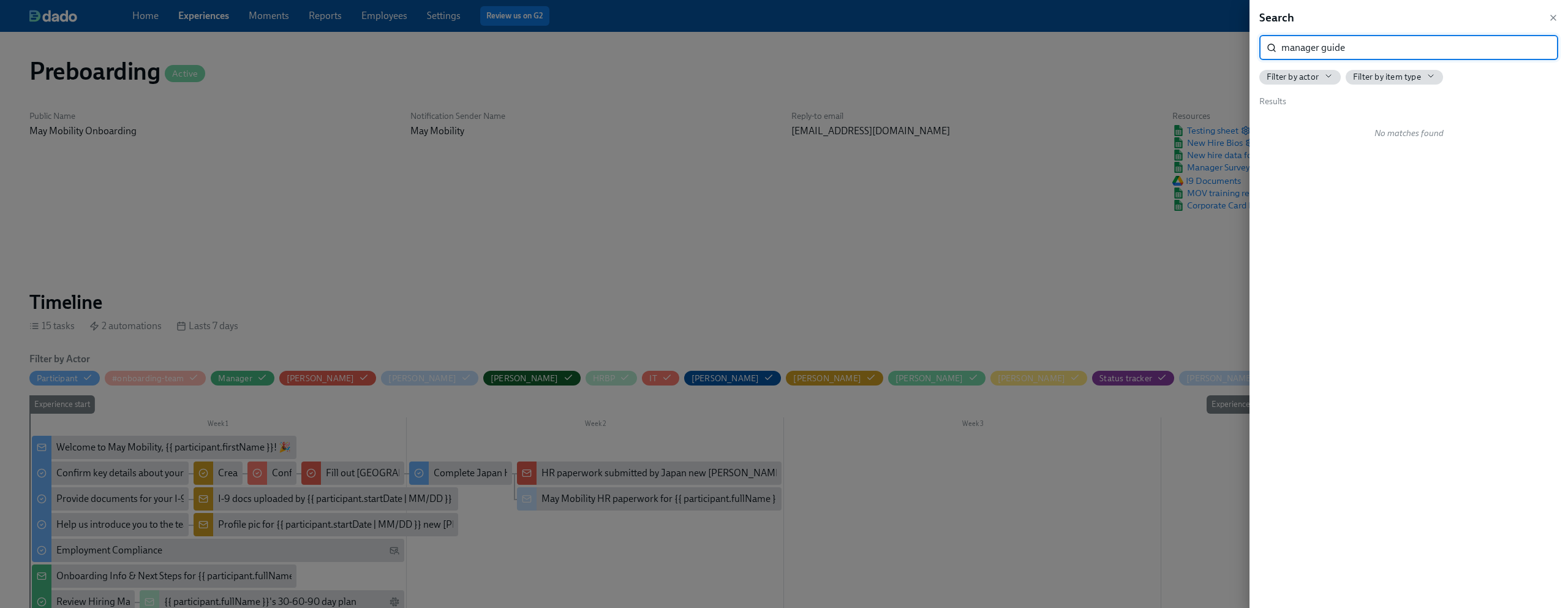
type input "manager guide"
click at [1423, 135] on div "Review Hiring Manager Guide & provide link to onboarding plan Day 1 •" at bounding box center [1411, 128] width 264 height 27
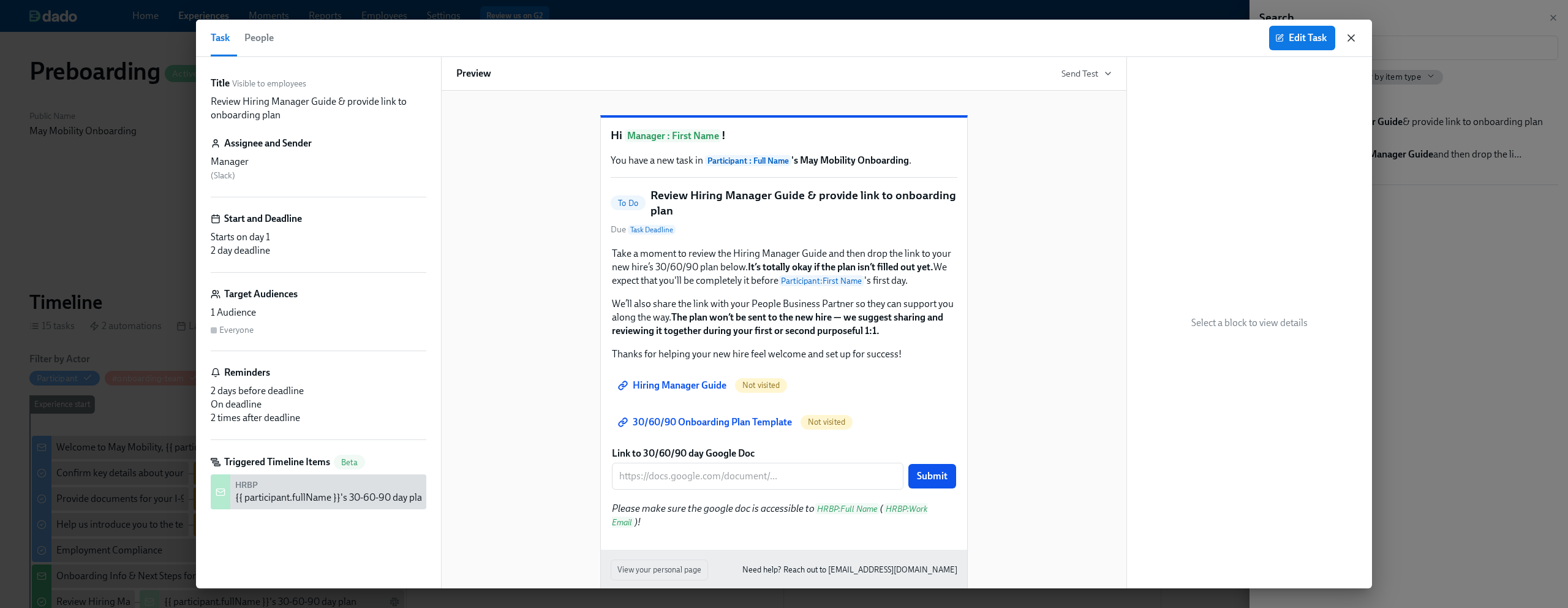
click at [1355, 34] on icon "button" at bounding box center [1351, 38] width 12 height 12
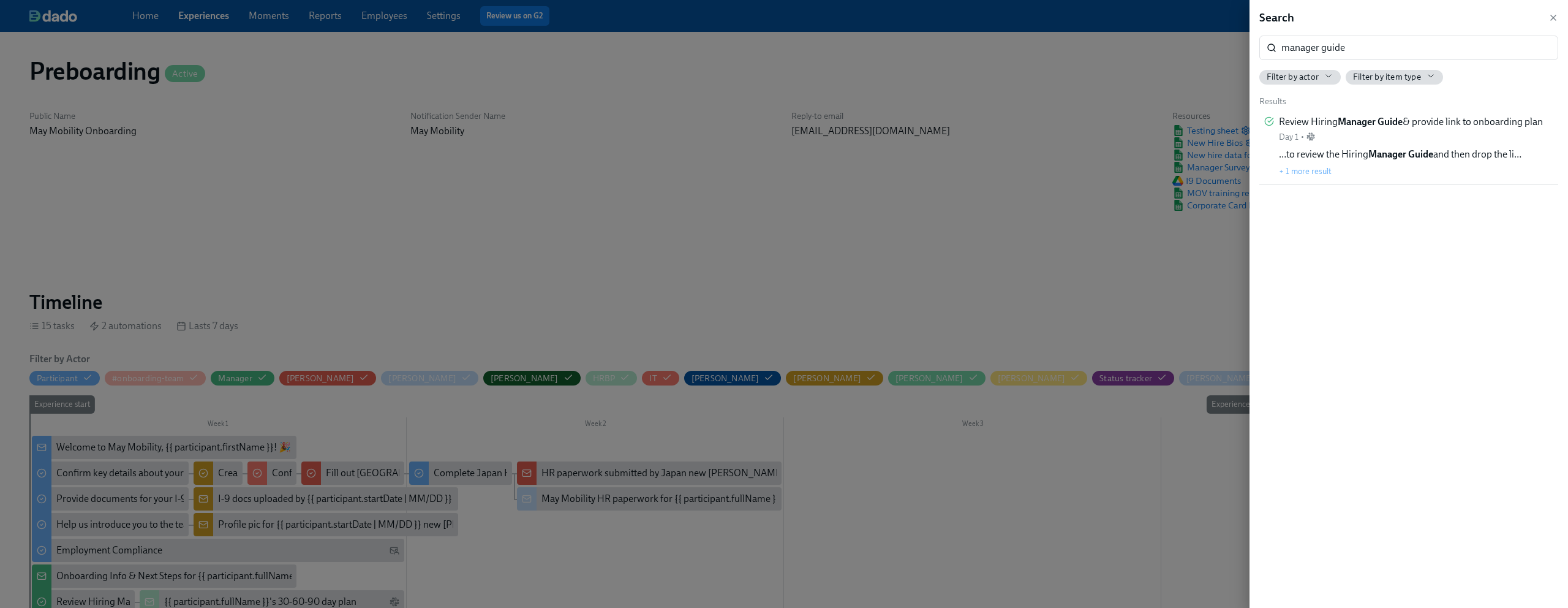
click at [460, 160] on div at bounding box center [784, 304] width 1568 height 608
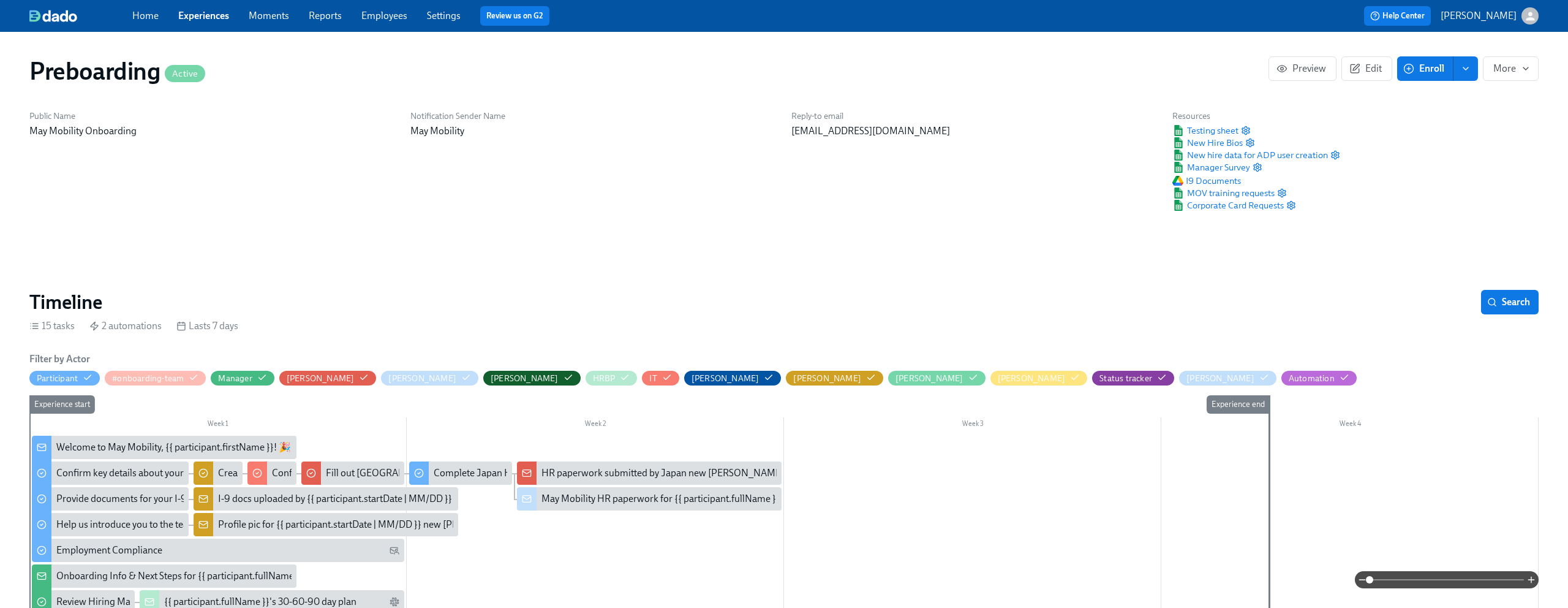
click at [210, 2] on div "Home Experiences Moments Reports Employees Settings Review us on G2 Help Center…" at bounding box center [784, 16] width 1568 height 32
click at [207, 8] on div "Home Experiences Moments Reports Employees Settings Review us on G2" at bounding box center [484, 16] width 703 height 20
click at [206, 10] on link "Experiences" at bounding box center [203, 15] width 51 height 11
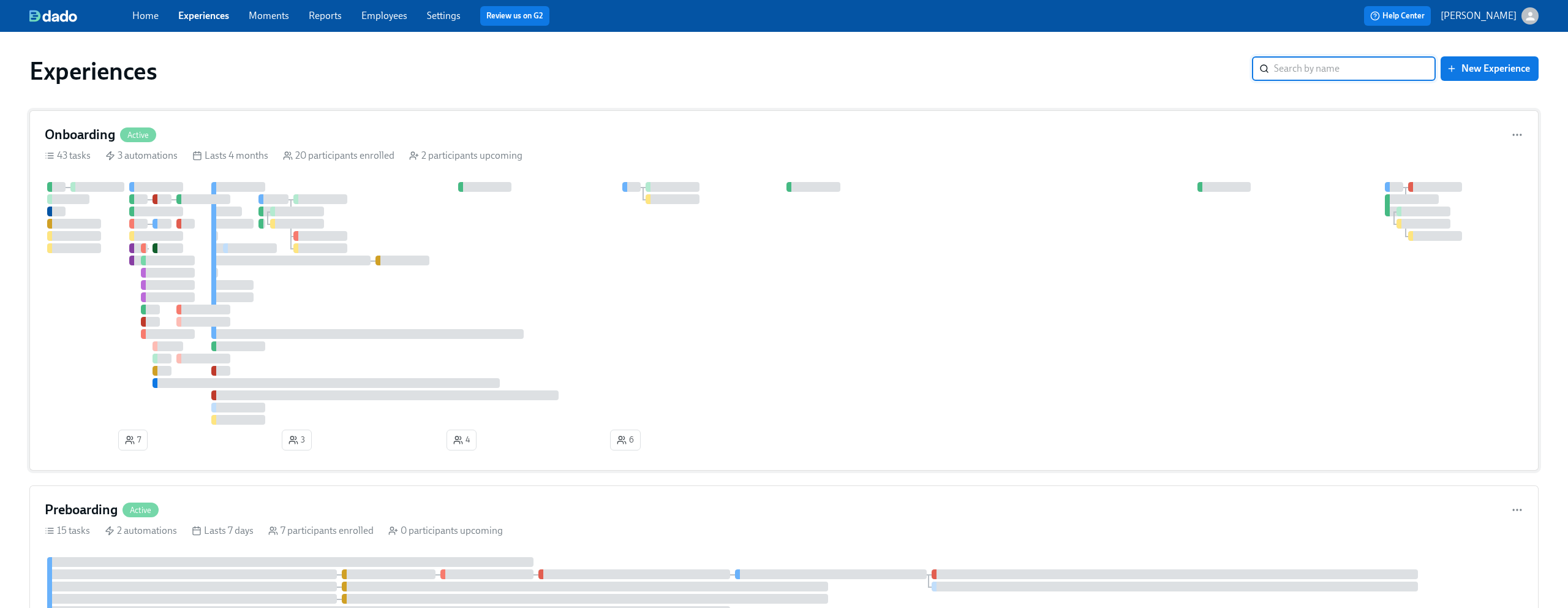
click at [212, 119] on div "Onboarding Active 43 tasks 3 automations Lasts 4 months 20 participants enrolle…" at bounding box center [784, 290] width 1510 height 360
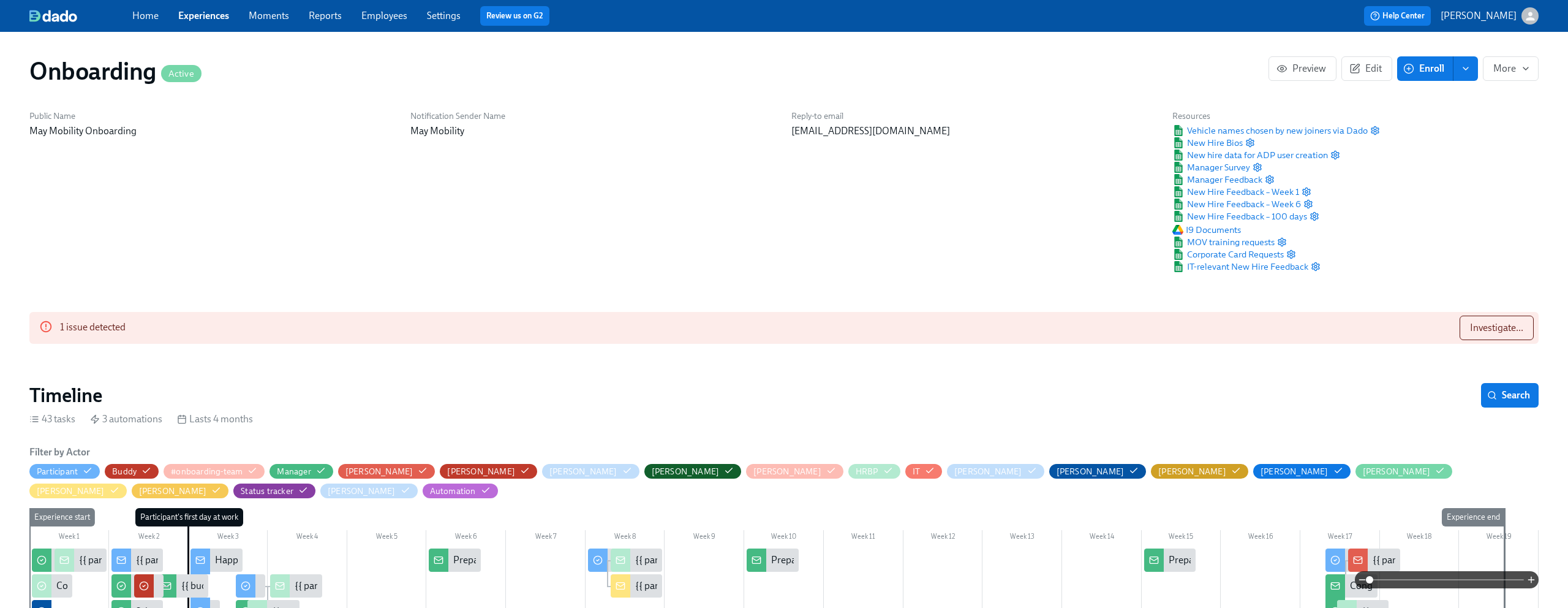
scroll to position [0, 4834]
click at [1484, 324] on span "Investigate..." at bounding box center [1497, 328] width 53 height 12
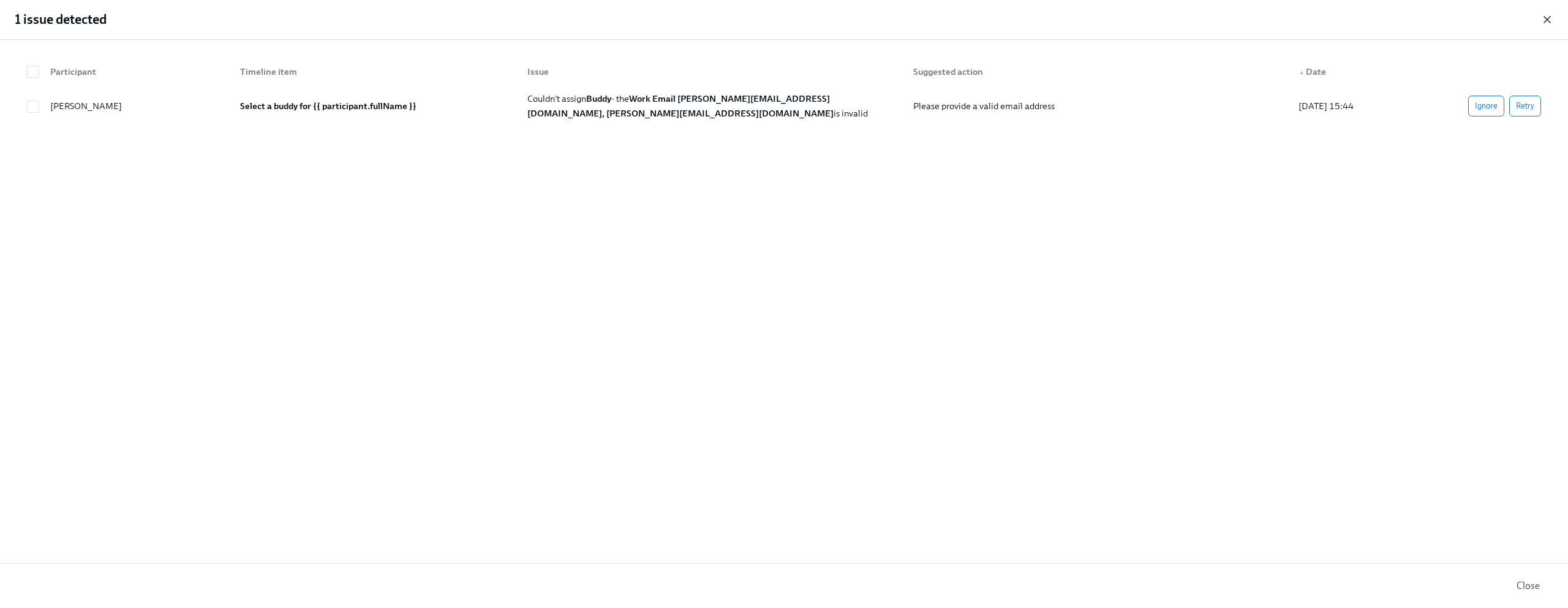
click at [1550, 17] on icon "button" at bounding box center [1548, 20] width 6 height 6
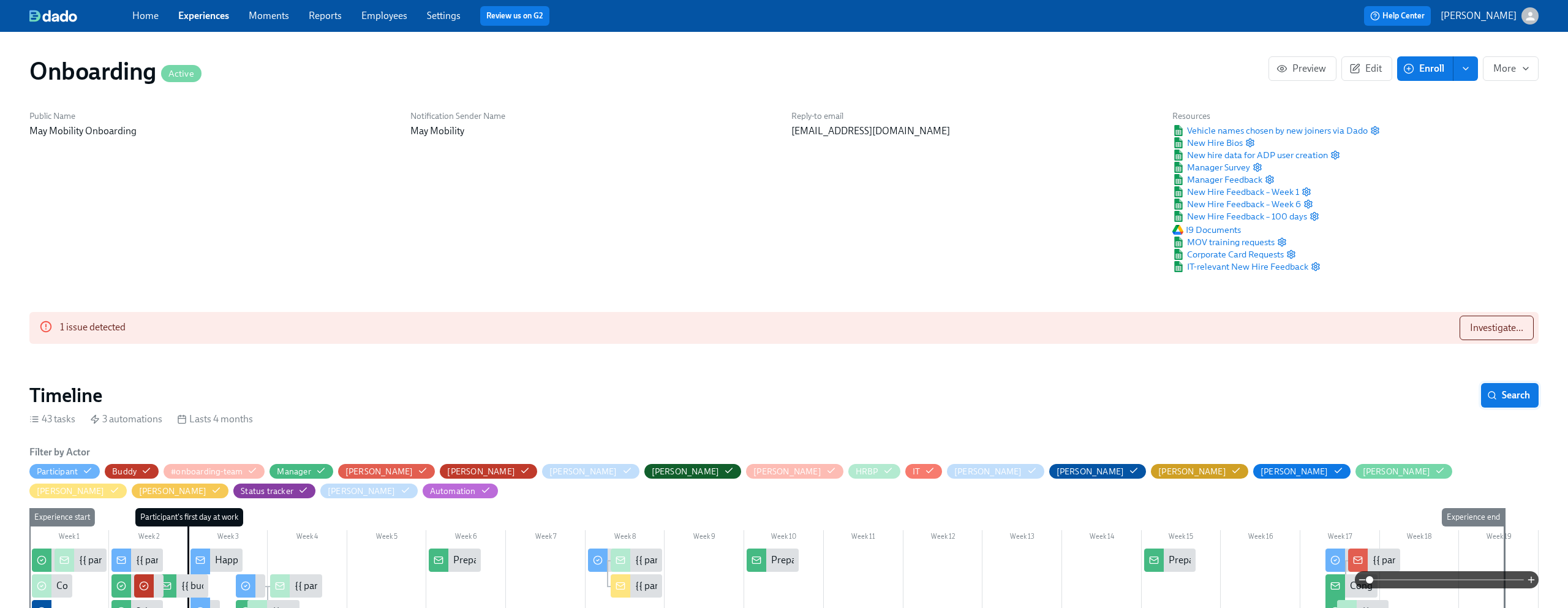
click at [1511, 398] on span "Search" at bounding box center [1510, 395] width 41 height 12
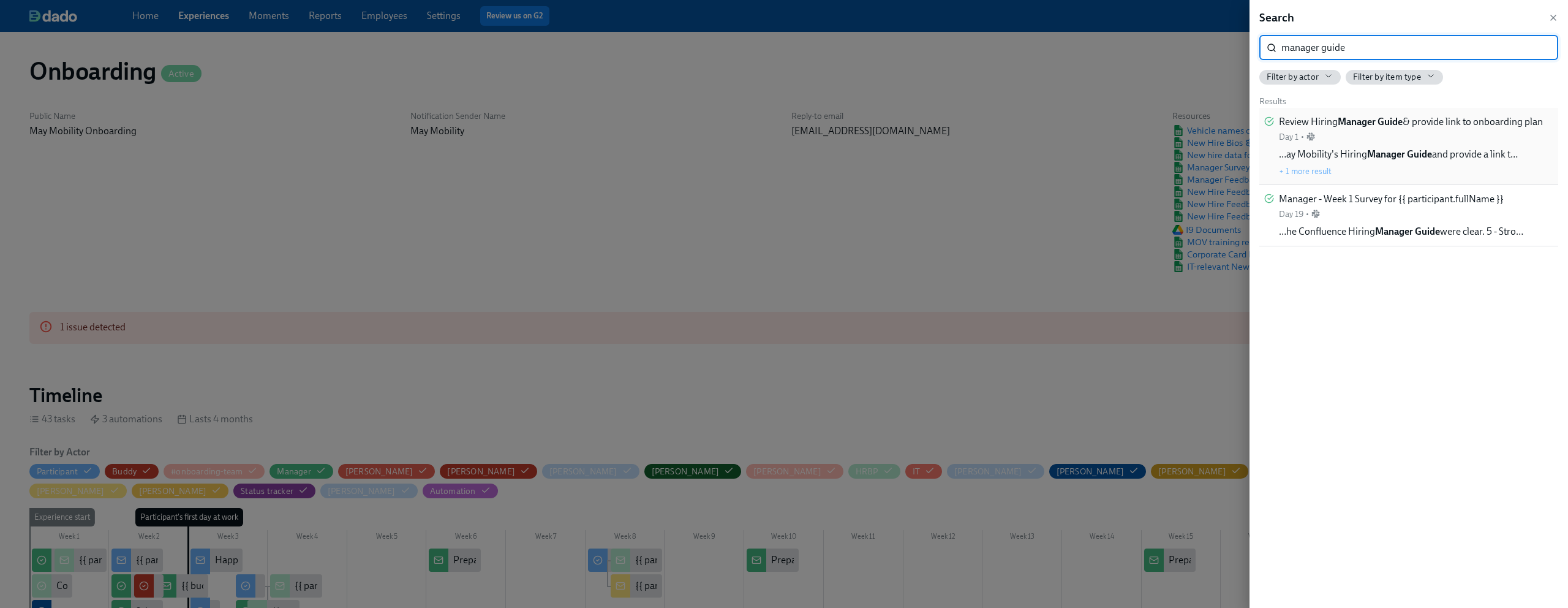
type input "manager guide"
click at [1435, 137] on div "Review Hiring Manager Guide & provide link to onboarding plan Day 1 •" at bounding box center [1411, 128] width 264 height 27
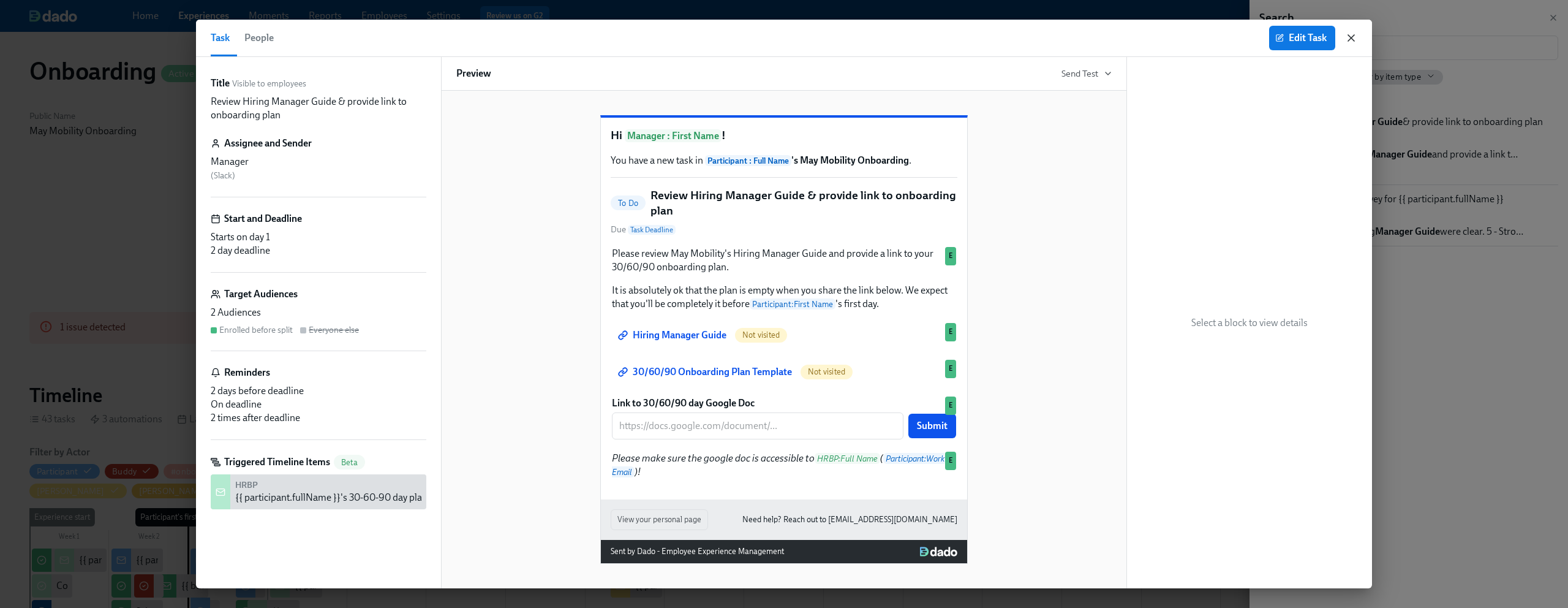
click at [1356, 43] on icon "button" at bounding box center [1351, 38] width 12 height 12
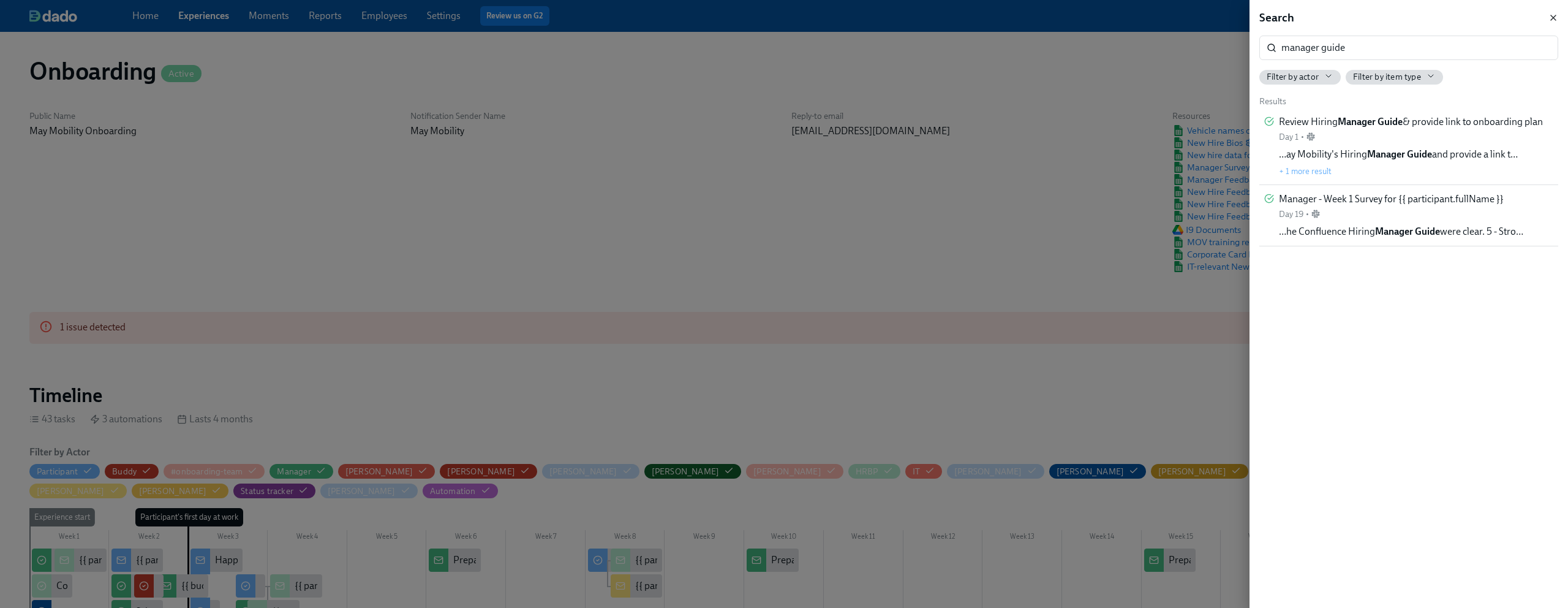
click at [1555, 17] on icon "button" at bounding box center [1553, 17] width 10 height 10
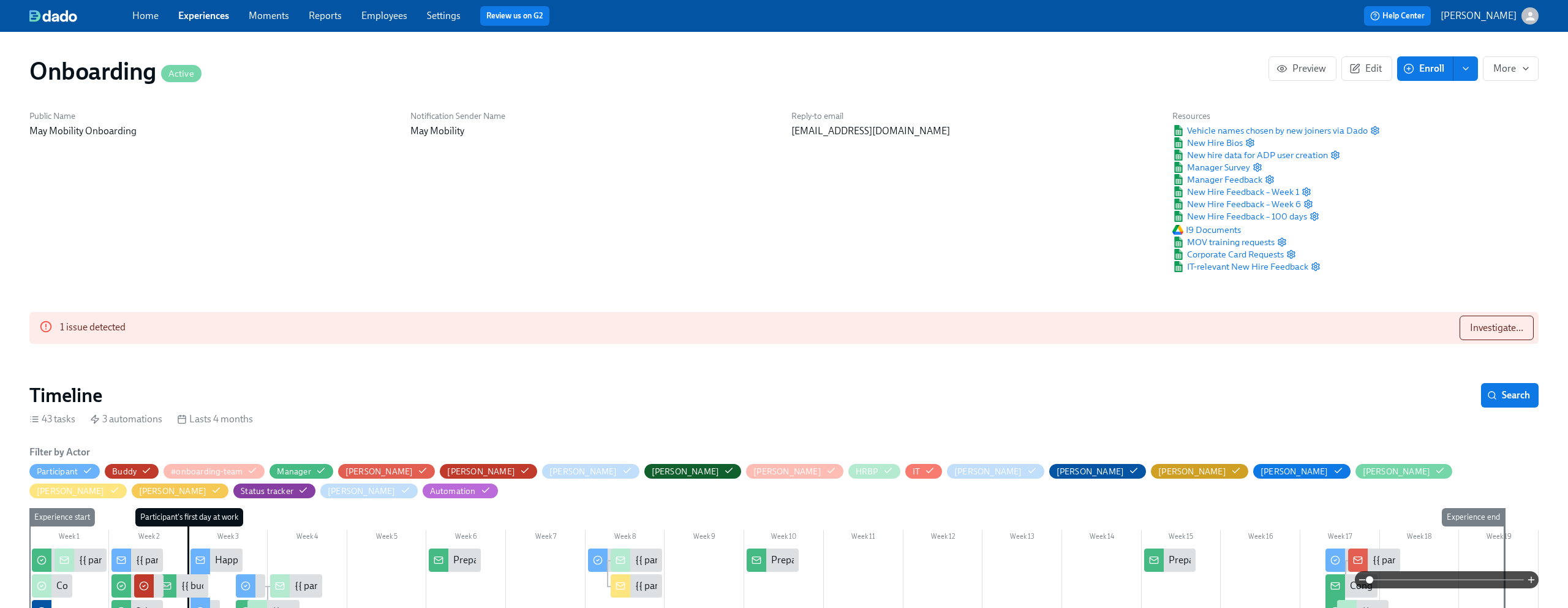
click at [517, 194] on div "Notification Sender Name May Mobility" at bounding box center [593, 191] width 381 height 177
click at [216, 14] on link "Experiences" at bounding box center [203, 15] width 51 height 11
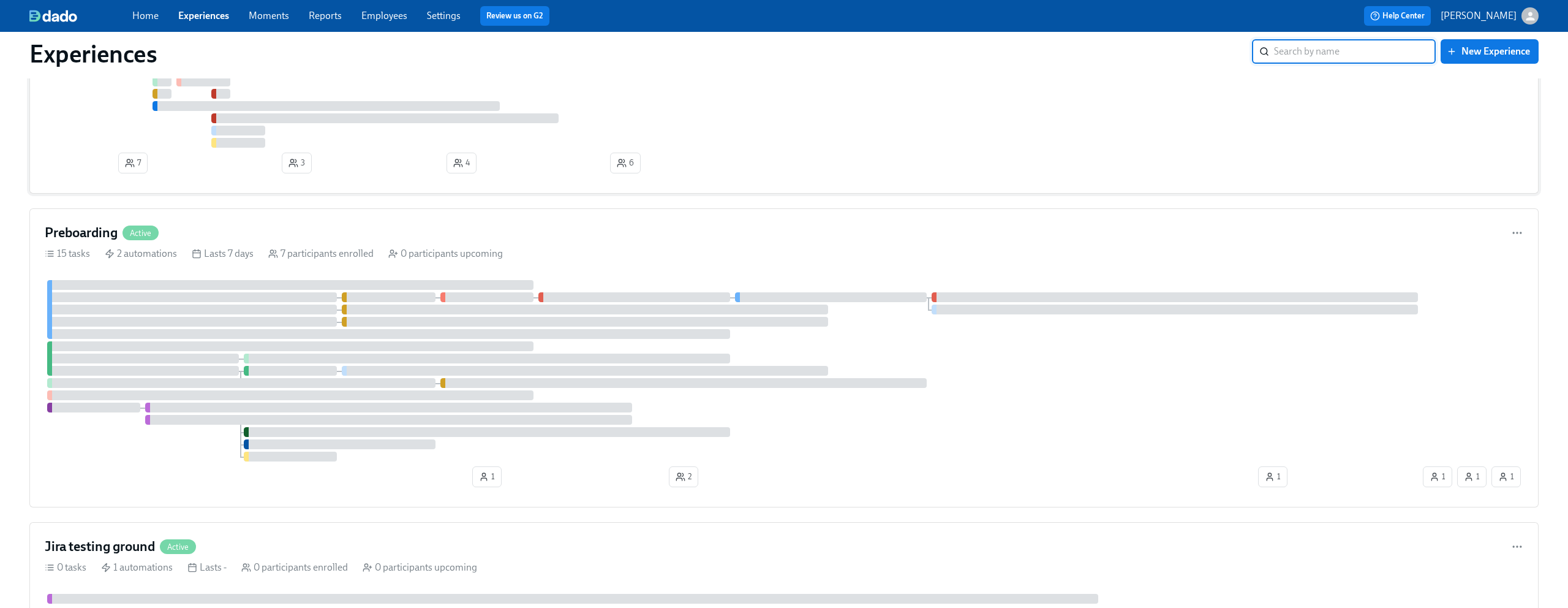
scroll to position [328, 0]
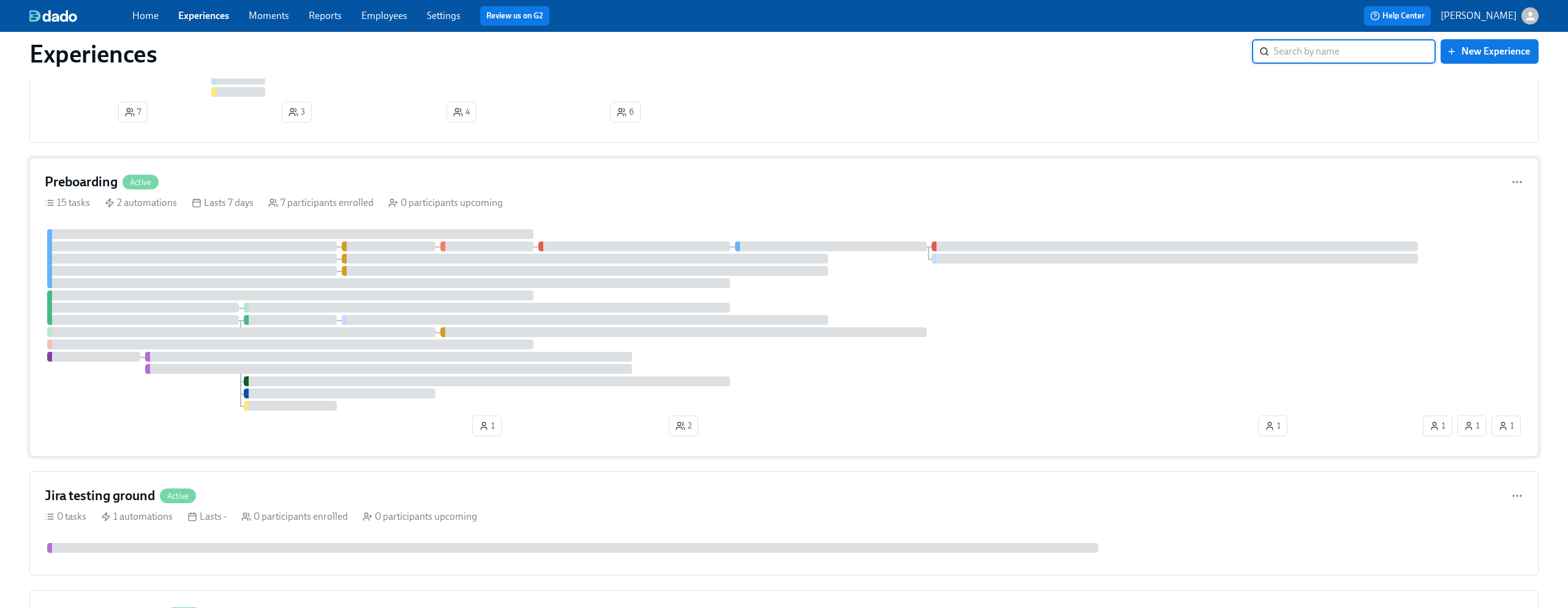
click at [257, 183] on div "Preboarding Active" at bounding box center [784, 182] width 1479 height 18
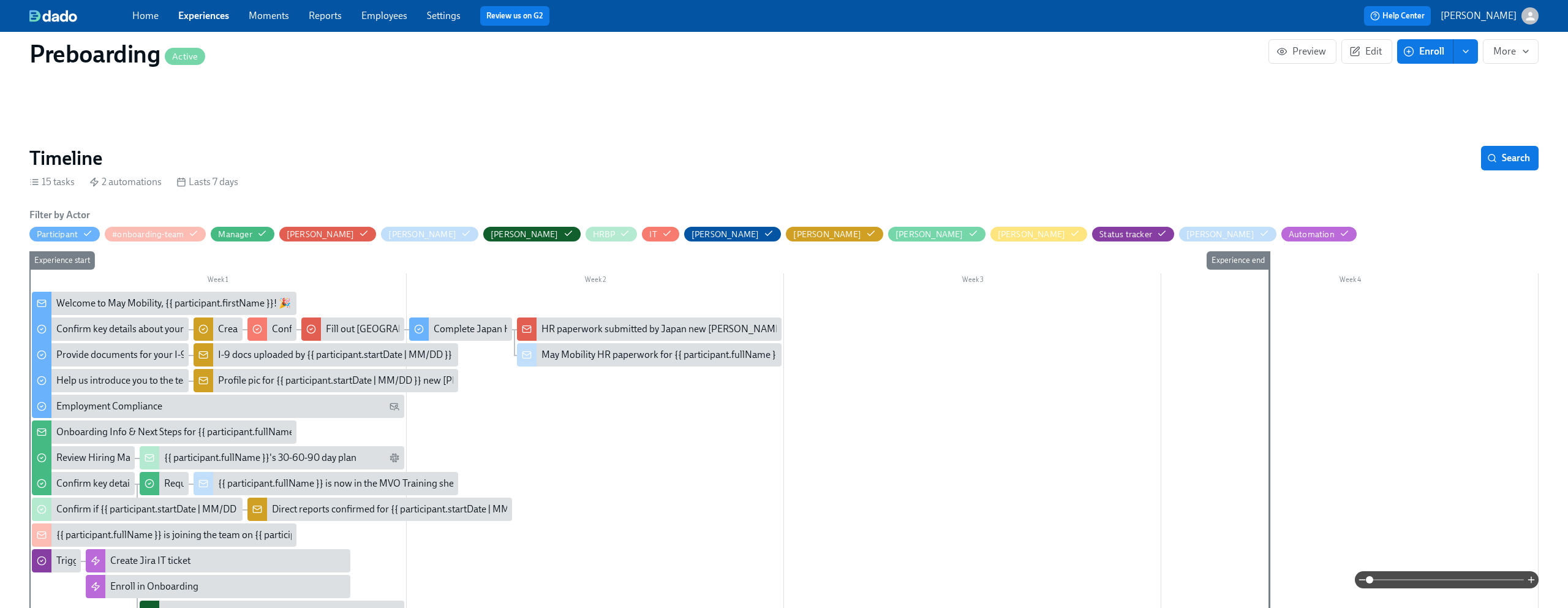
scroll to position [243, 0]
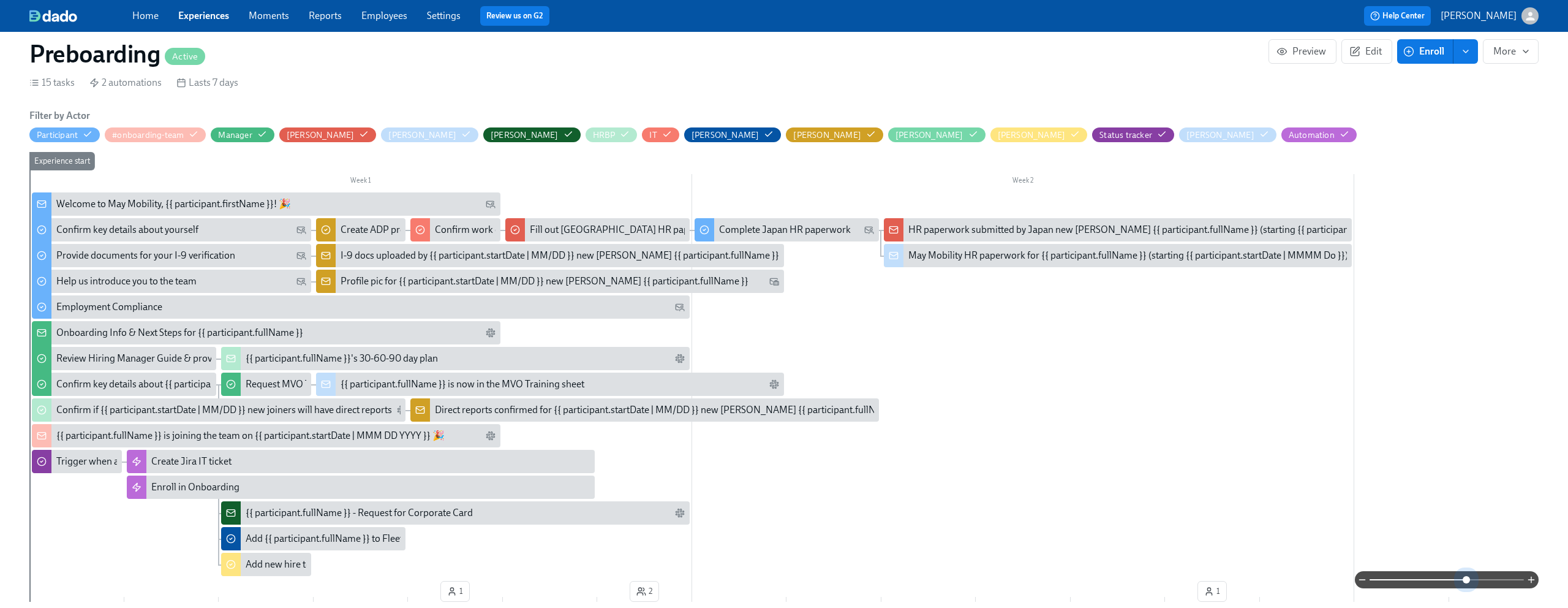
click at [1466, 580] on span at bounding box center [1447, 579] width 155 height 17
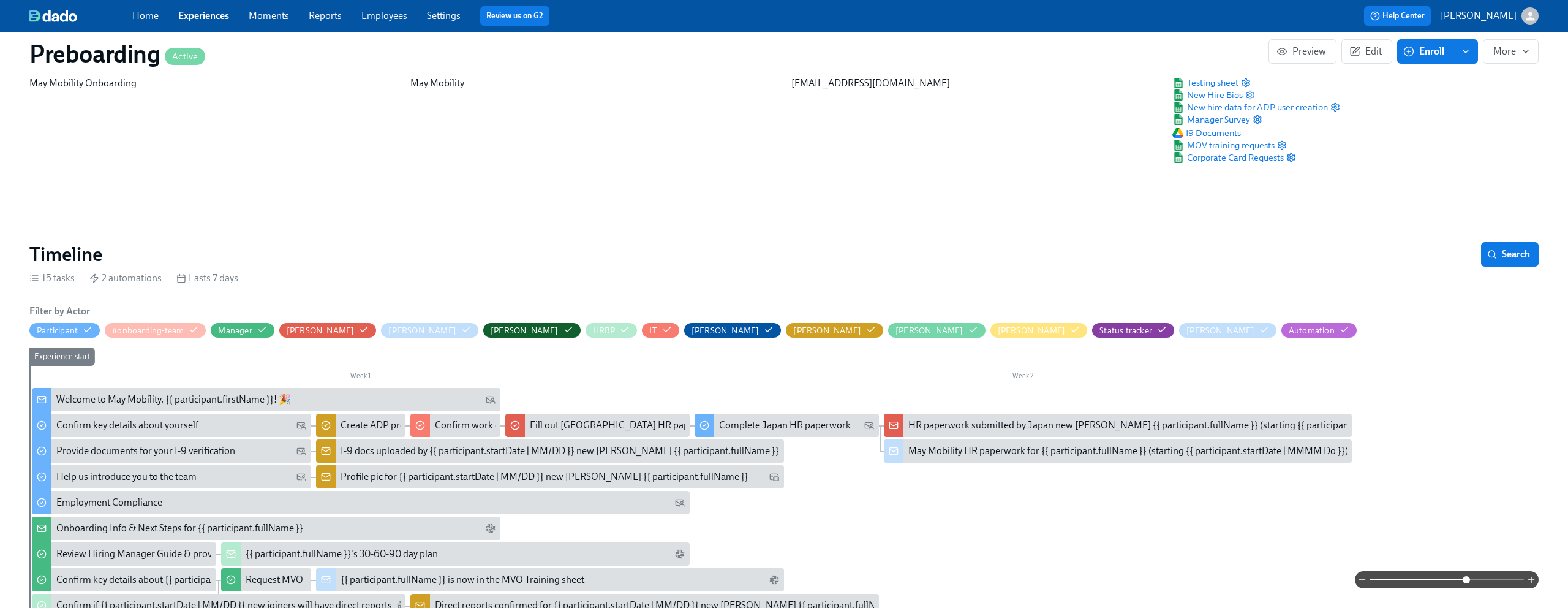
scroll to position [0, 0]
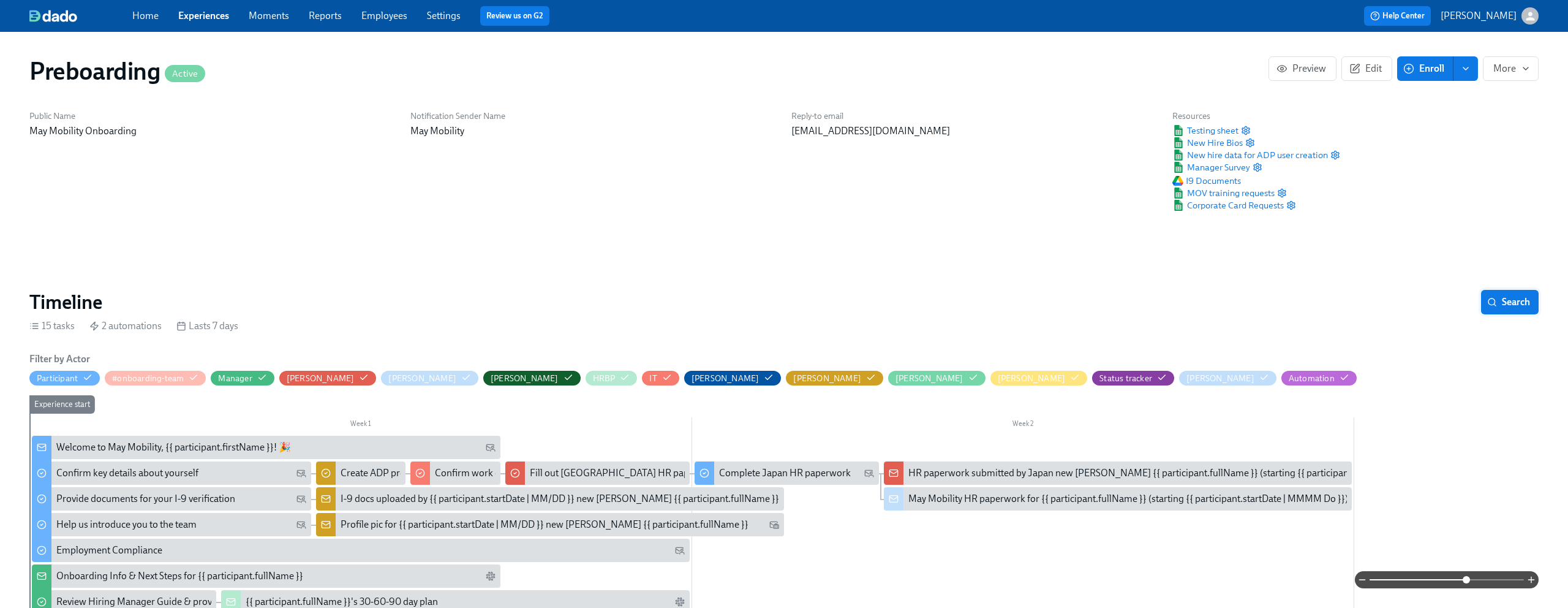
click at [1518, 307] on span "Search" at bounding box center [1510, 301] width 41 height 12
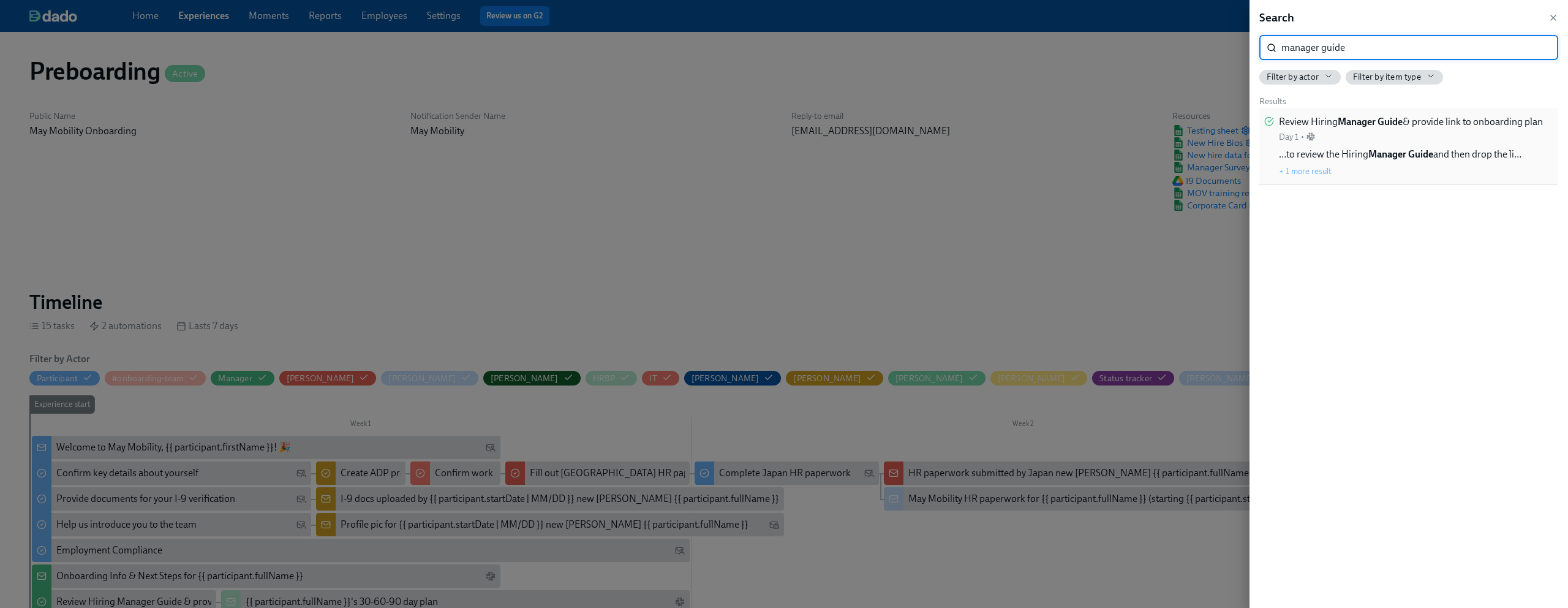
type input "manager guide"
click at [1473, 135] on div "Review Hiring Manager Guide & provide link to onboarding plan Day 1 •" at bounding box center [1411, 128] width 264 height 27
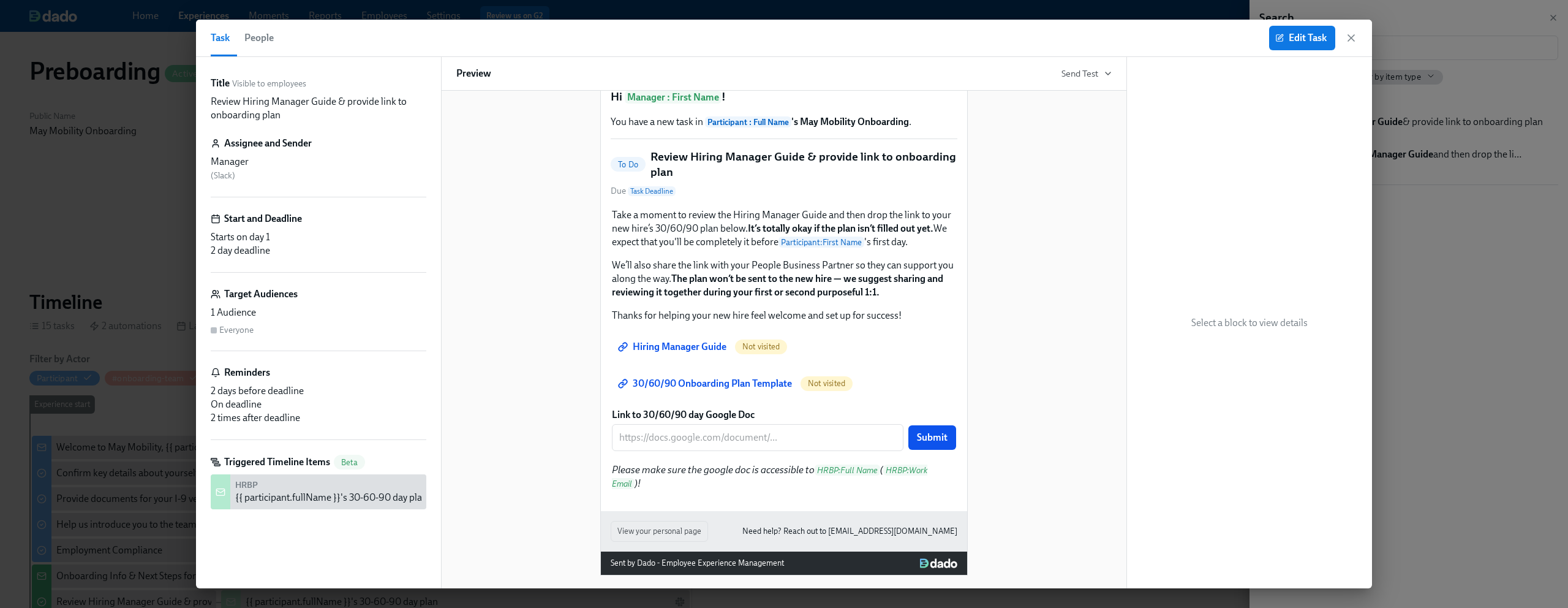
scroll to position [73, 0]
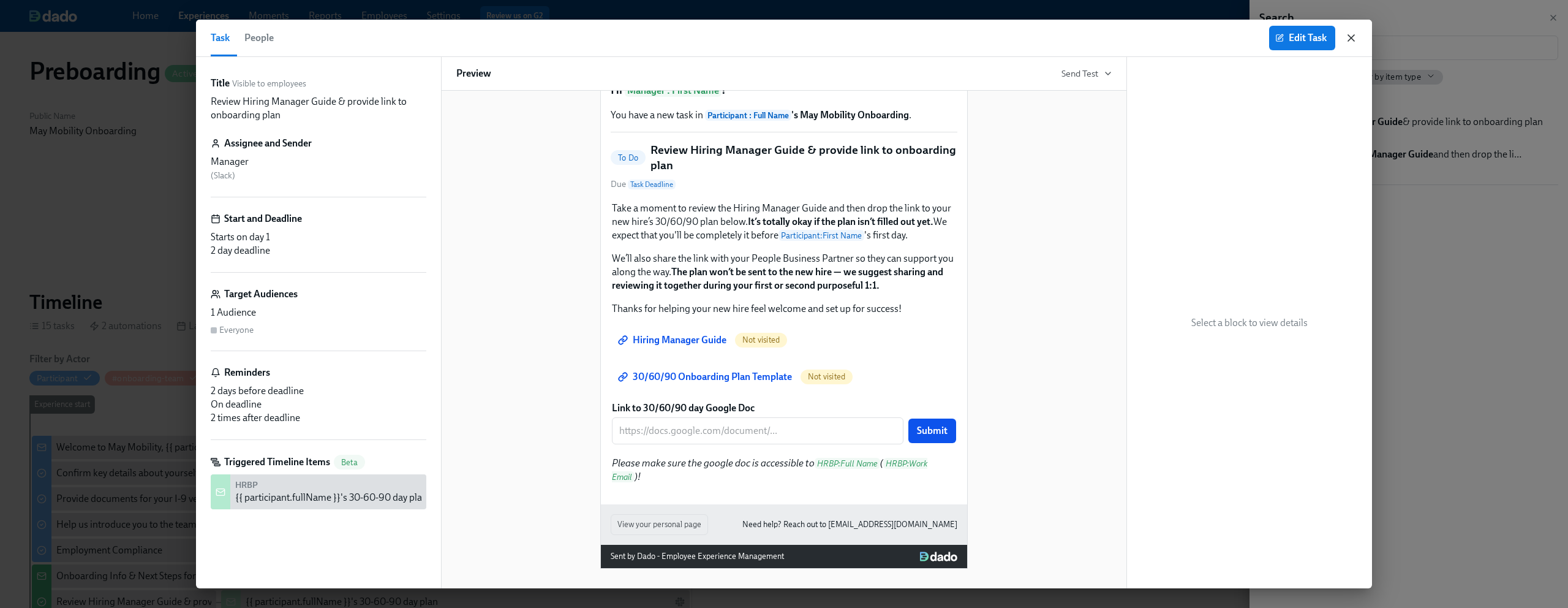
click at [1353, 36] on icon "button" at bounding box center [1351, 38] width 12 height 12
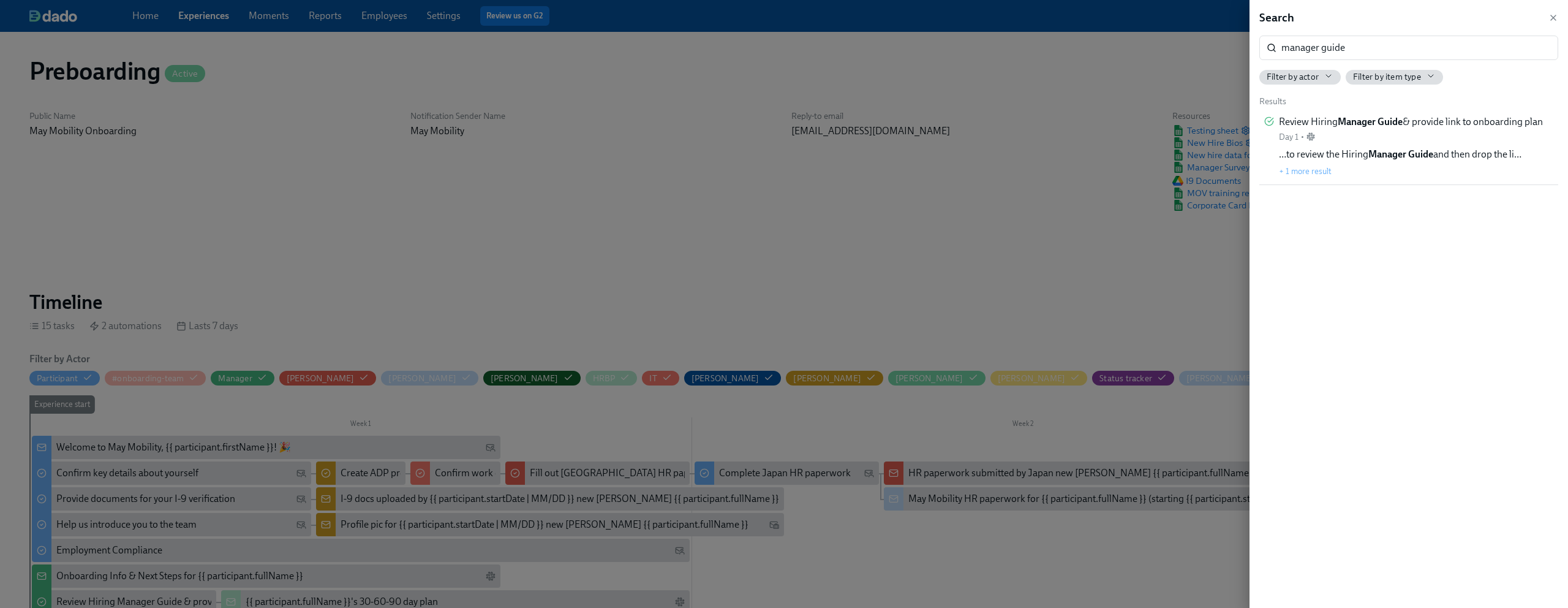
click at [811, 171] on div at bounding box center [784, 304] width 1568 height 608
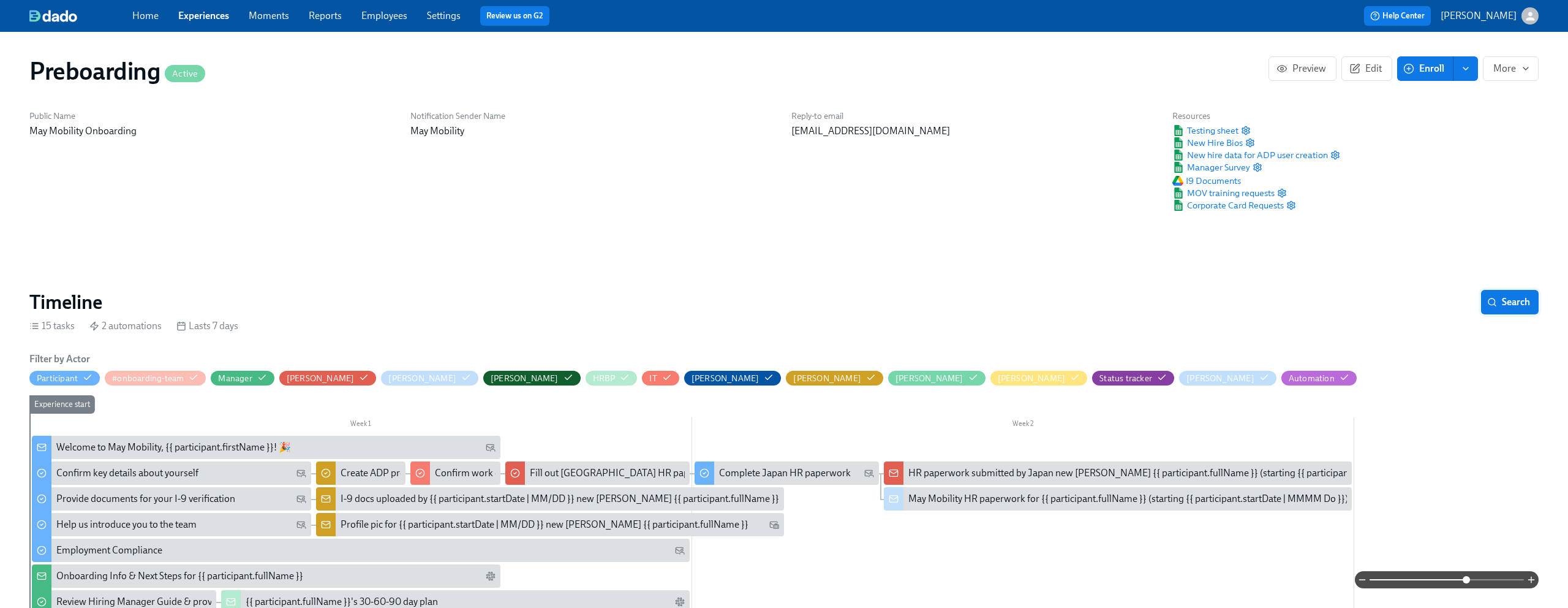
click at [1517, 298] on span "Search" at bounding box center [1510, 301] width 41 height 12
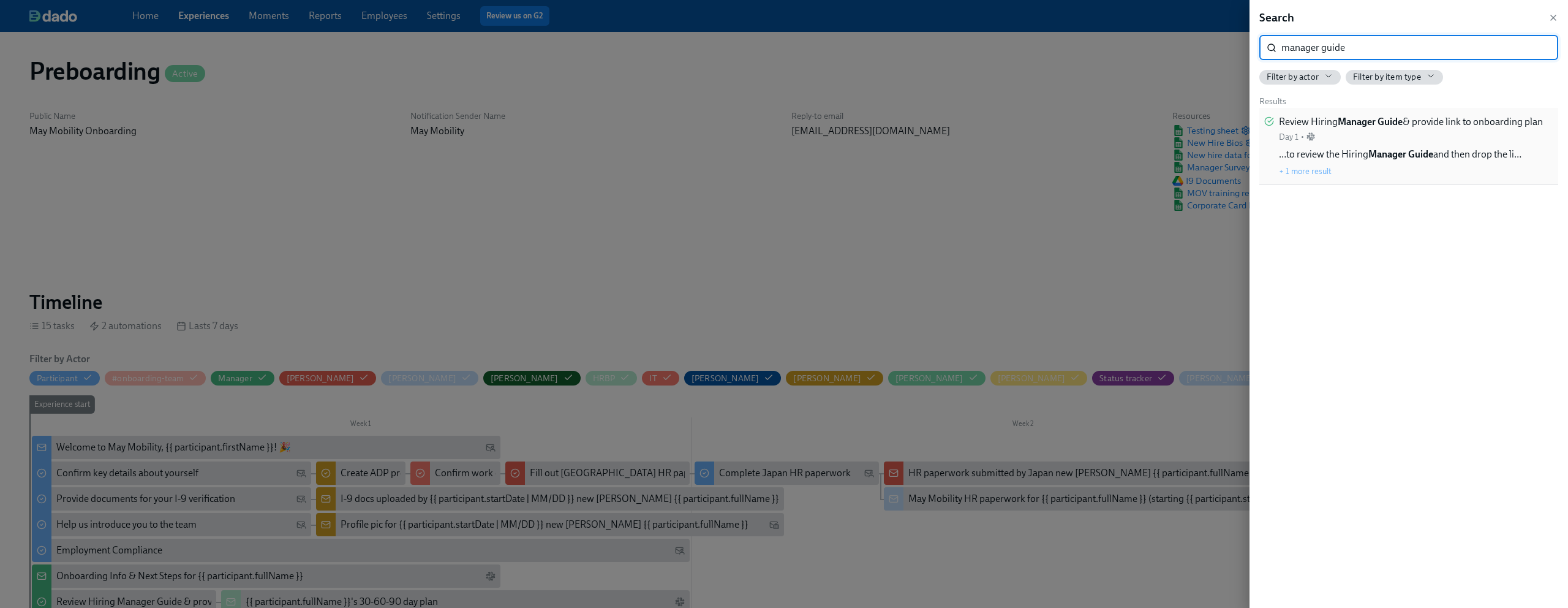
click at [1320, 125] on span "Review Hiring Manager Guide & provide link to onboarding plan" at bounding box center [1411, 121] width 264 height 13
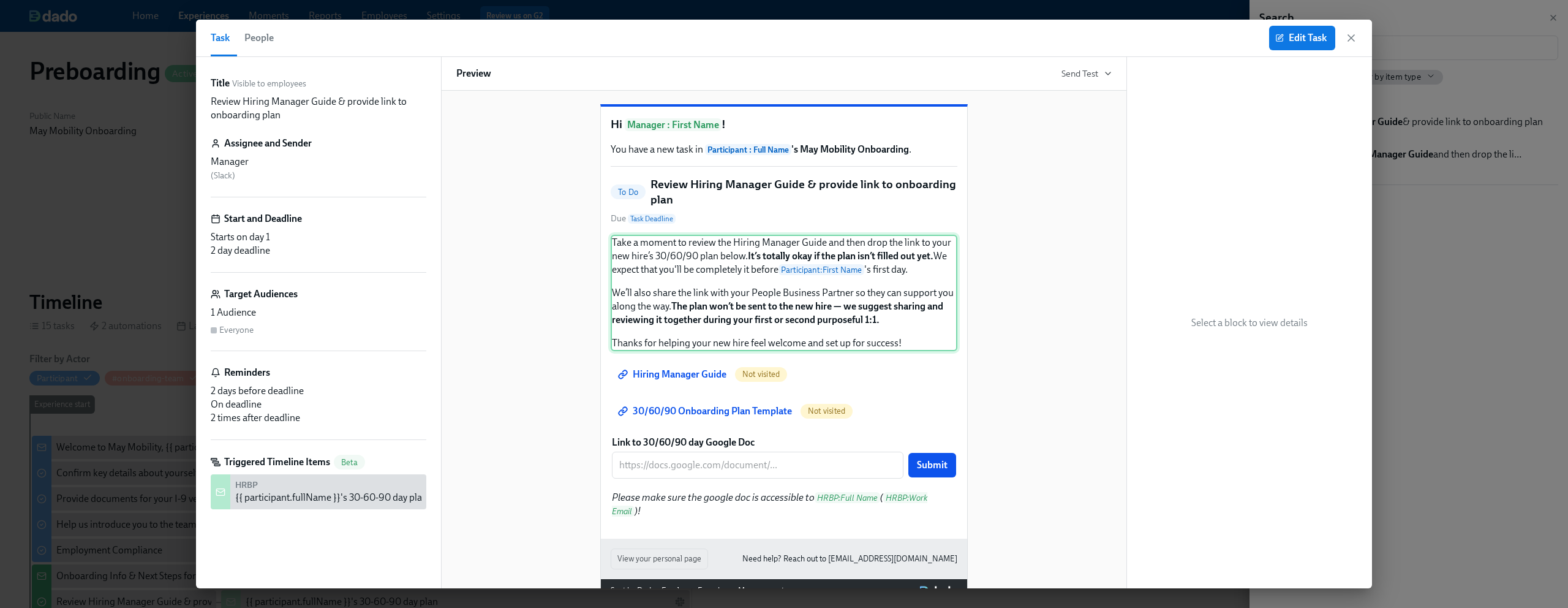
scroll to position [12, 0]
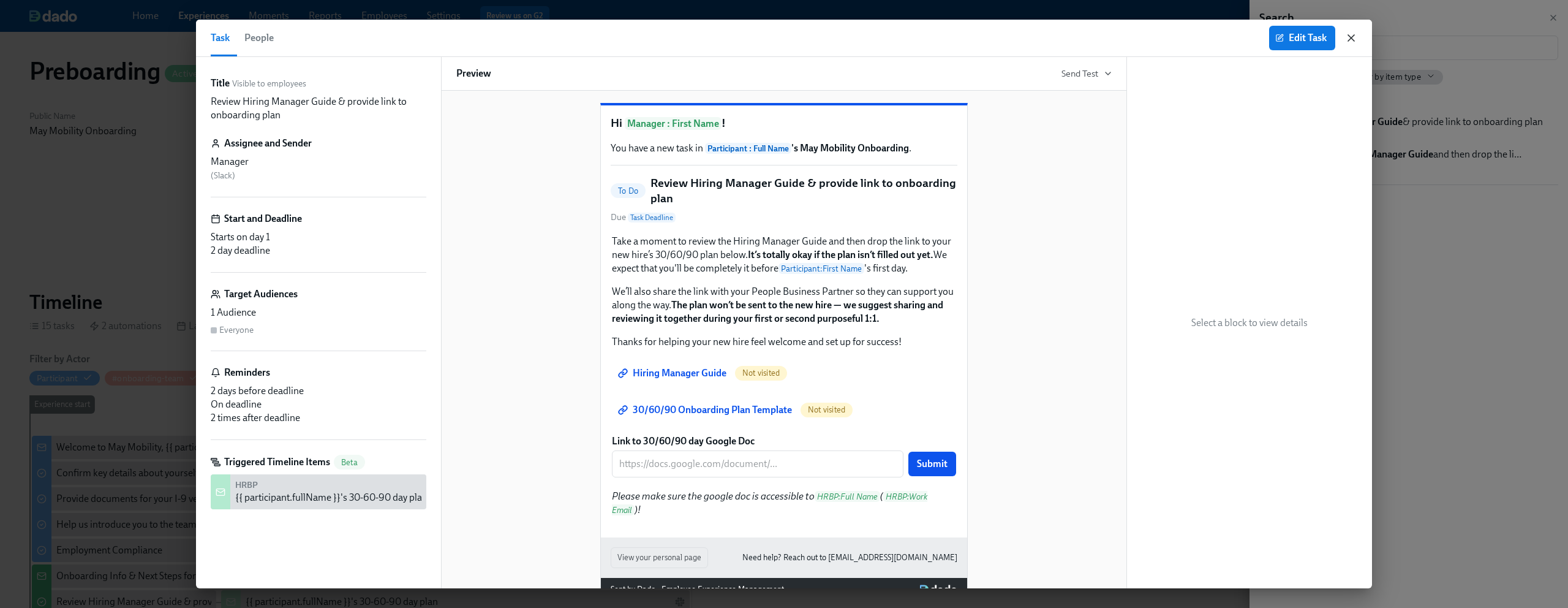
click at [1354, 42] on icon "button" at bounding box center [1351, 38] width 12 height 12
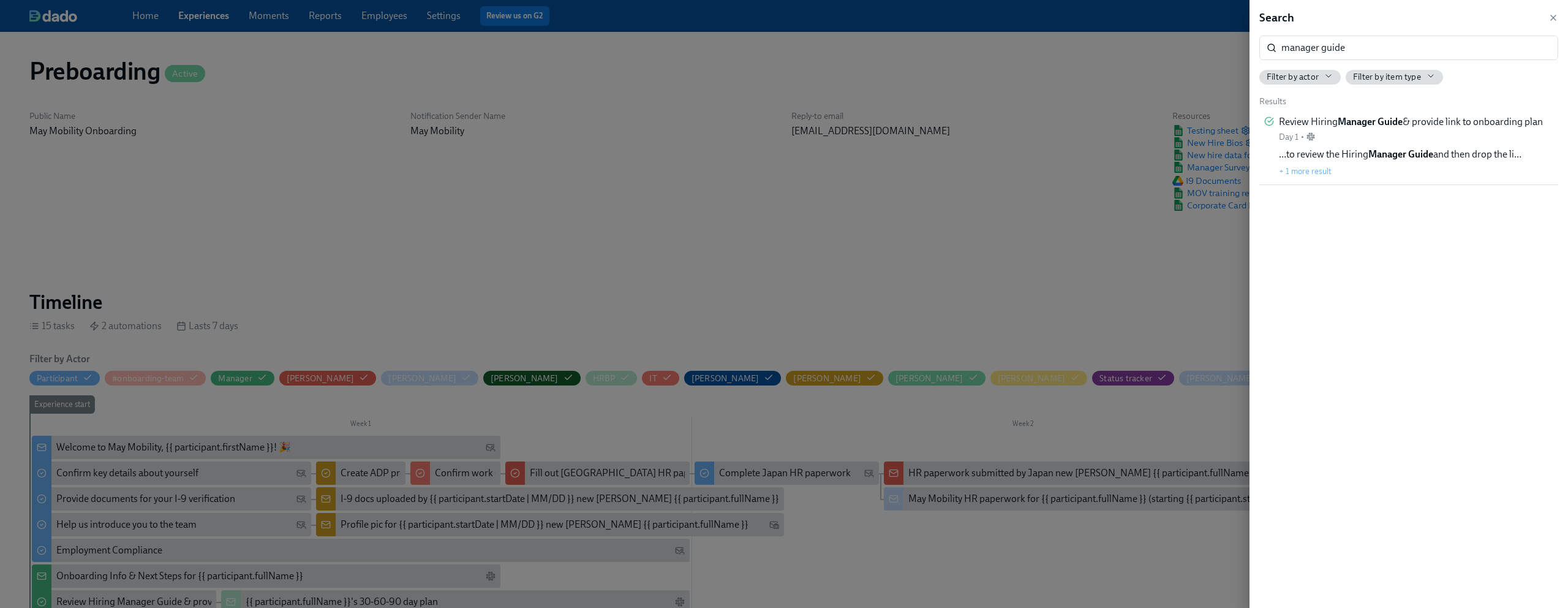
click at [356, 266] on div at bounding box center [784, 304] width 1568 height 608
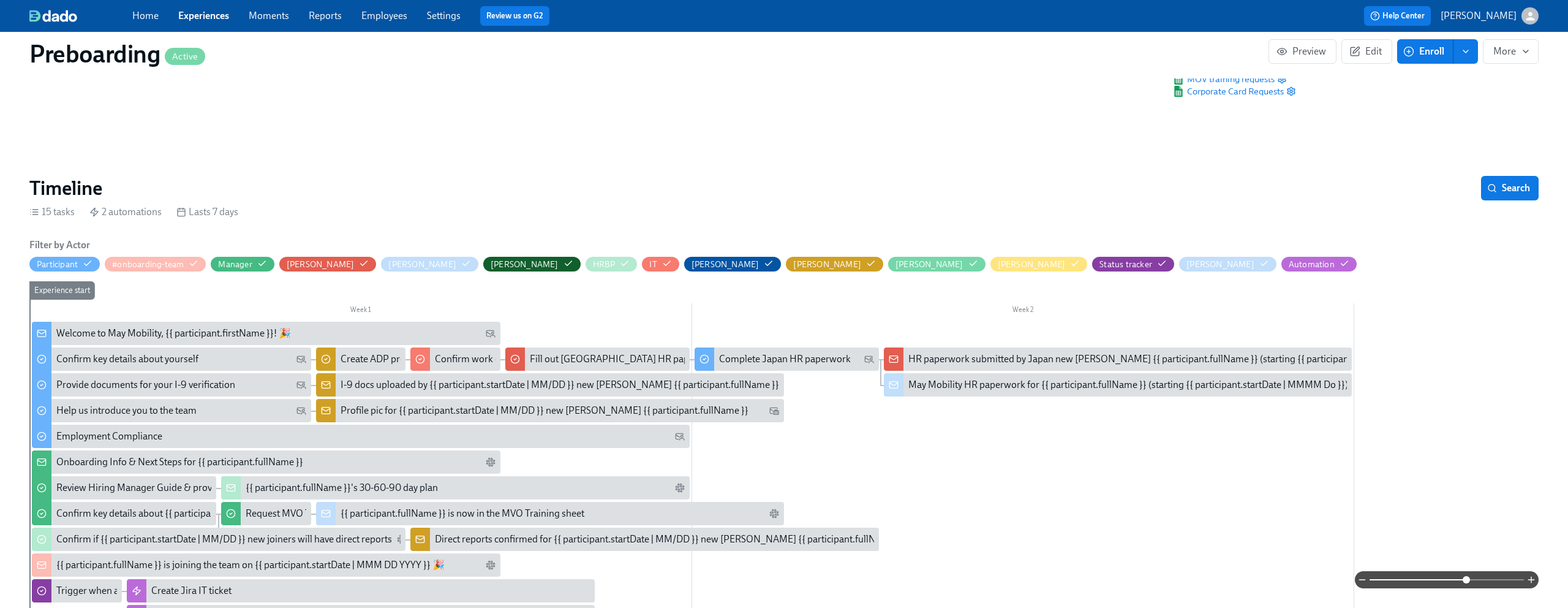
scroll to position [109, 0]
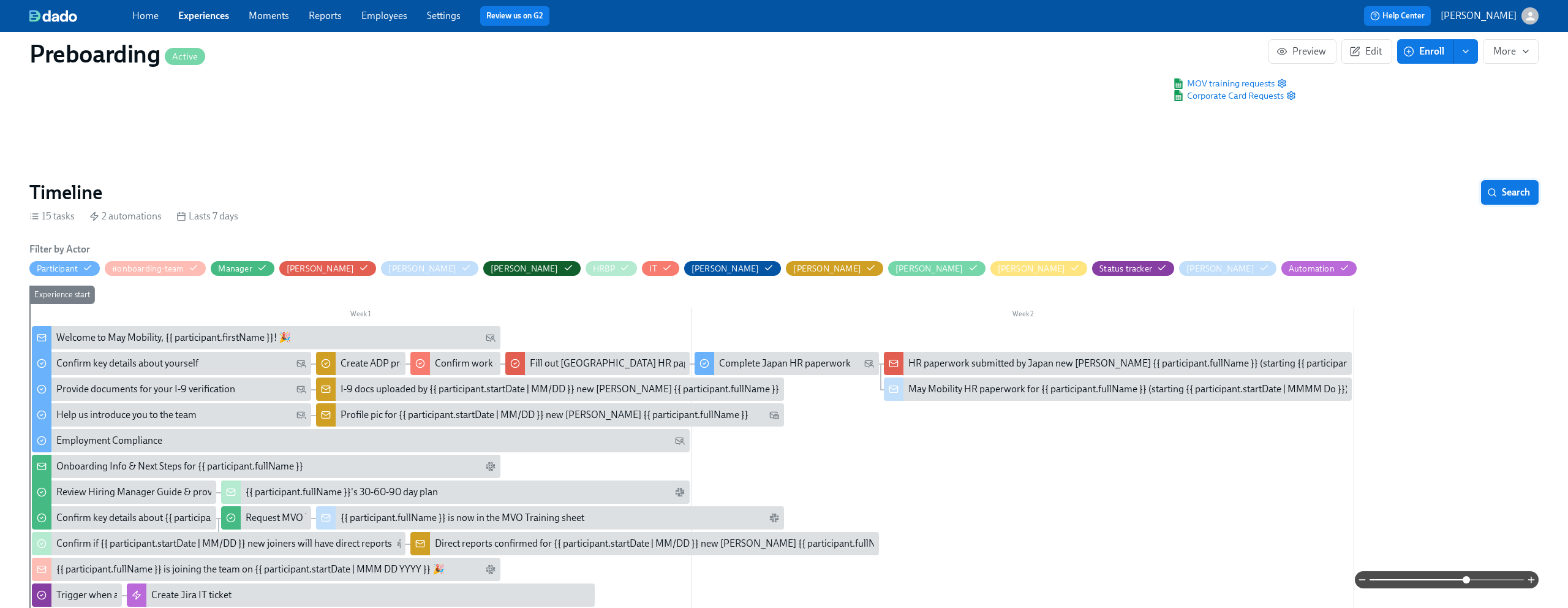
click at [1503, 193] on span "Search" at bounding box center [1510, 192] width 41 height 12
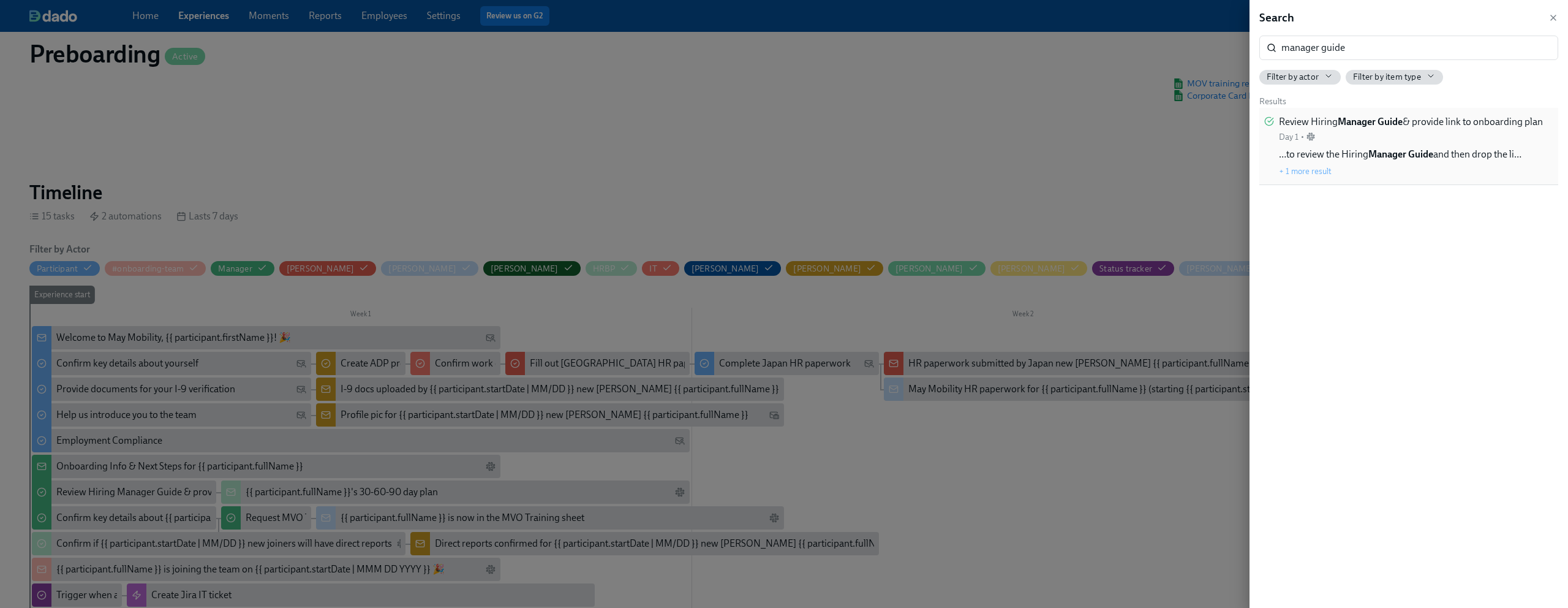
click at [1392, 122] on strong "Manager Guide" at bounding box center [1370, 121] width 65 height 11
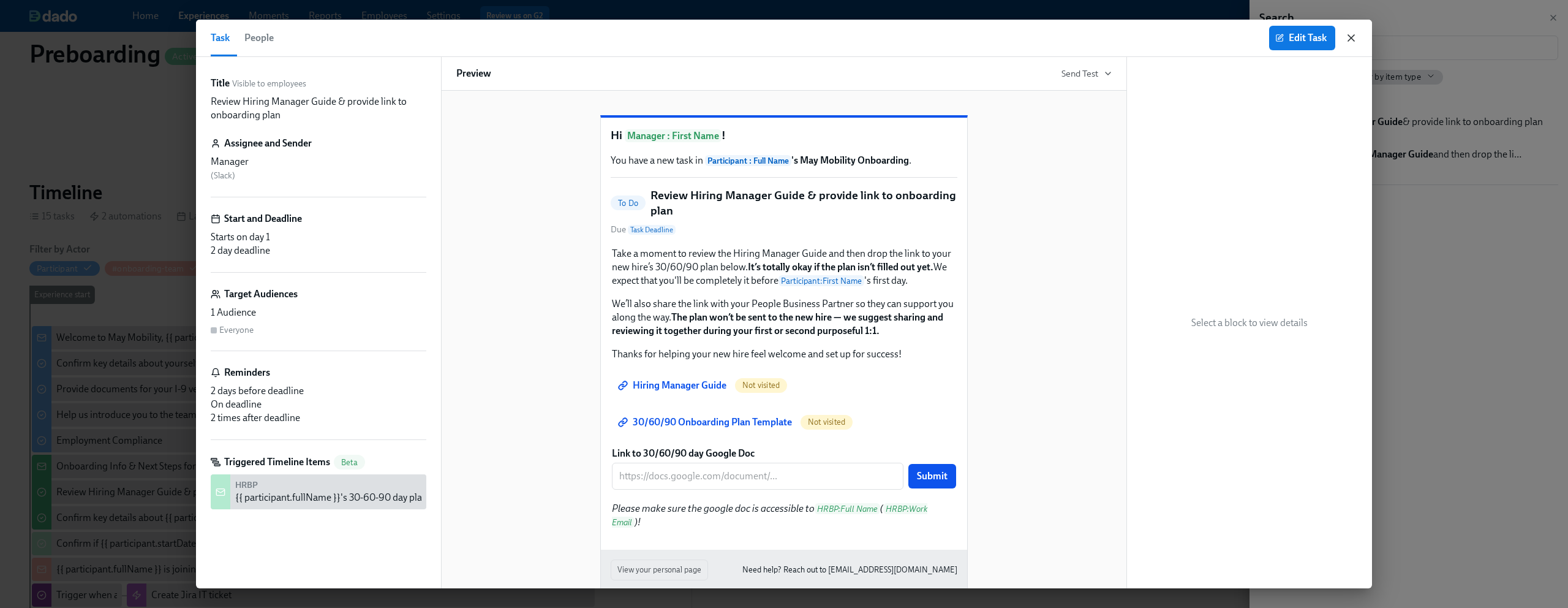
click at [1349, 33] on icon "button" at bounding box center [1351, 38] width 12 height 12
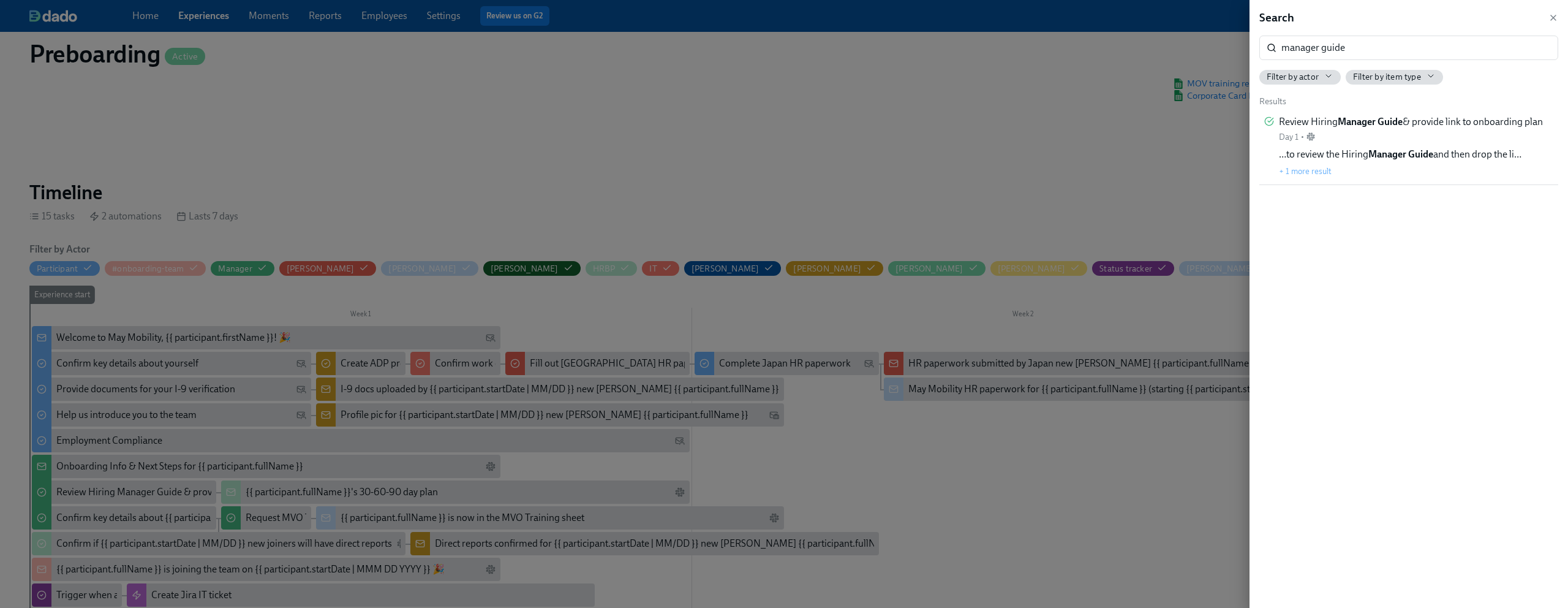
click at [680, 197] on div at bounding box center [784, 304] width 1568 height 608
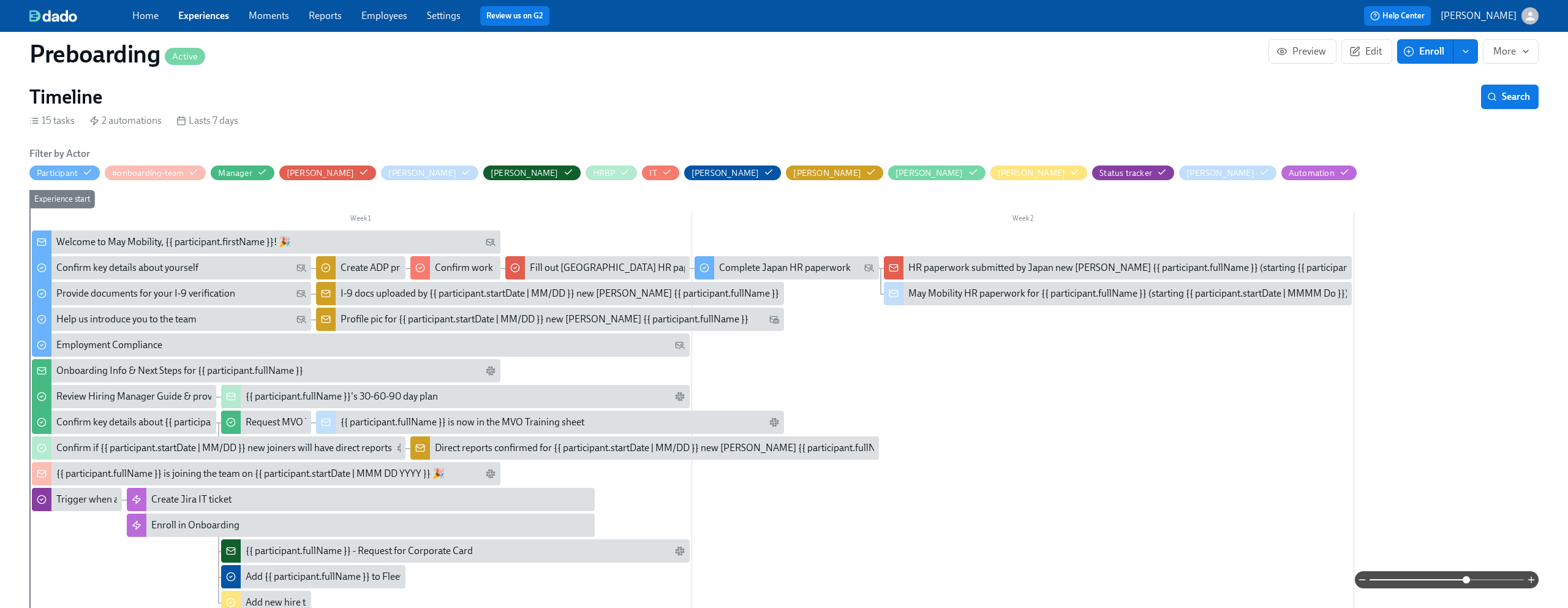
scroll to position [285, 0]
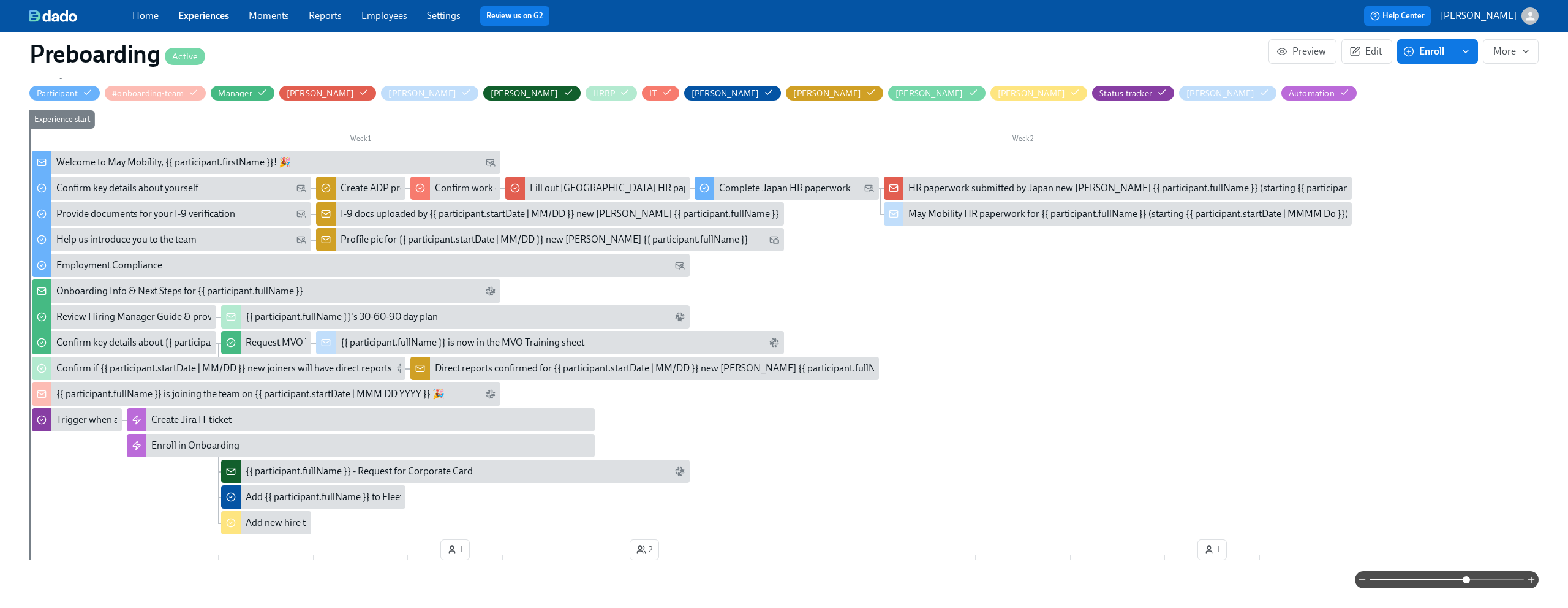
click at [187, 20] on link "Experiences" at bounding box center [203, 15] width 51 height 11
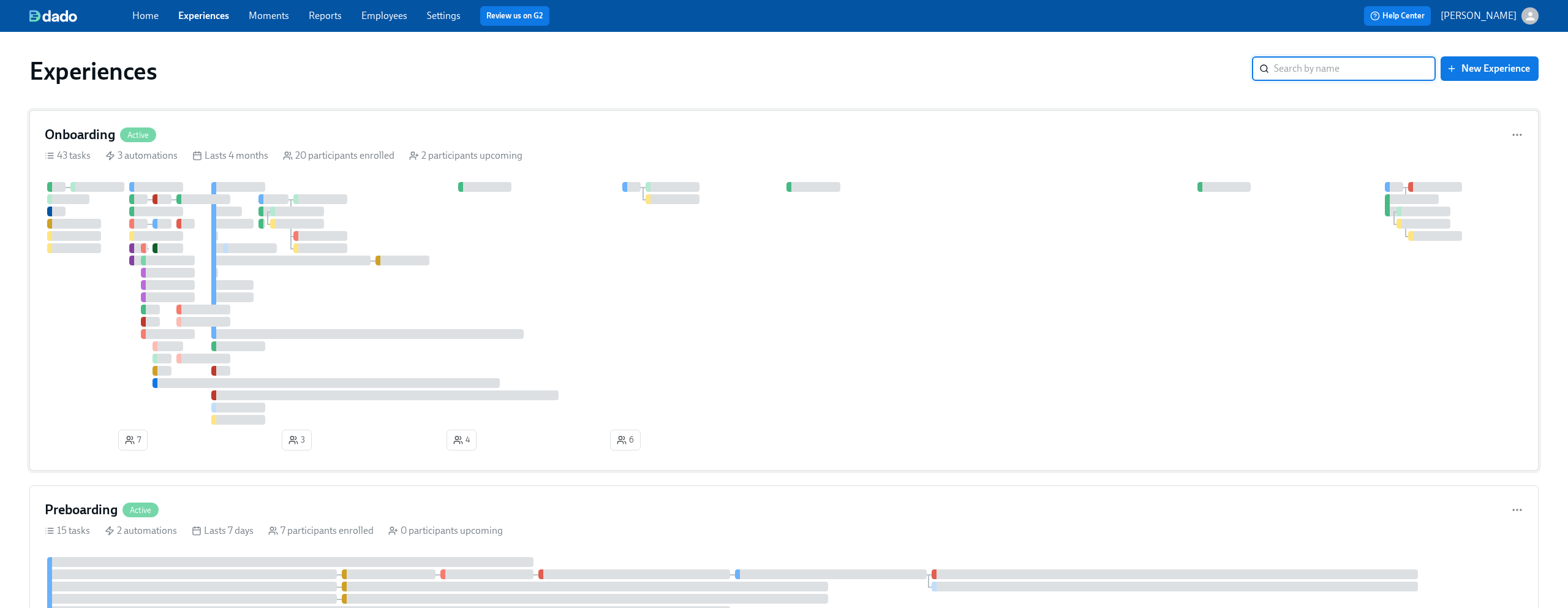
click at [243, 113] on div "Onboarding Active 43 tasks 3 automations Lasts 4 months 20 participants enrolle…" at bounding box center [784, 290] width 1510 height 360
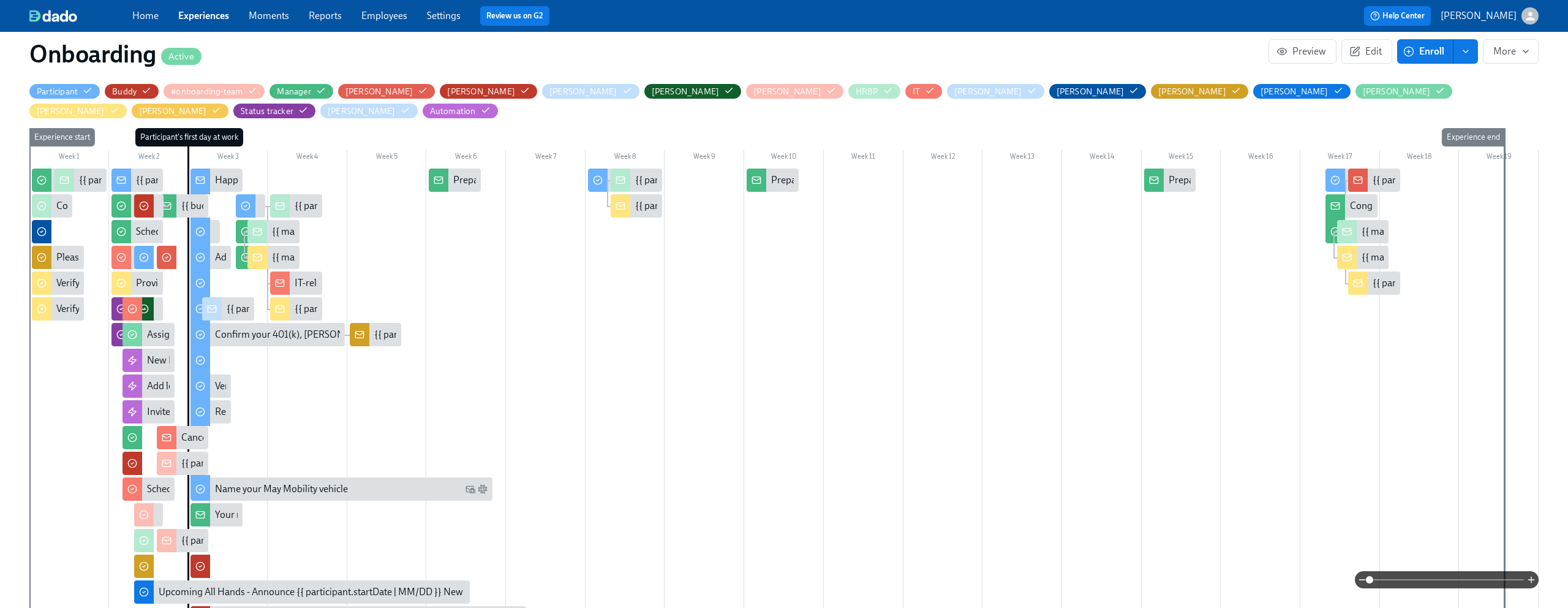
scroll to position [427, 0]
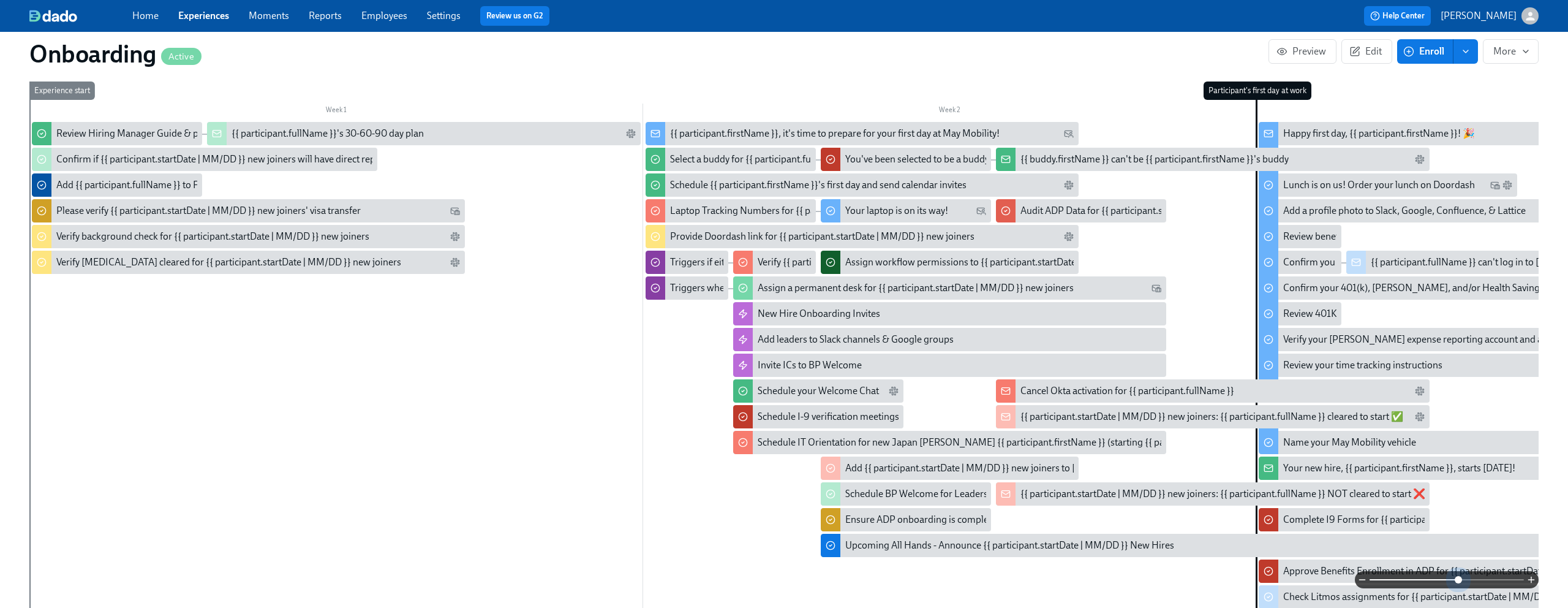
click at [1459, 585] on span at bounding box center [1447, 579] width 155 height 17
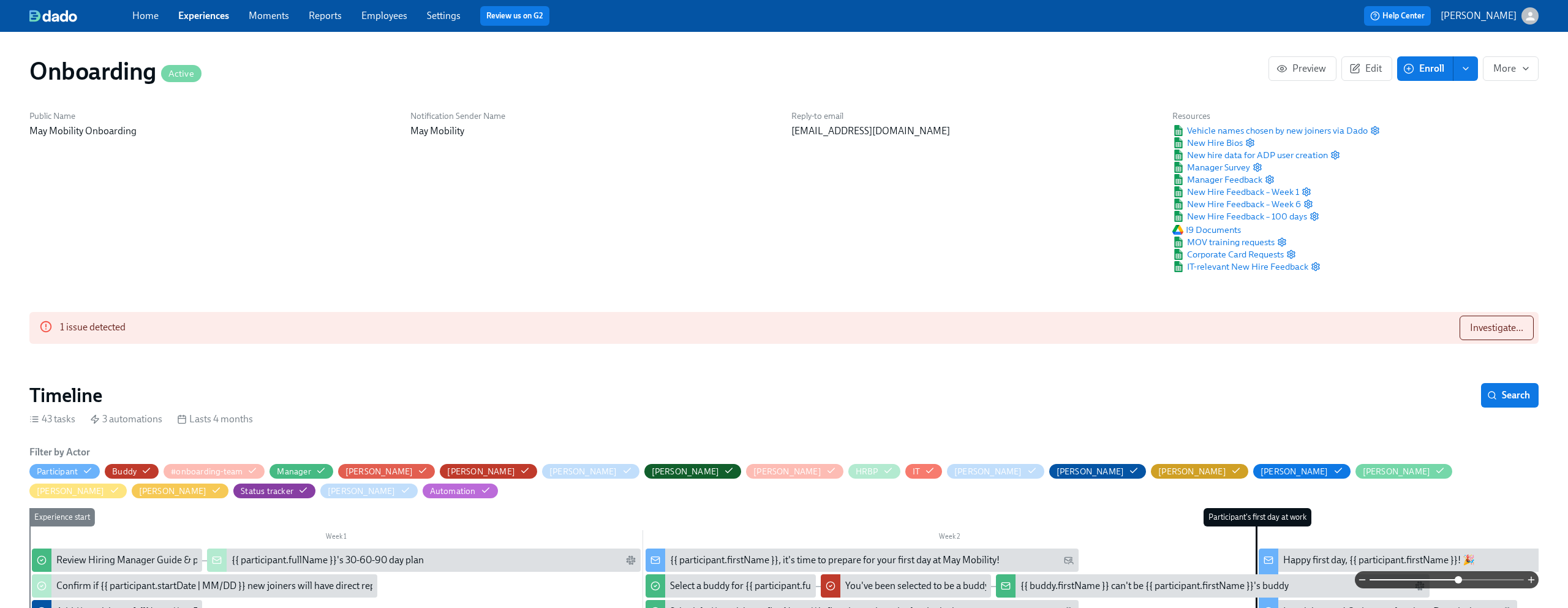
scroll to position [55, 0]
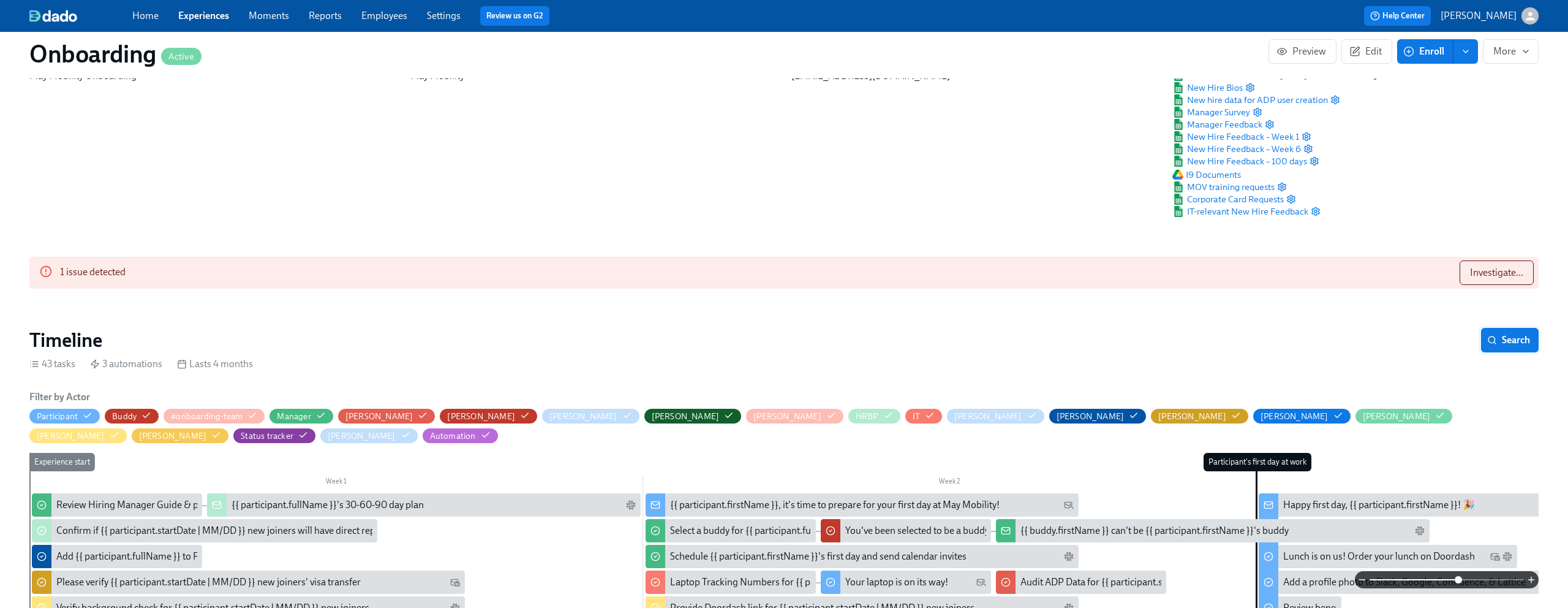
click at [1506, 343] on span "Search" at bounding box center [1510, 340] width 41 height 12
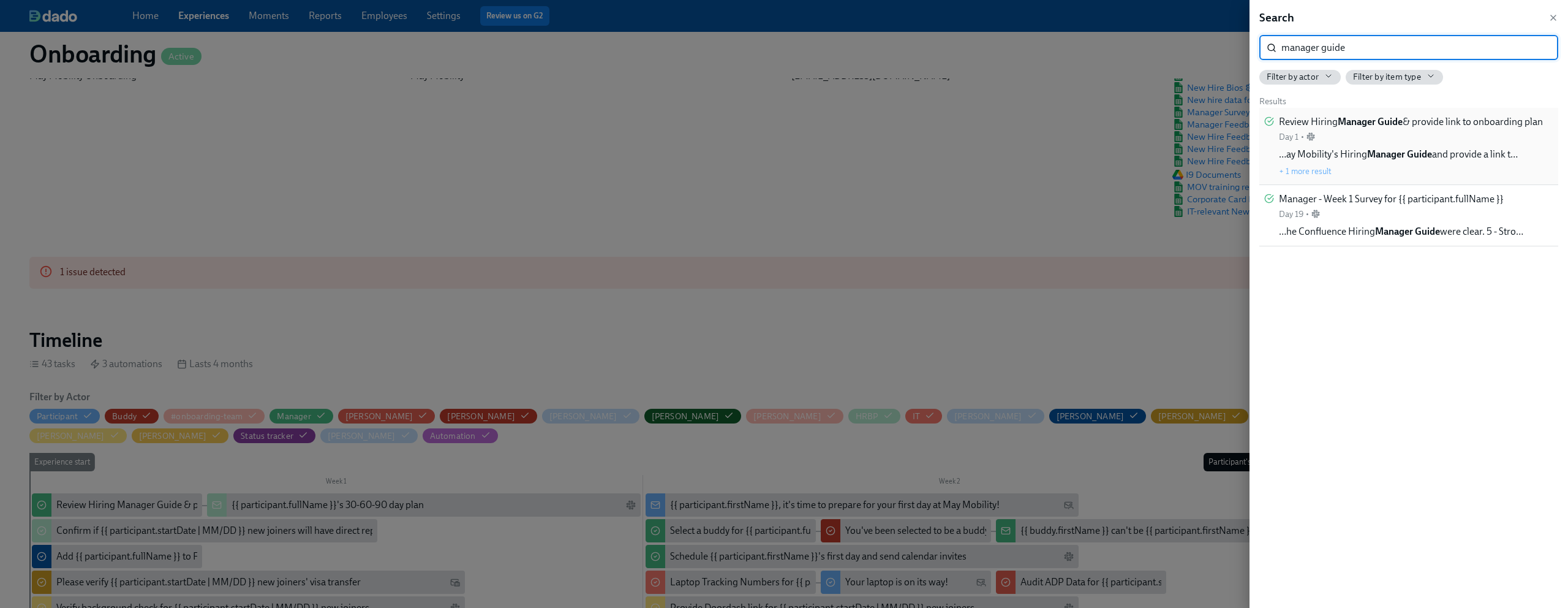
type input "manager guide"
click at [1370, 142] on div "Review Hiring Manager Guide & provide link to onboarding plan Day 1 •" at bounding box center [1411, 128] width 264 height 27
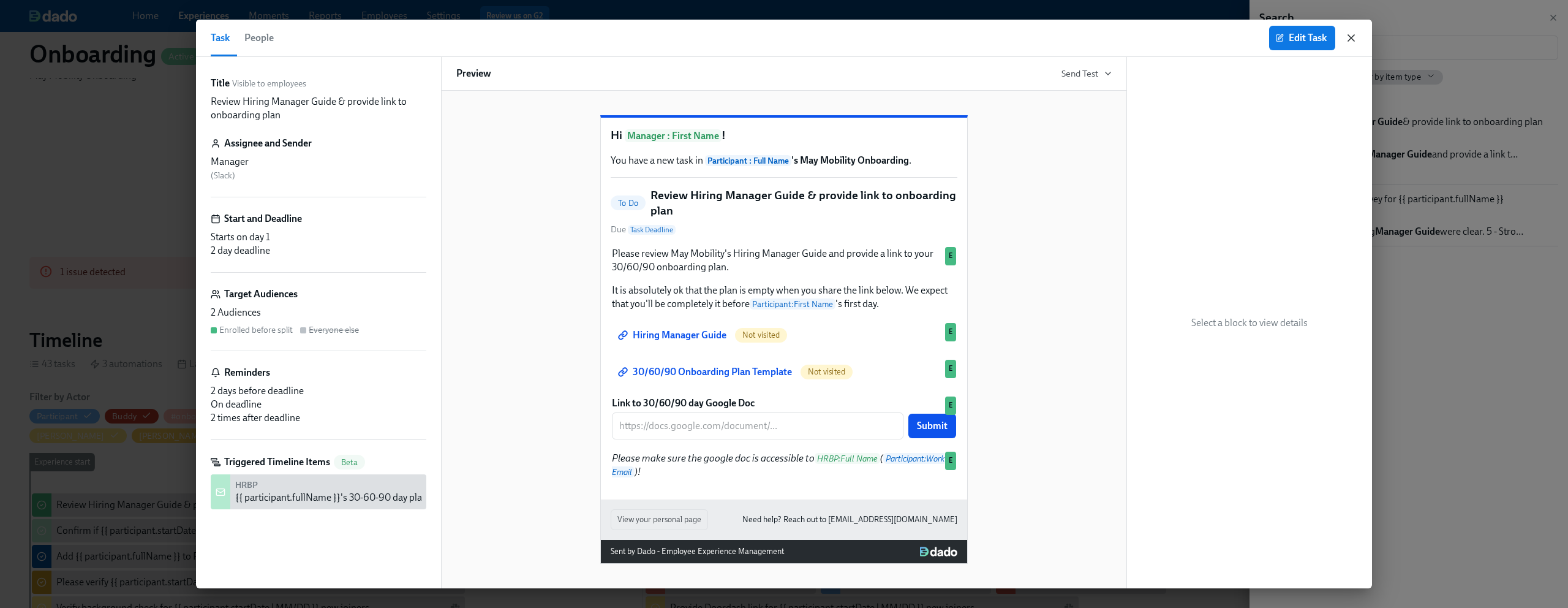
click at [1357, 36] on icon "button" at bounding box center [1351, 38] width 12 height 12
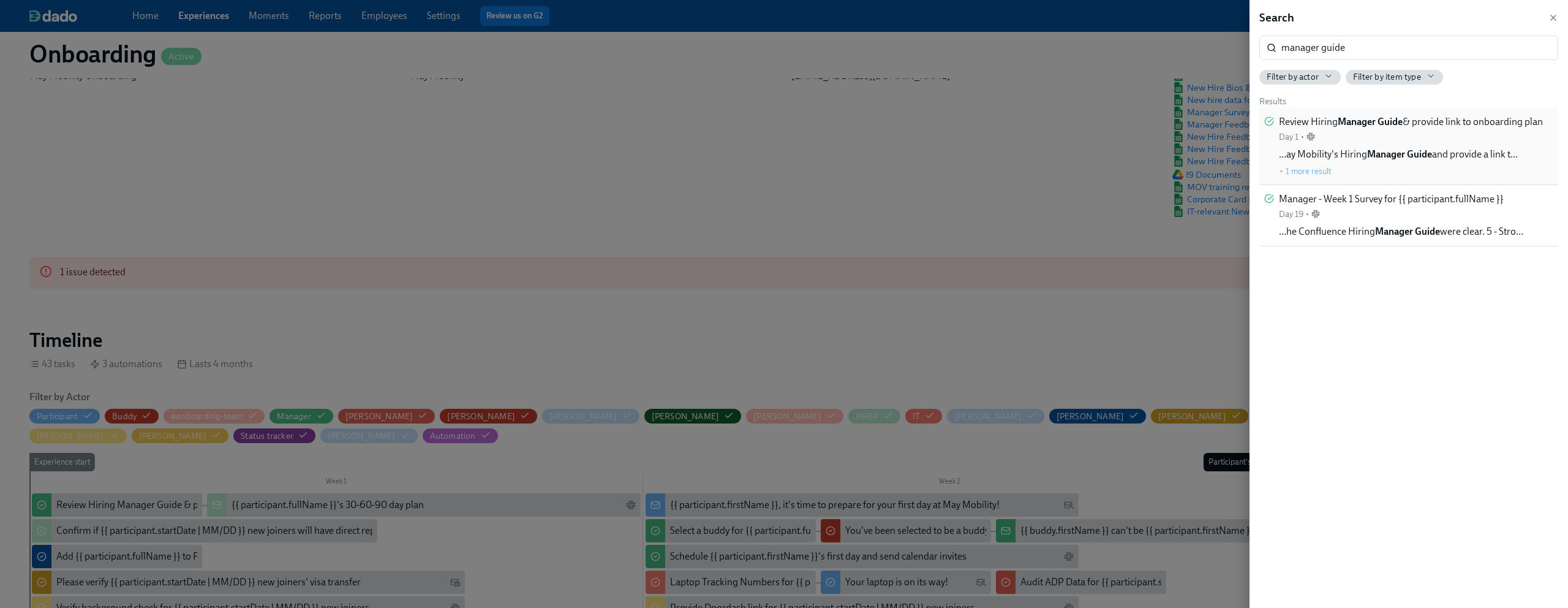
click at [1436, 141] on div "Review Hiring Manager Guide & provide link to onboarding plan Day 1 •" at bounding box center [1411, 128] width 264 height 27
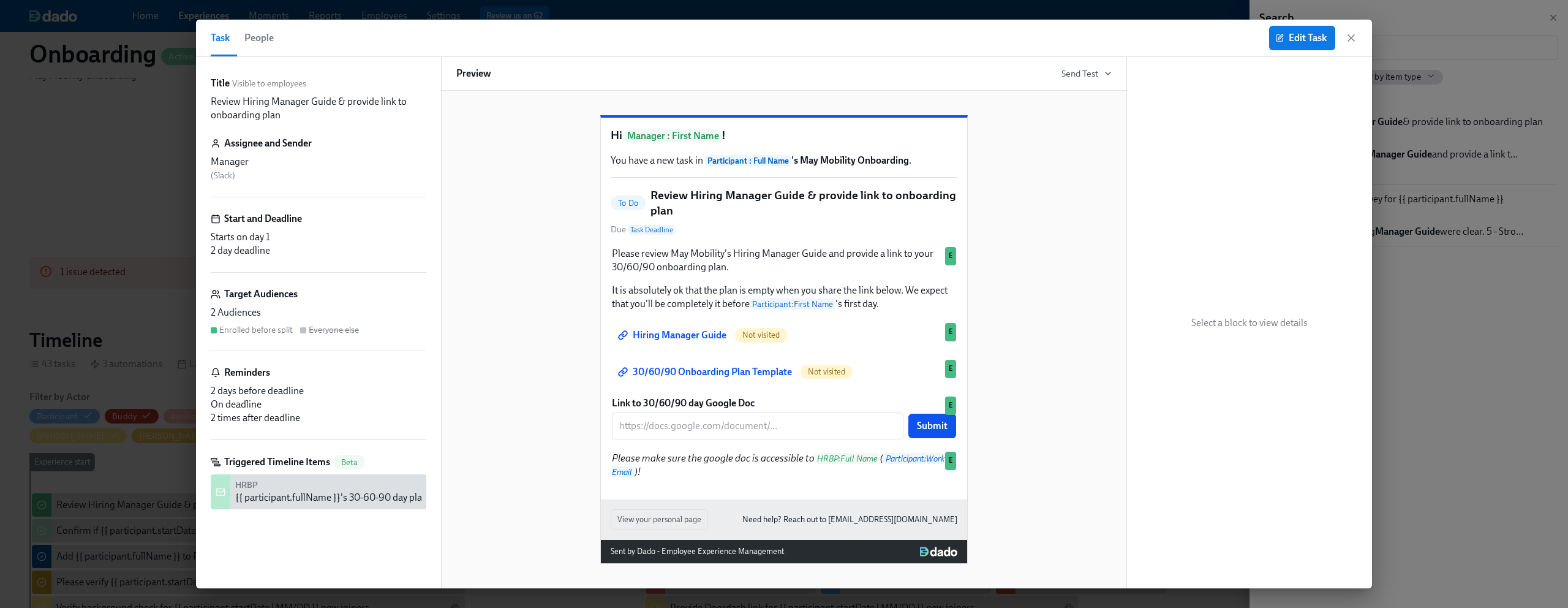
scroll to position [22, 0]
click at [878, 308] on div "Please review May Mobility's Hiring Manager Guide and provide a link to your 30…" at bounding box center [784, 279] width 347 height 66
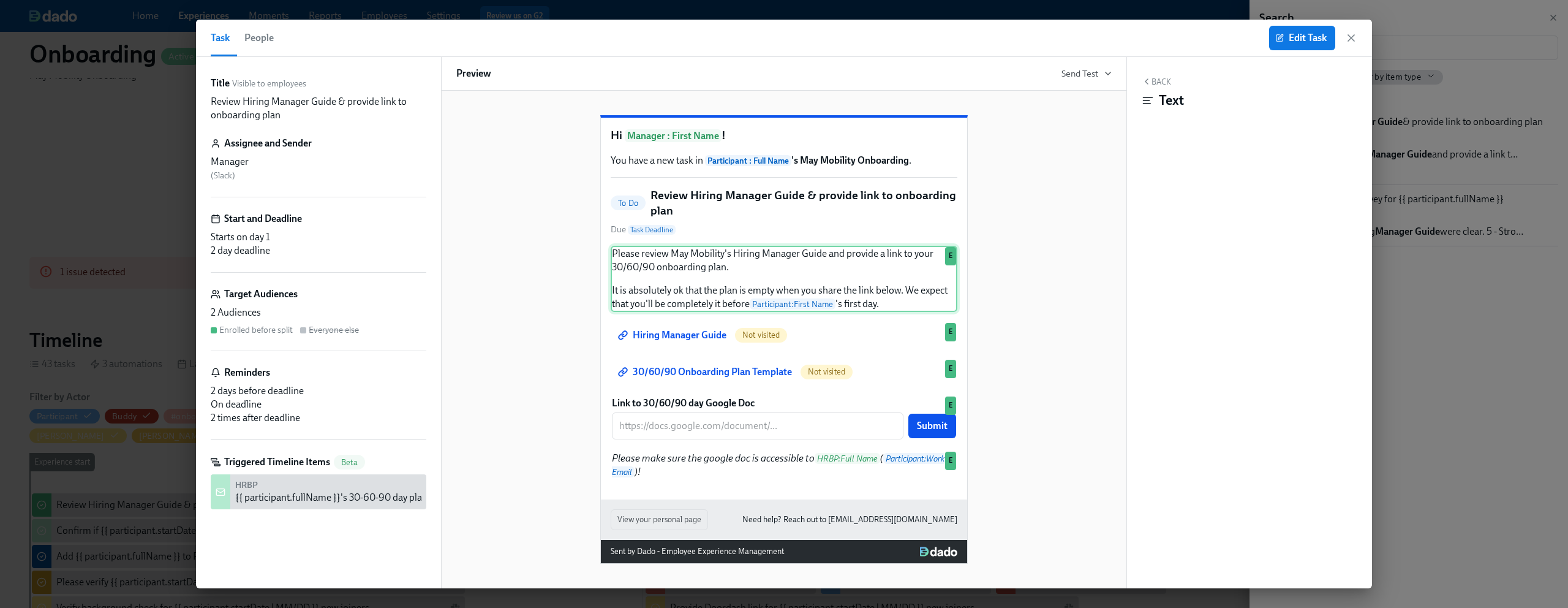
click at [644, 261] on div "Please review May Mobility's Hiring Manager Guide and provide a link to your 30…" at bounding box center [784, 279] width 347 height 66
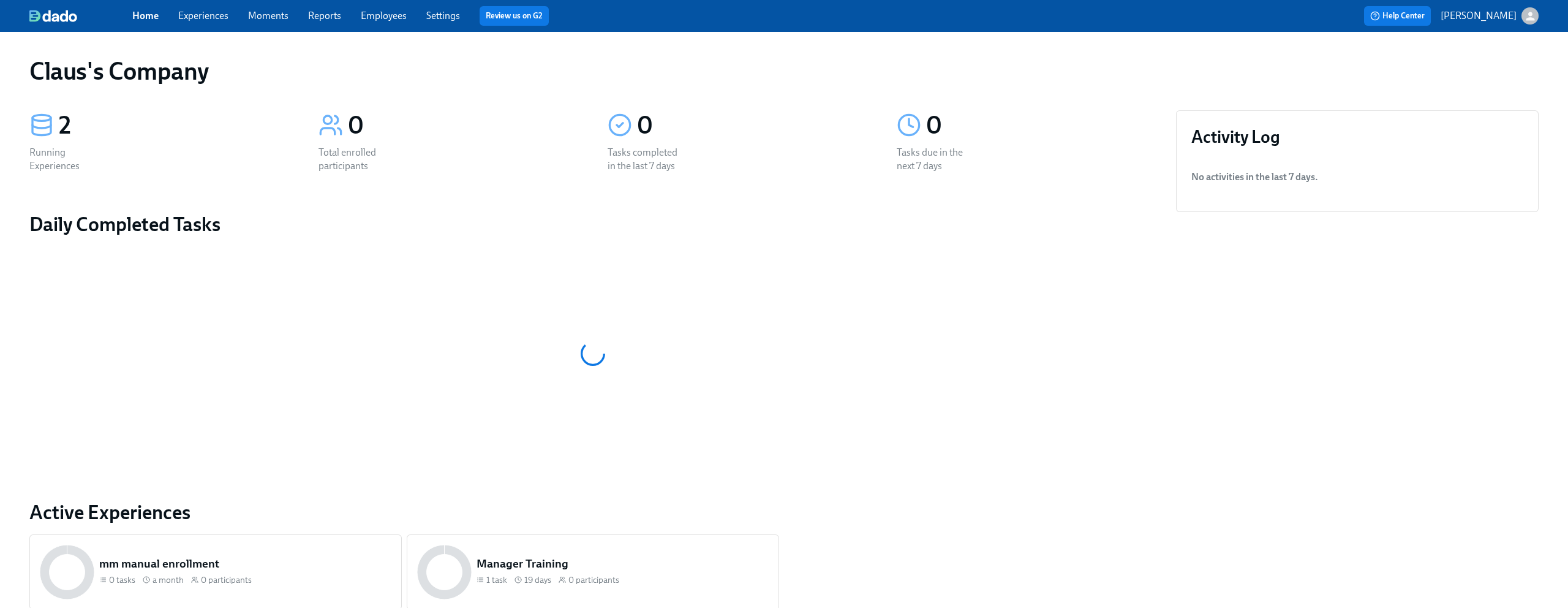
click at [1533, 18] on icon "button" at bounding box center [1530, 15] width 8 height 8
click at [1447, 76] on span "Switch organization..." at bounding box center [1471, 71] width 115 height 13
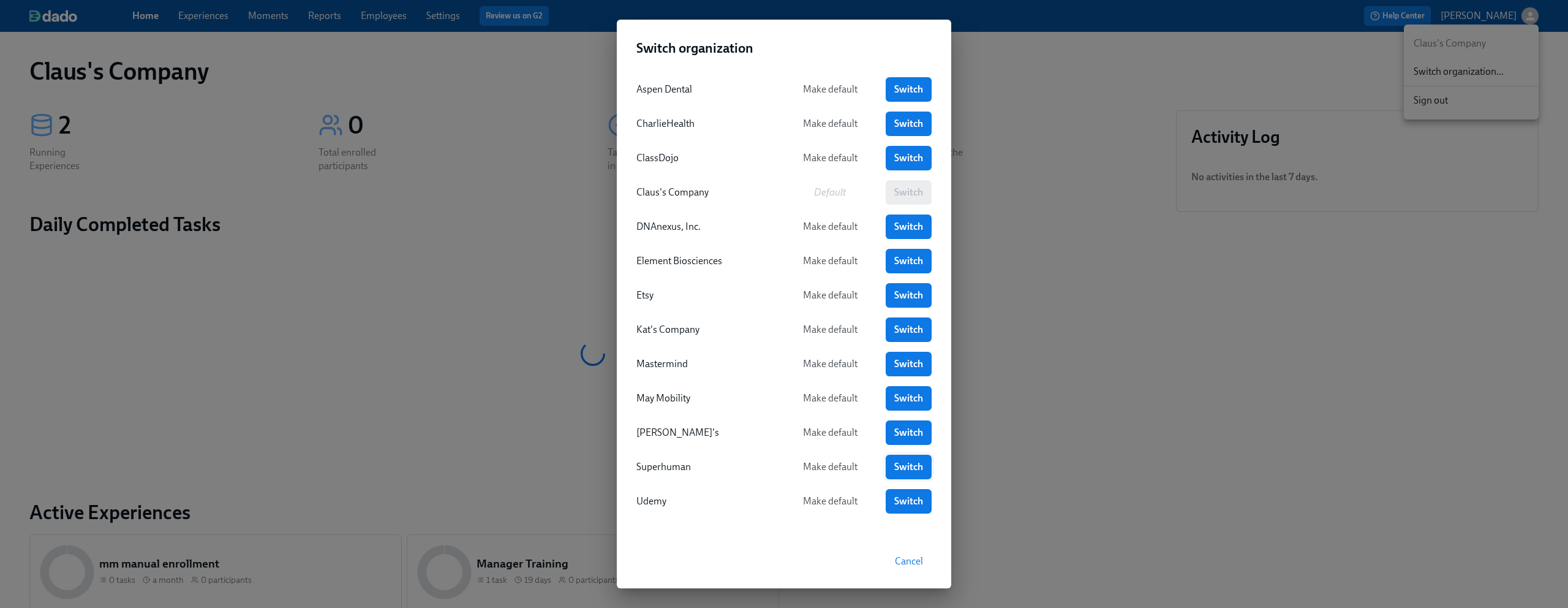
click at [897, 461] on span "Switch" at bounding box center [909, 466] width 29 height 12
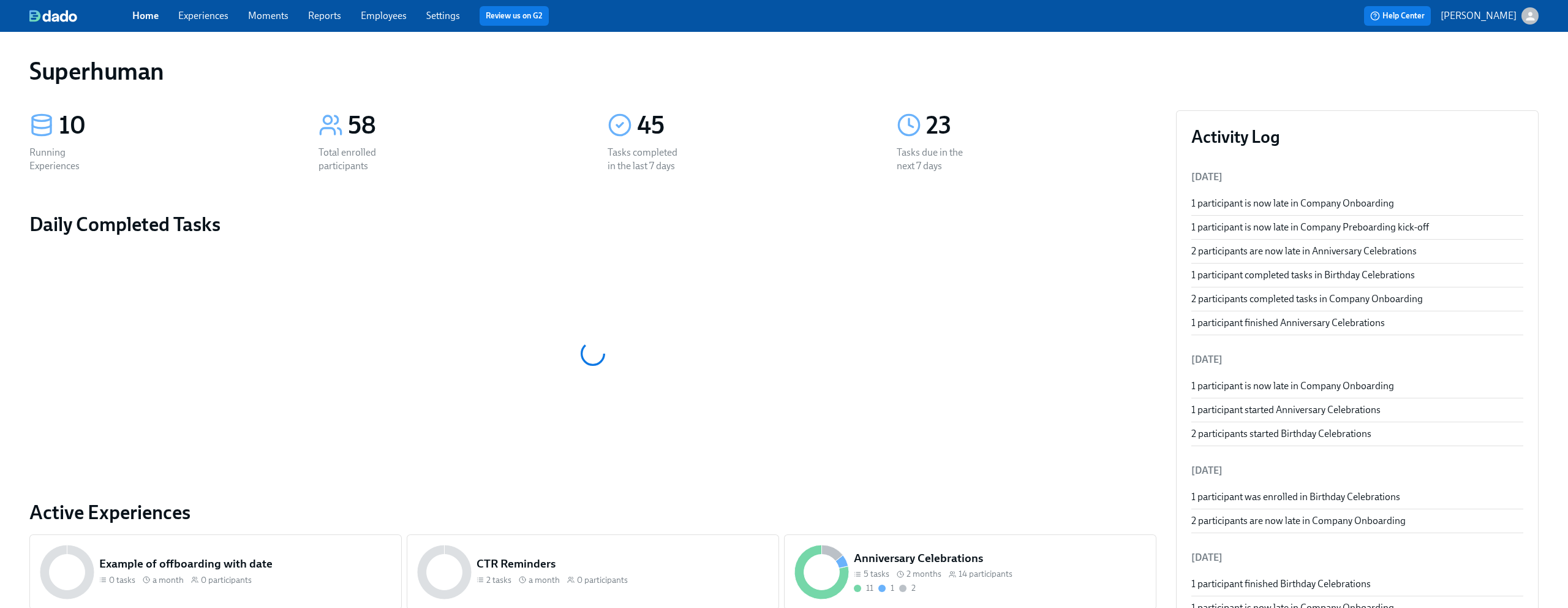
click at [216, 16] on link "Experiences" at bounding box center [203, 15] width 50 height 11
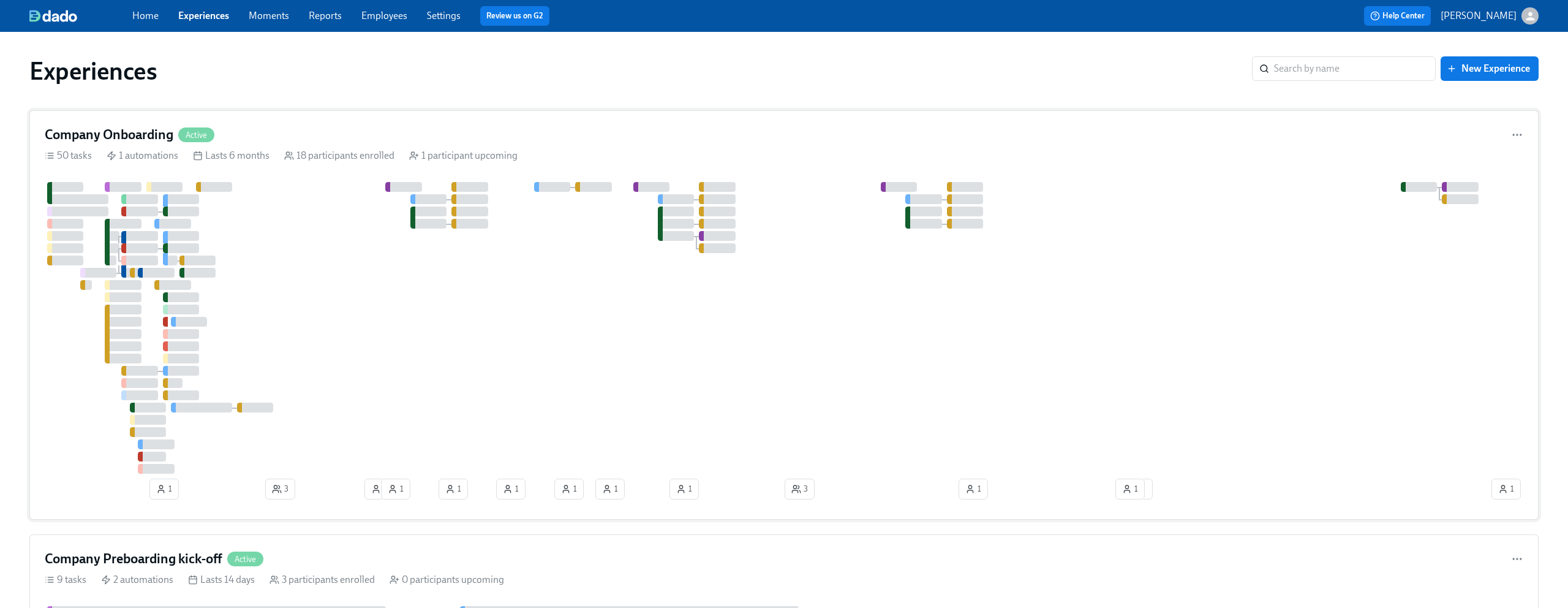
click at [324, 133] on div "Company Onboarding Active" at bounding box center [784, 134] width 1479 height 18
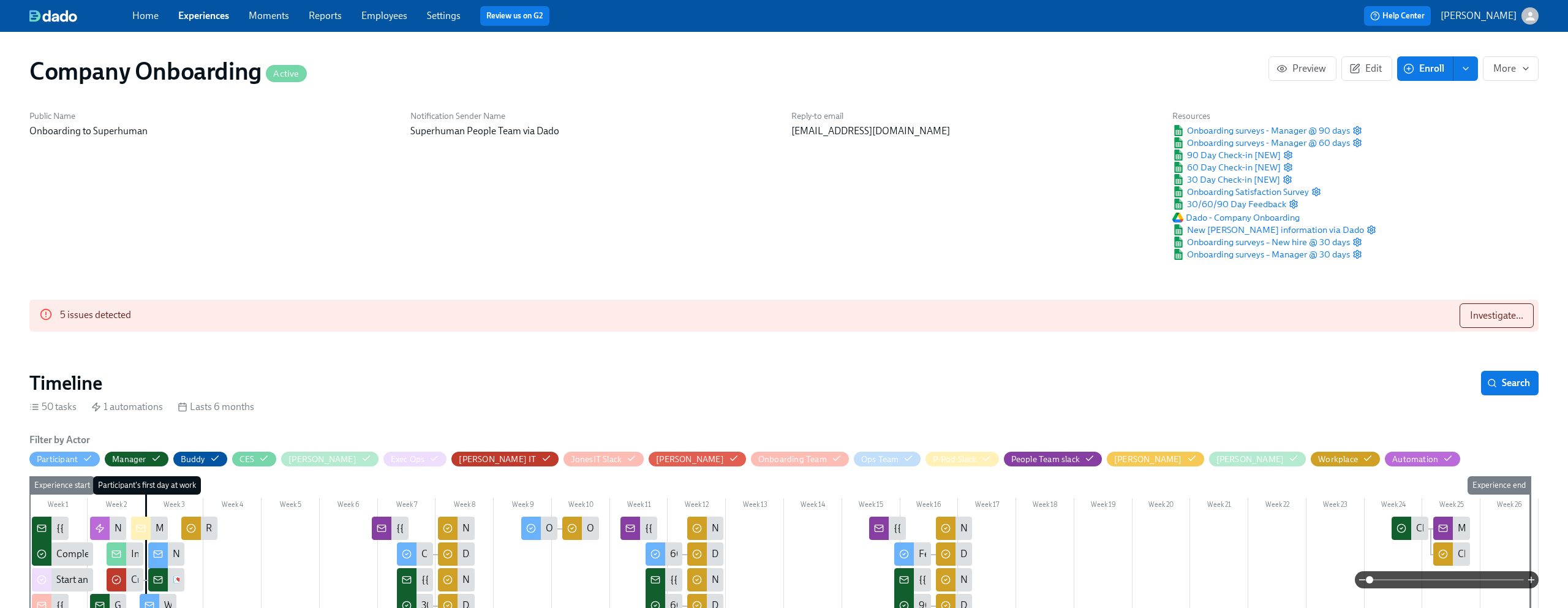
scroll to position [0, 23417]
click at [1514, 316] on span "Investigate..." at bounding box center [1497, 315] width 53 height 12
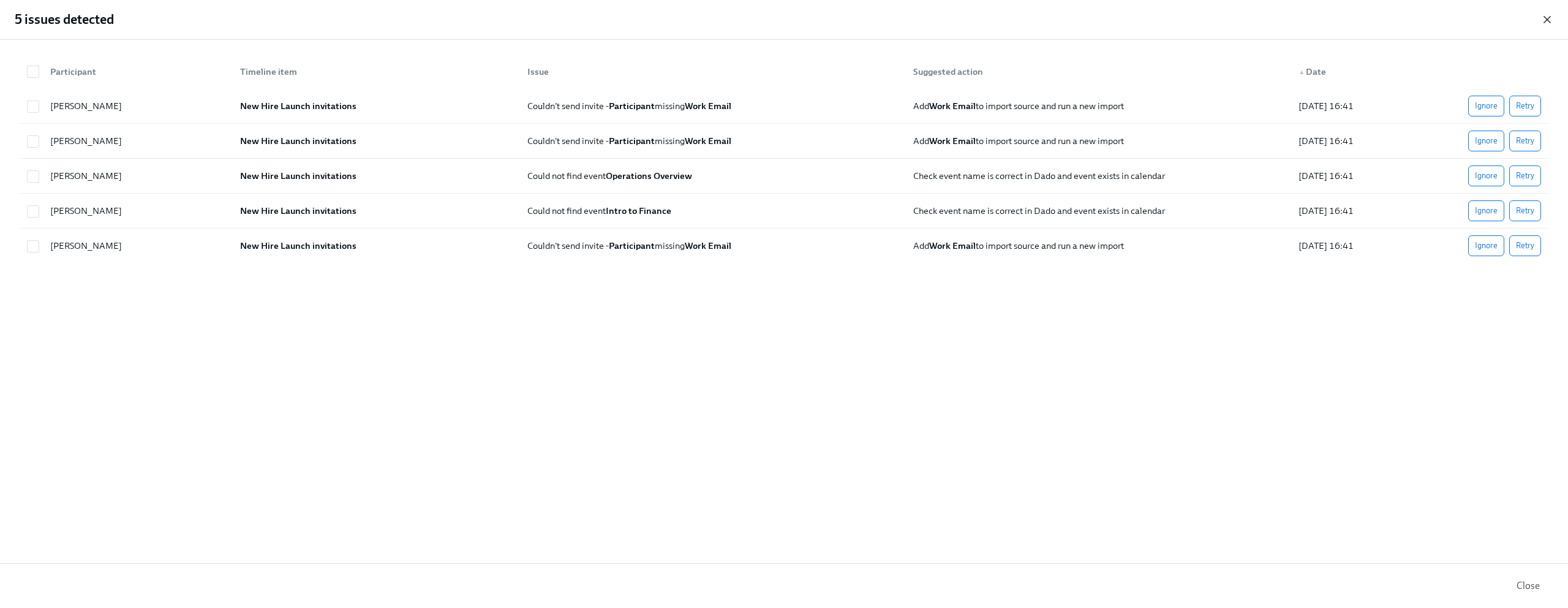
click at [1548, 18] on icon "button" at bounding box center [1548, 20] width 6 height 6
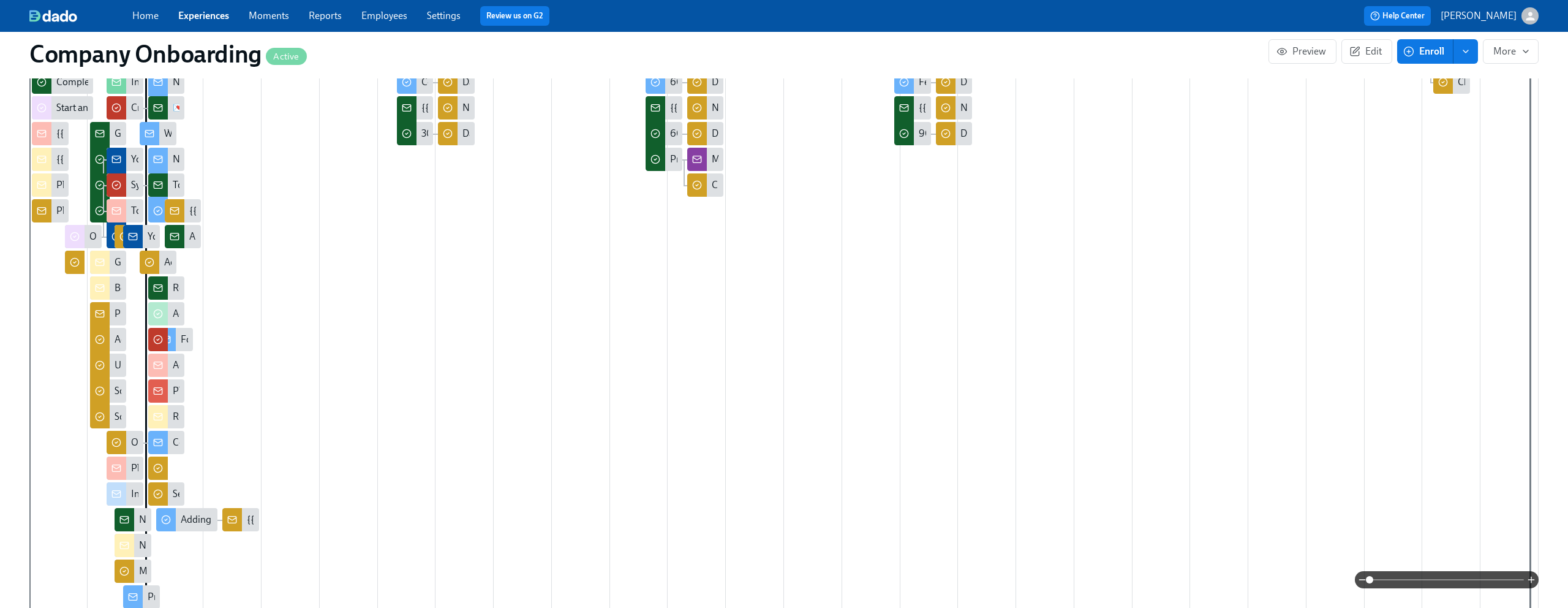
scroll to position [504, 0]
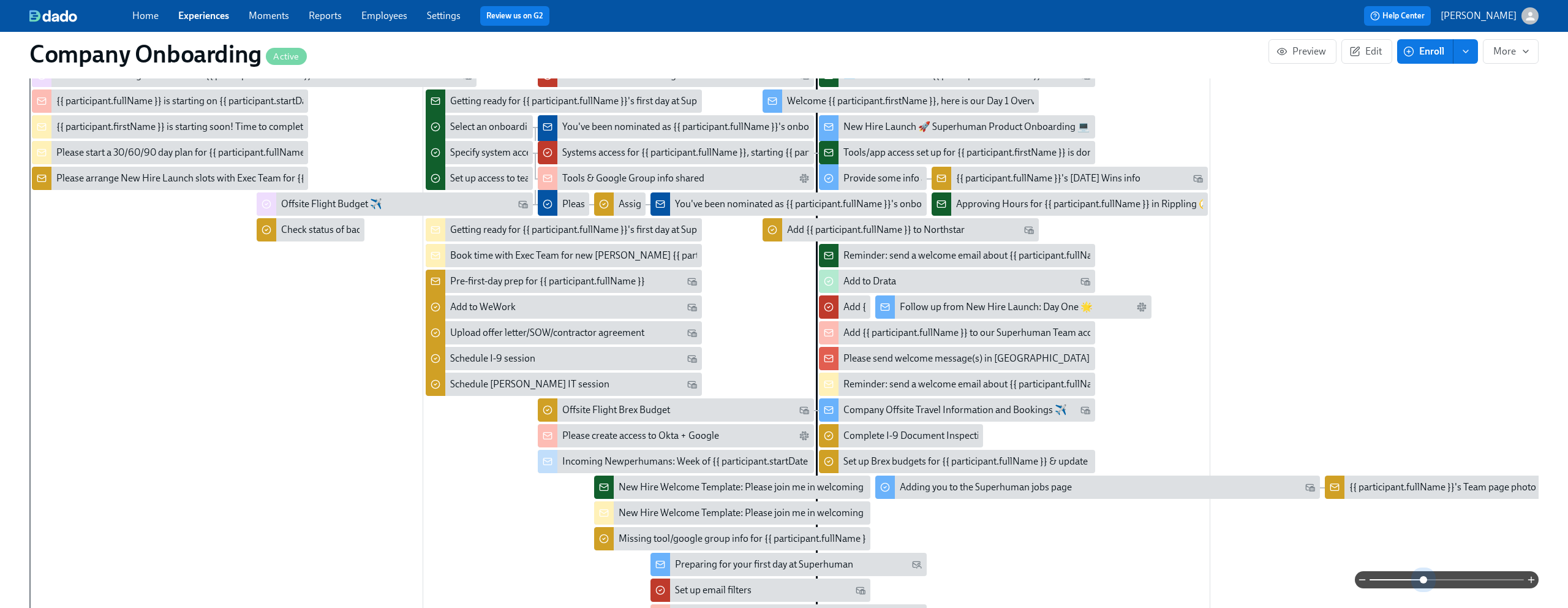
click at [1426, 577] on span at bounding box center [1447, 579] width 155 height 17
click at [1441, 575] on span at bounding box center [1447, 579] width 155 height 17
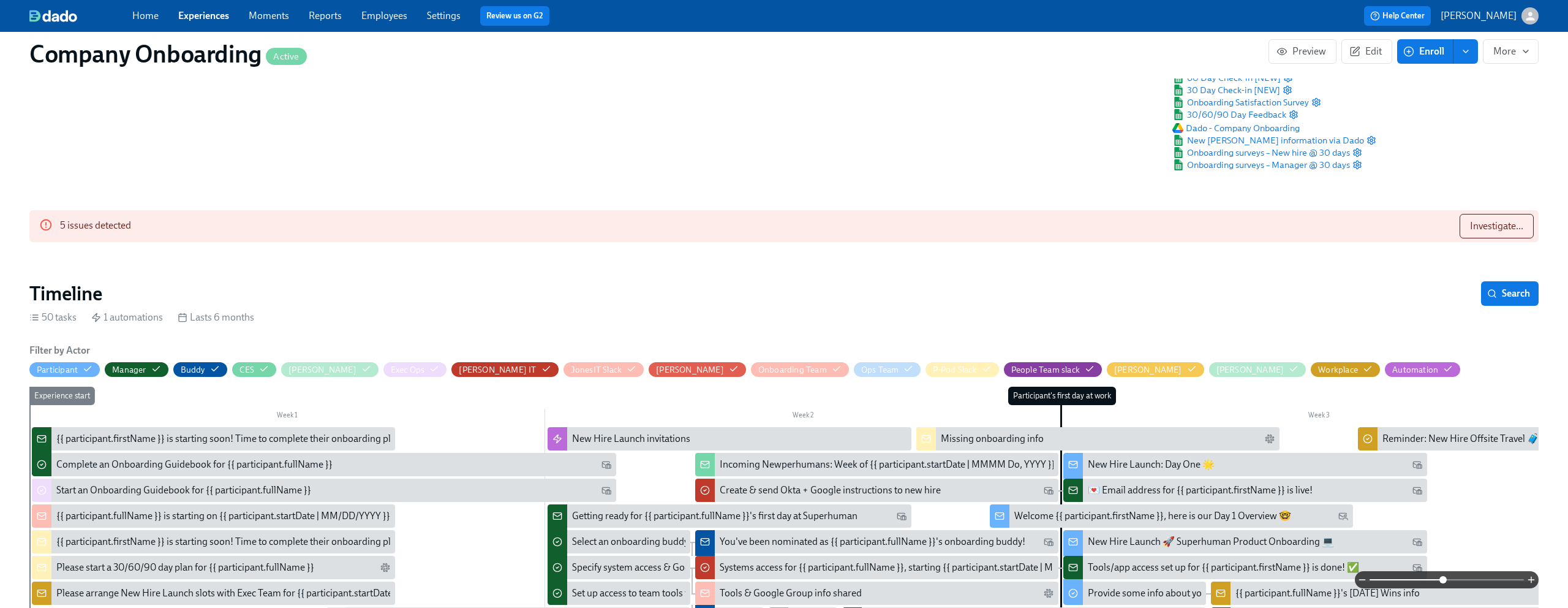
scroll to position [0, 0]
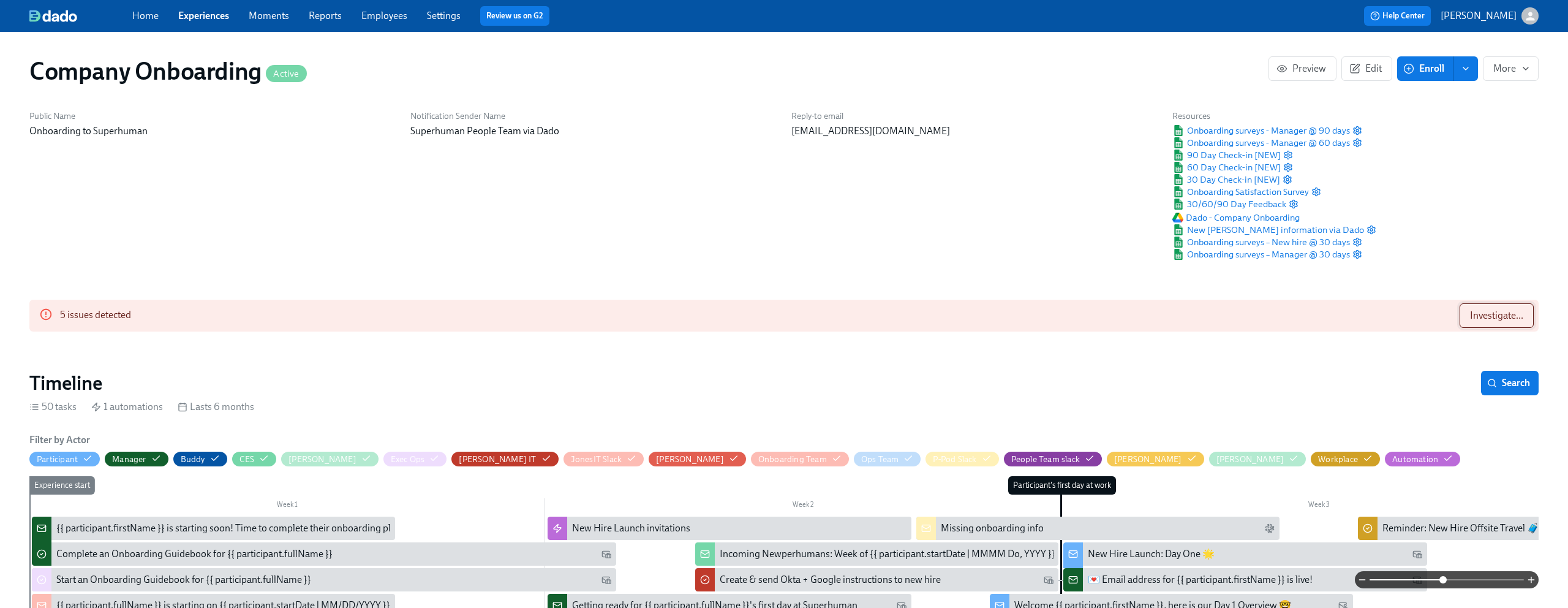
click at [1497, 315] on span "Investigate..." at bounding box center [1497, 315] width 53 height 12
